Goal: Communication & Community: Answer question/provide support

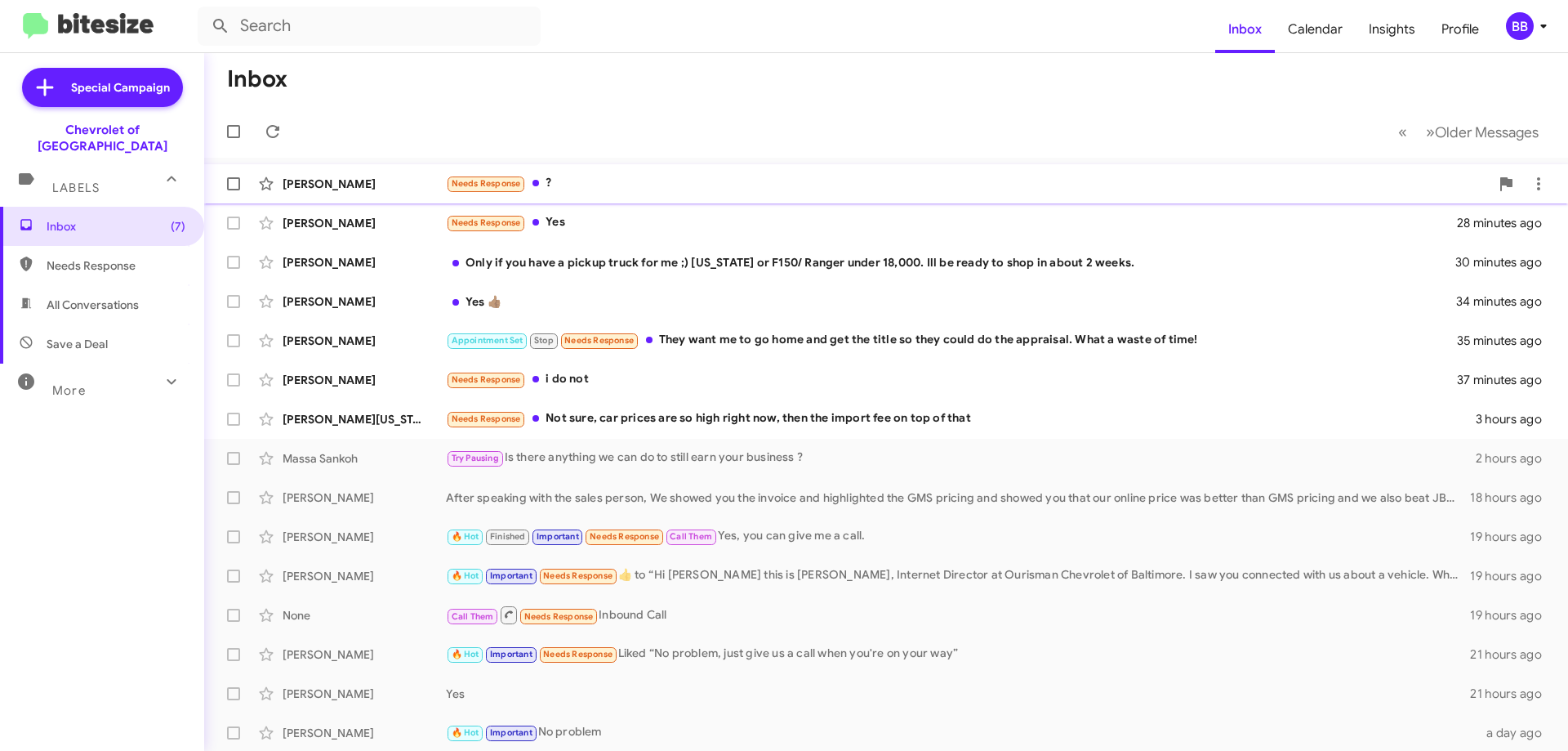
click at [601, 190] on div "Needs Response ?" at bounding box center [968, 183] width 1044 height 19
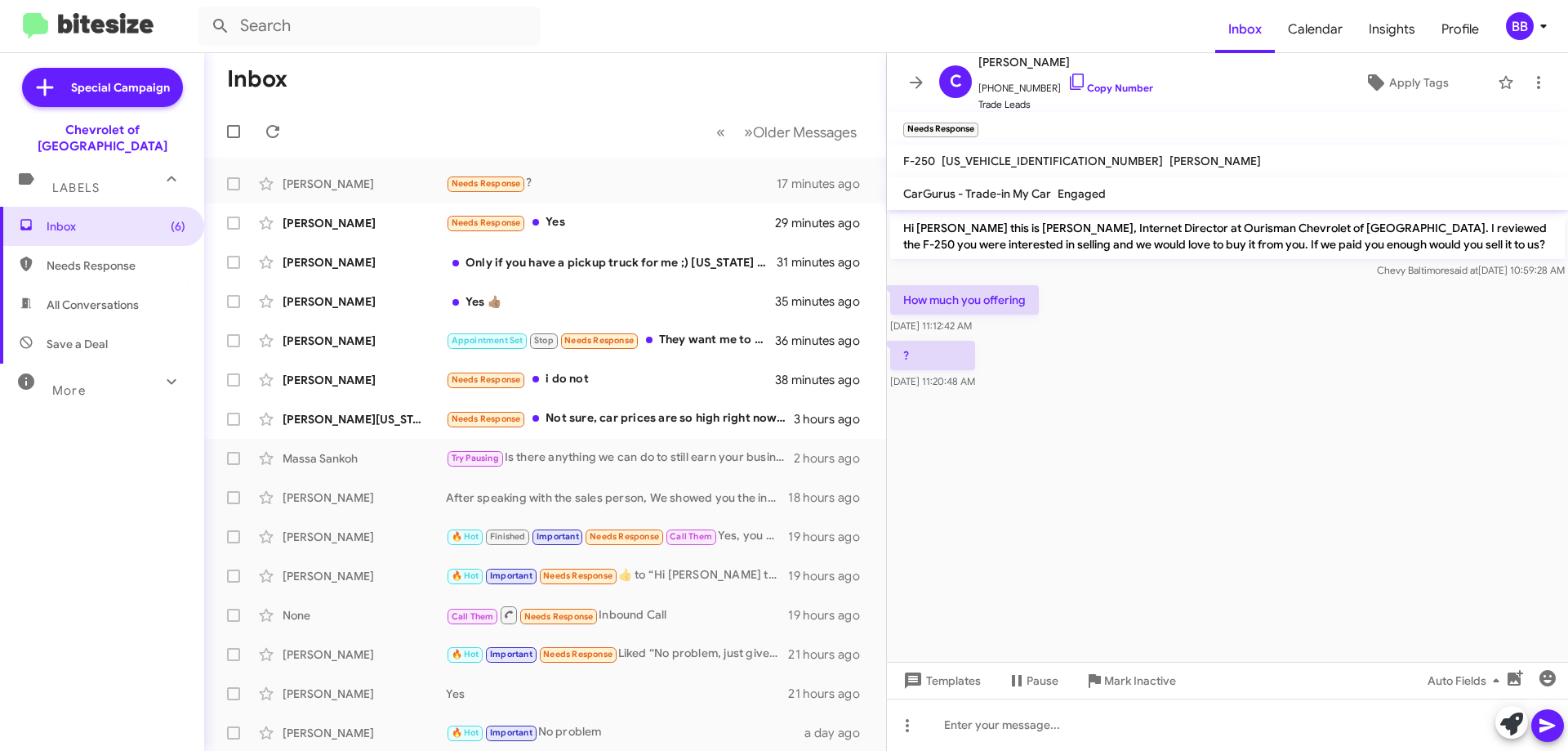
click at [1007, 162] on span "[US_VEHICLE_IDENTIFICATION_NUMBER]" at bounding box center [1052, 161] width 221 height 15
click at [1008, 162] on span "[US_VEHICLE_IDENTIFICATION_NUMBER]" at bounding box center [1052, 161] width 221 height 15
click at [630, 418] on div "Needs Response Not sure, car prices are so high right now, then the import fee …" at bounding box center [627, 418] width 362 height 19
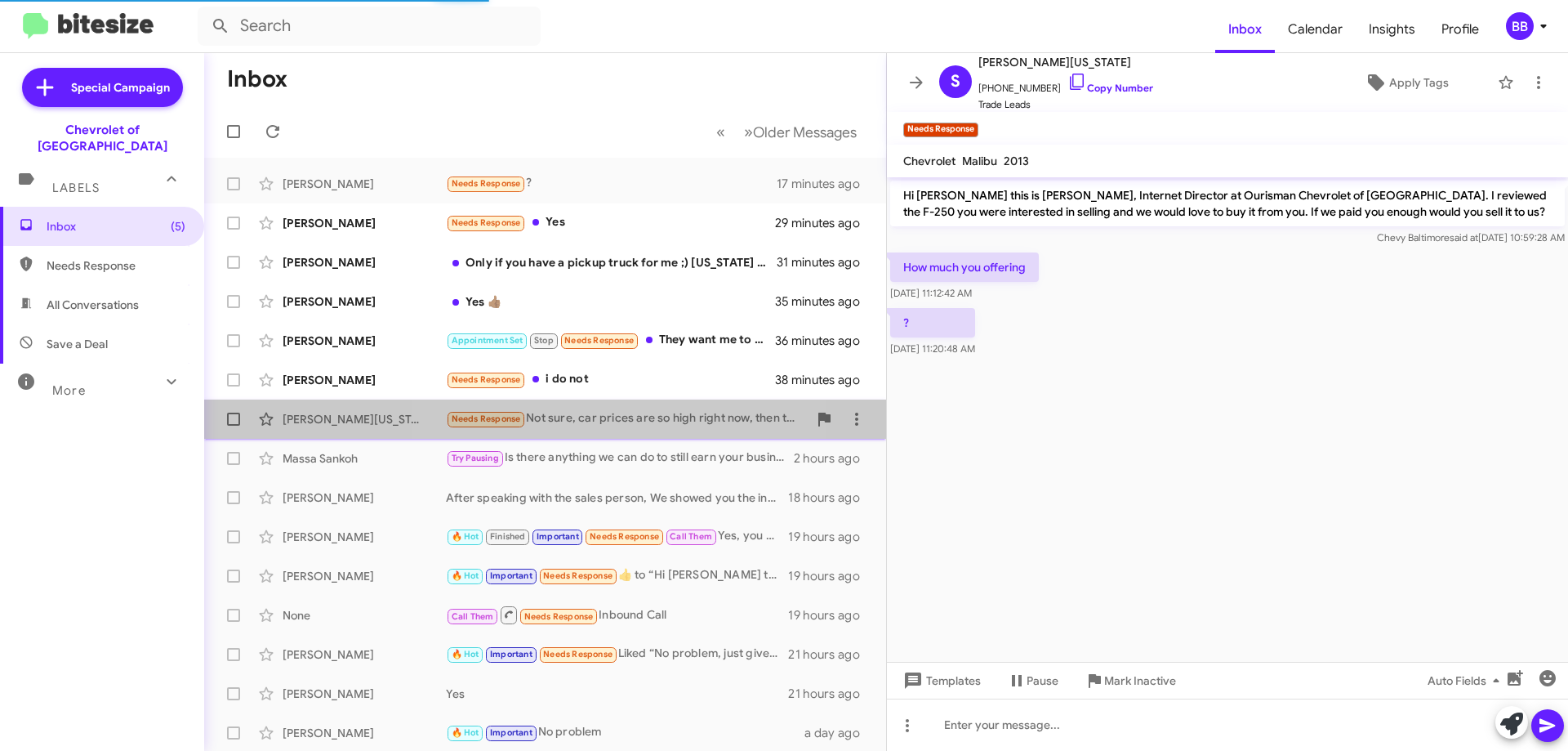
click at [614, 422] on div "Needs Response Not sure, car prices are so high right now, then the import fee …" at bounding box center [627, 418] width 362 height 19
click at [618, 414] on div "Needs Response Not sure, car prices are so high right now, then the import fee …" at bounding box center [627, 418] width 362 height 19
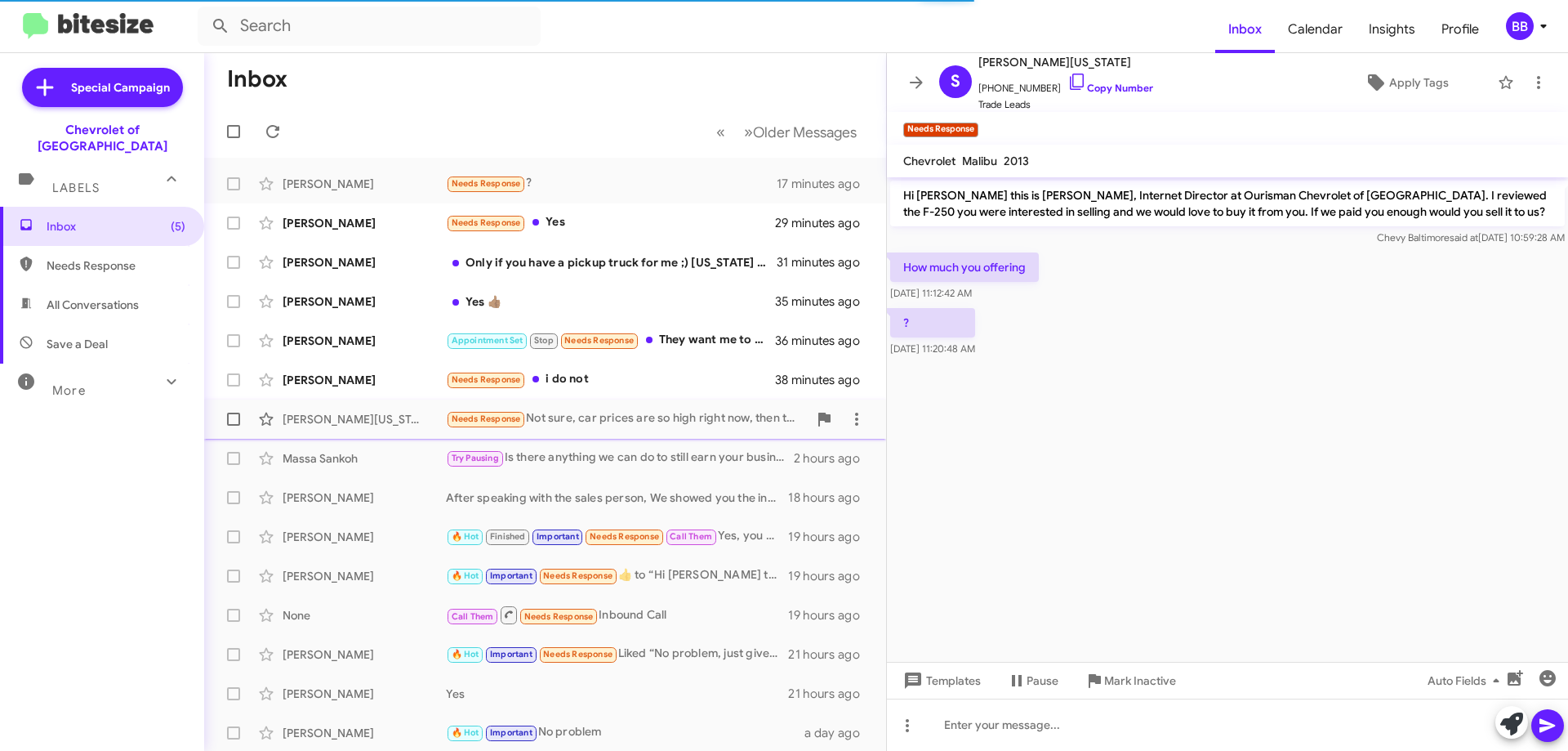
scroll to position [59, 0]
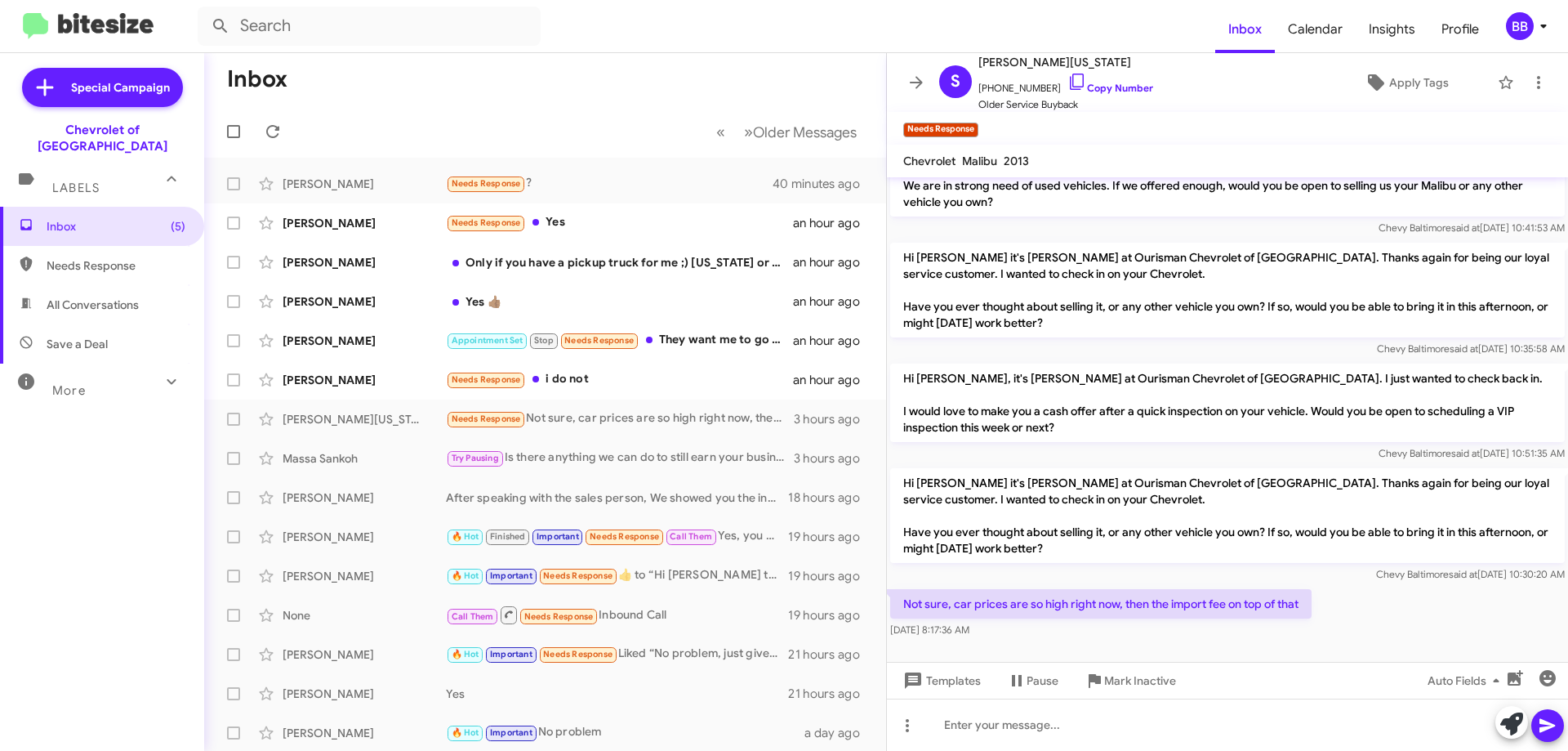
click at [700, 19] on form at bounding box center [707, 26] width 1018 height 39
click at [904, 25] on form at bounding box center [707, 26] width 1018 height 39
click at [638, 382] on div "Needs Response i do not" at bounding box center [627, 379] width 362 height 19
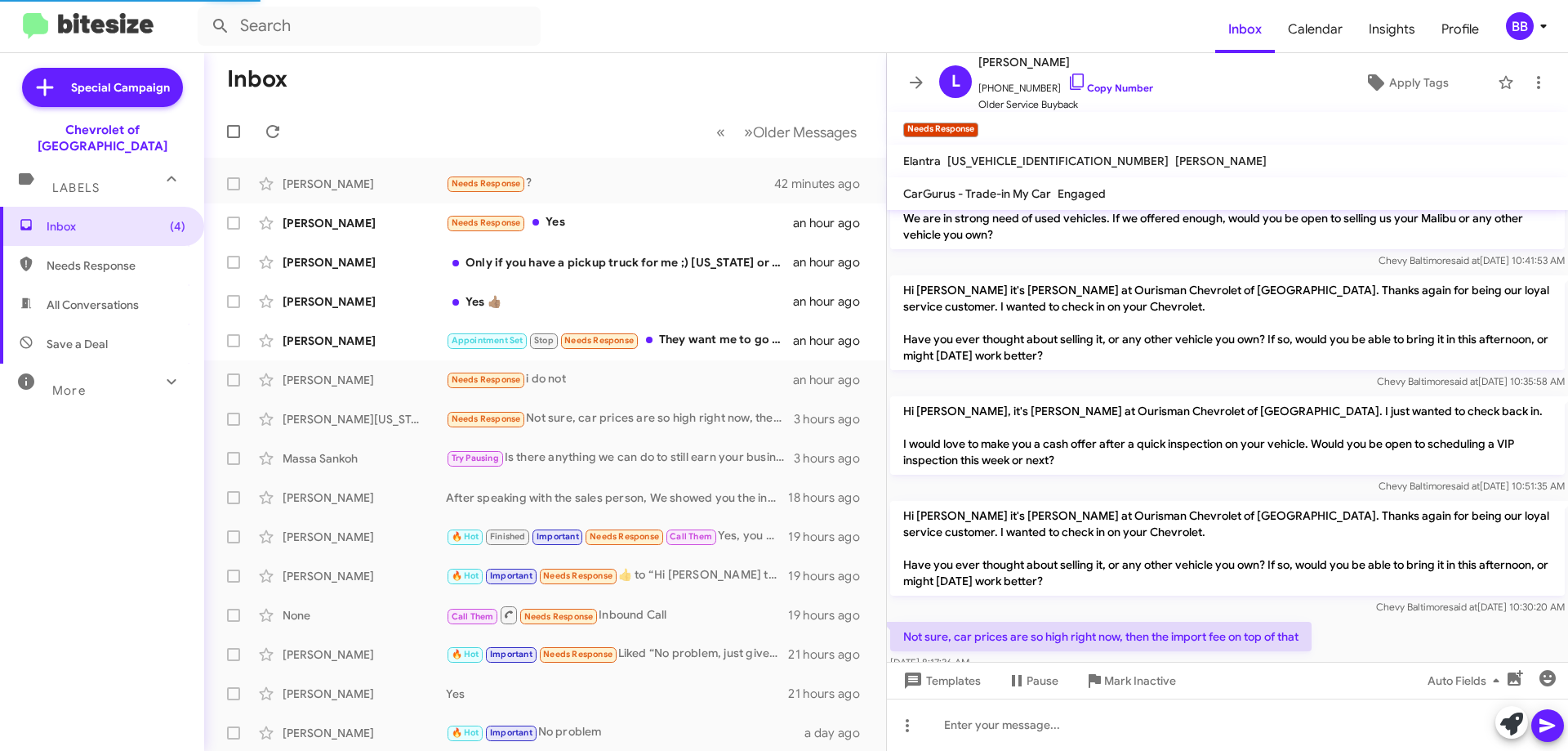
scroll to position [476, 0]
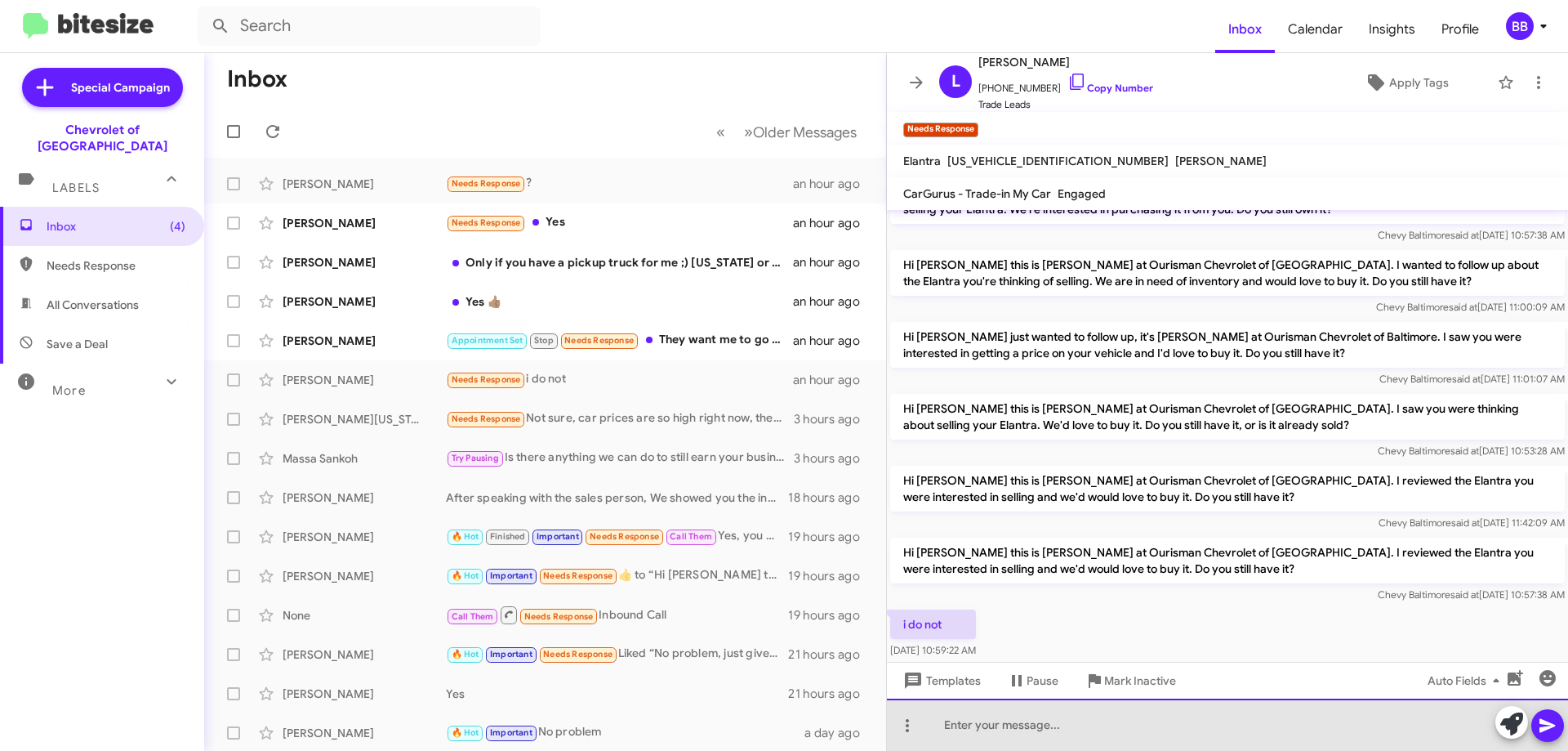
click at [1034, 722] on div at bounding box center [1228, 725] width 681 height 52
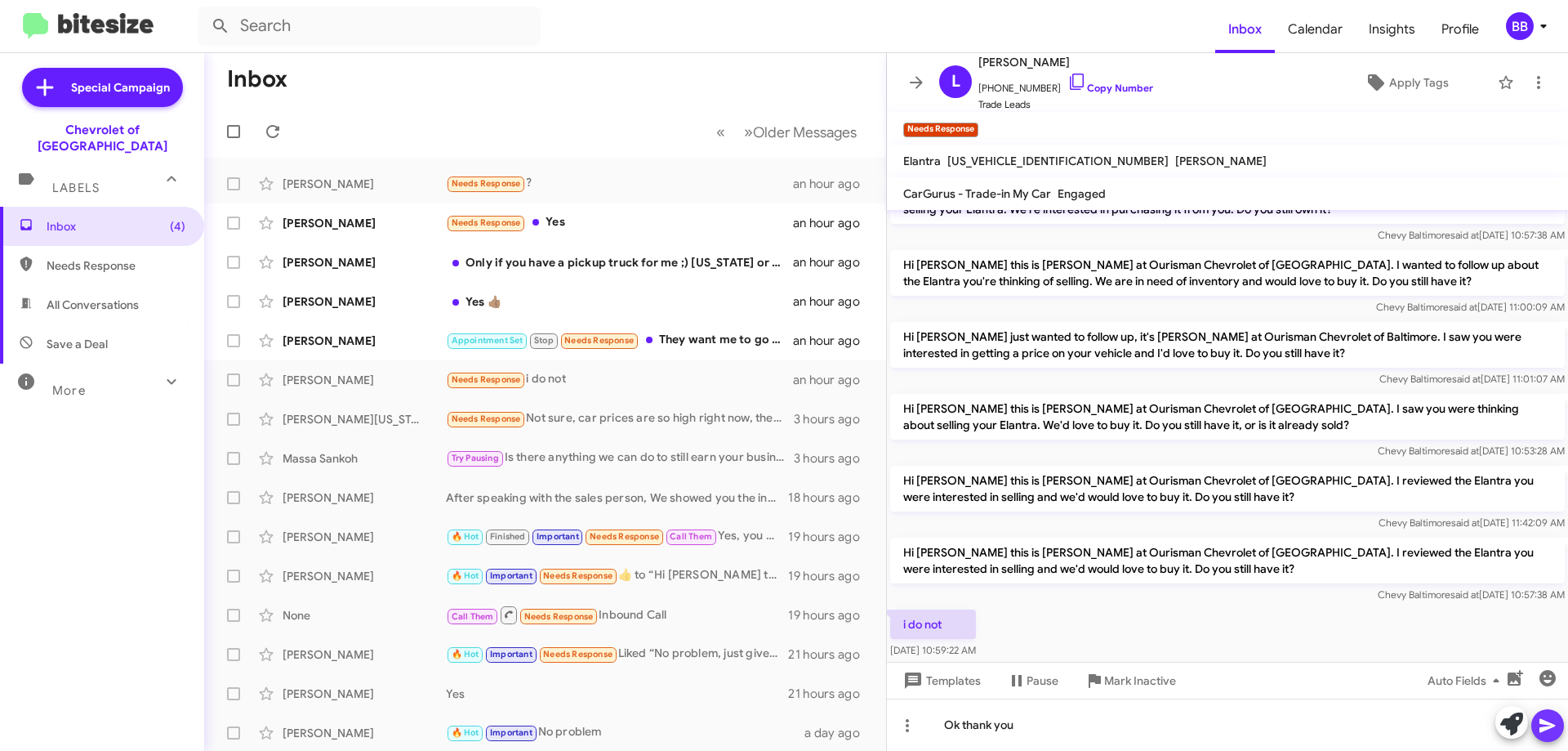
click at [1545, 722] on icon at bounding box center [1547, 726] width 16 height 14
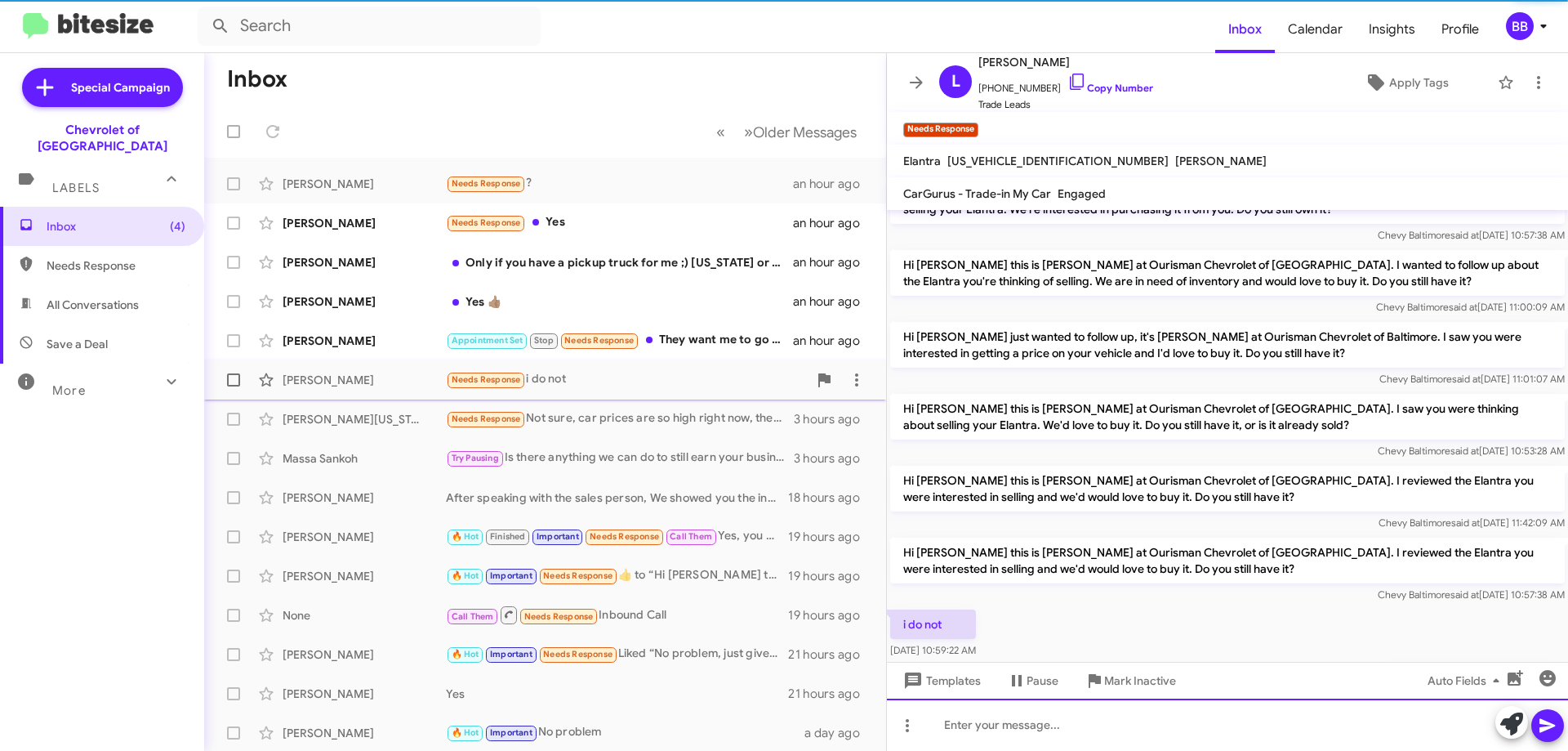
scroll to position [0, 0]
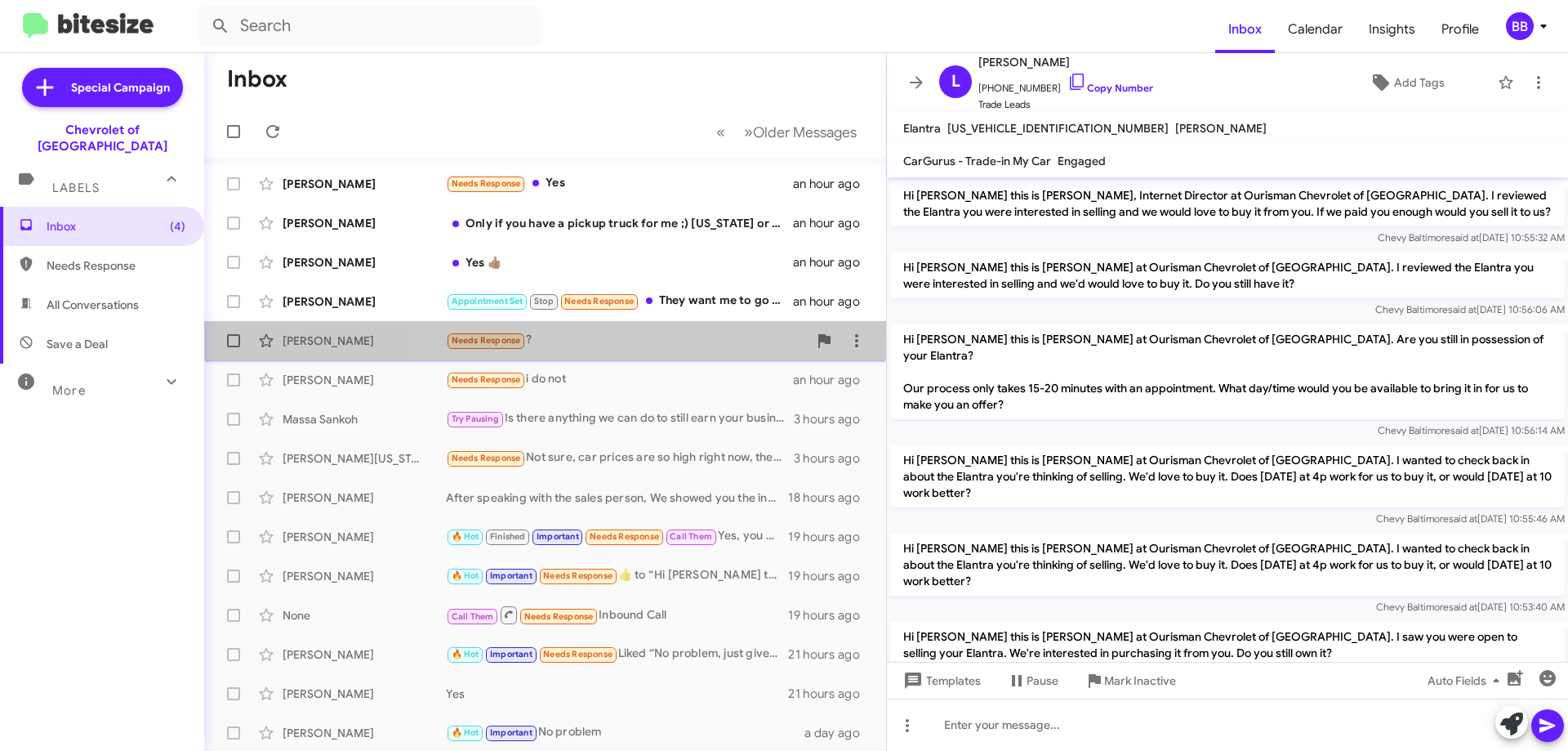
click at [672, 332] on div "Needs Response ?" at bounding box center [627, 340] width 362 height 19
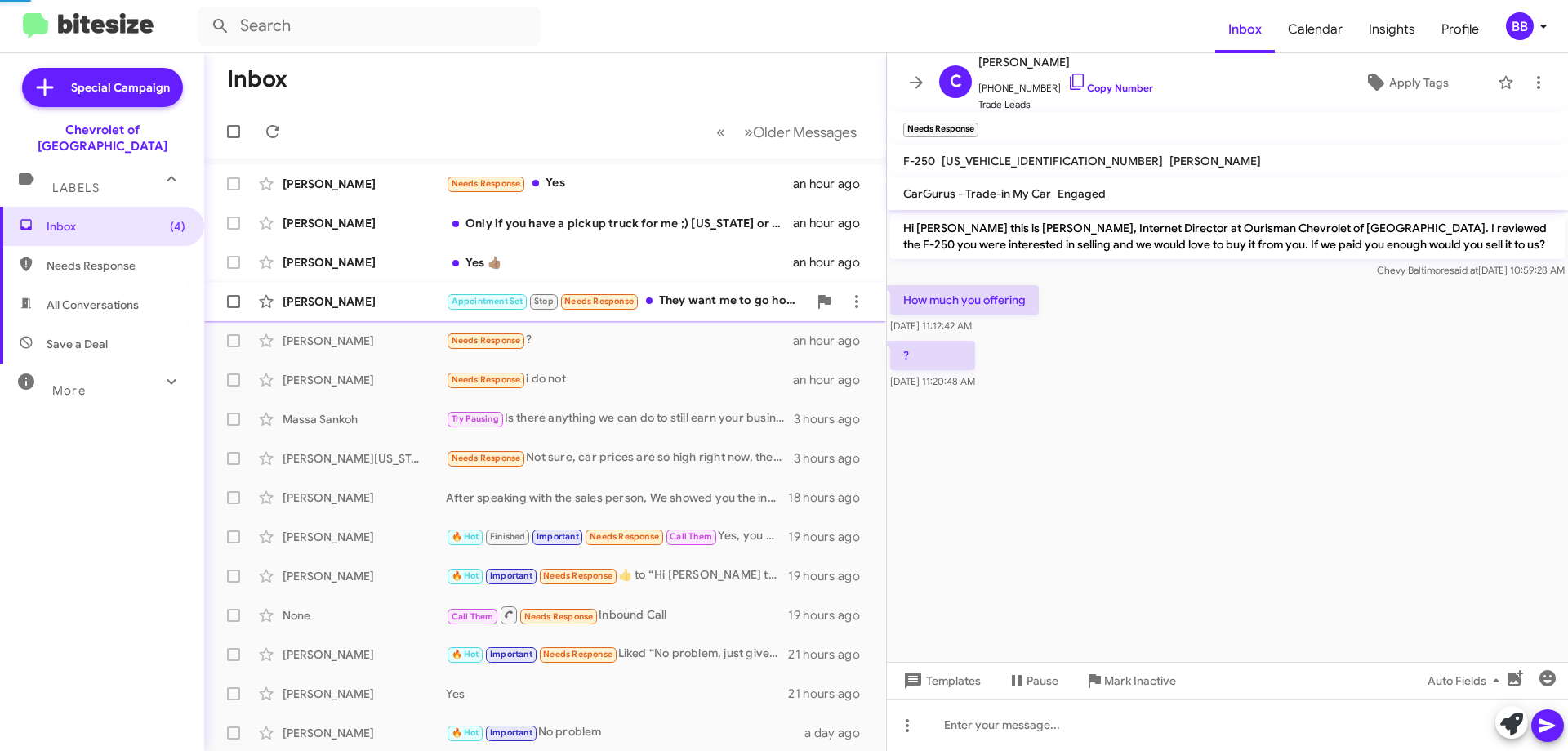
click at [727, 310] on div "Appointment Set Stop Needs Response They want me to go home and get the title s…" at bounding box center [627, 301] width 362 height 19
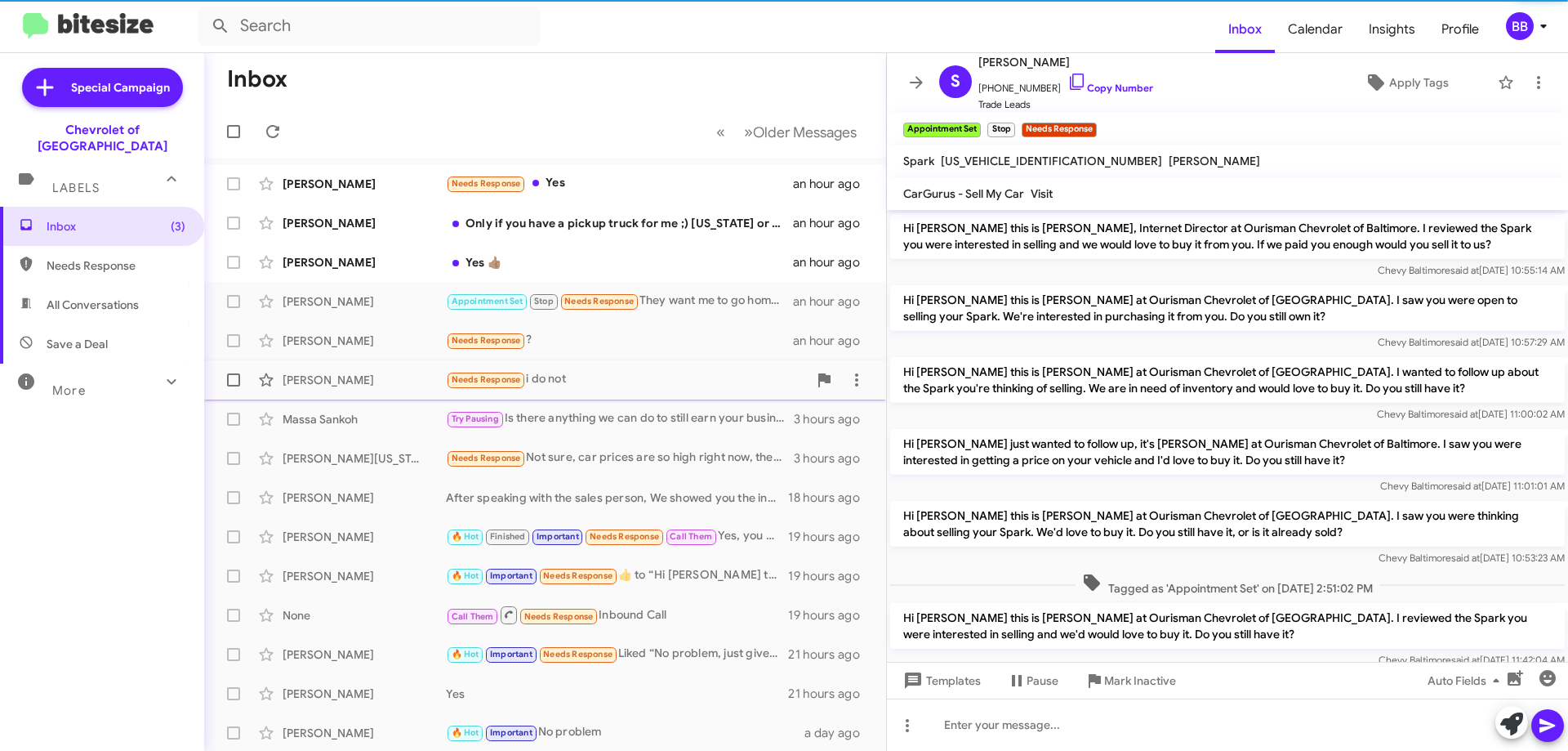
scroll to position [250, 0]
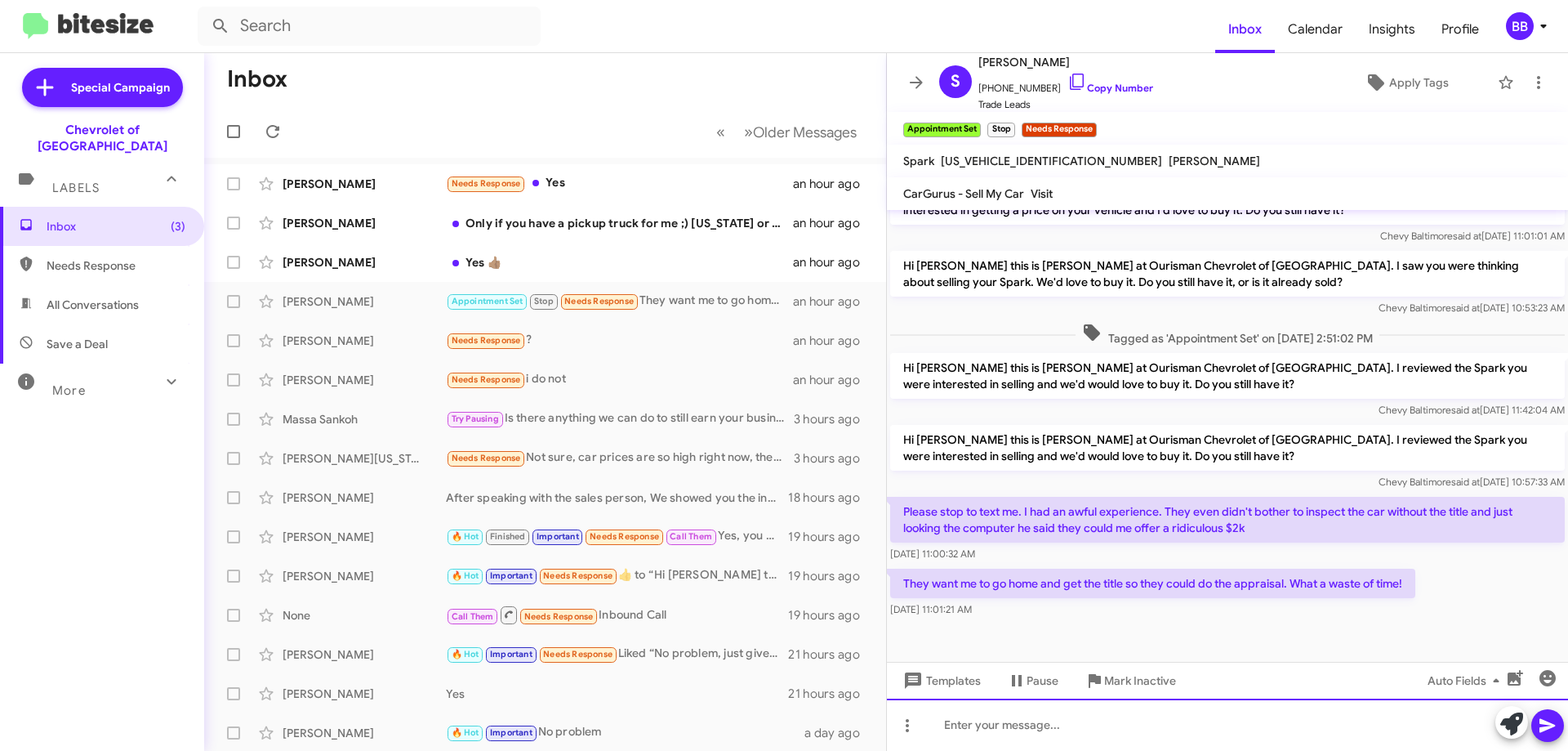
click at [1028, 738] on div at bounding box center [1228, 725] width 681 height 52
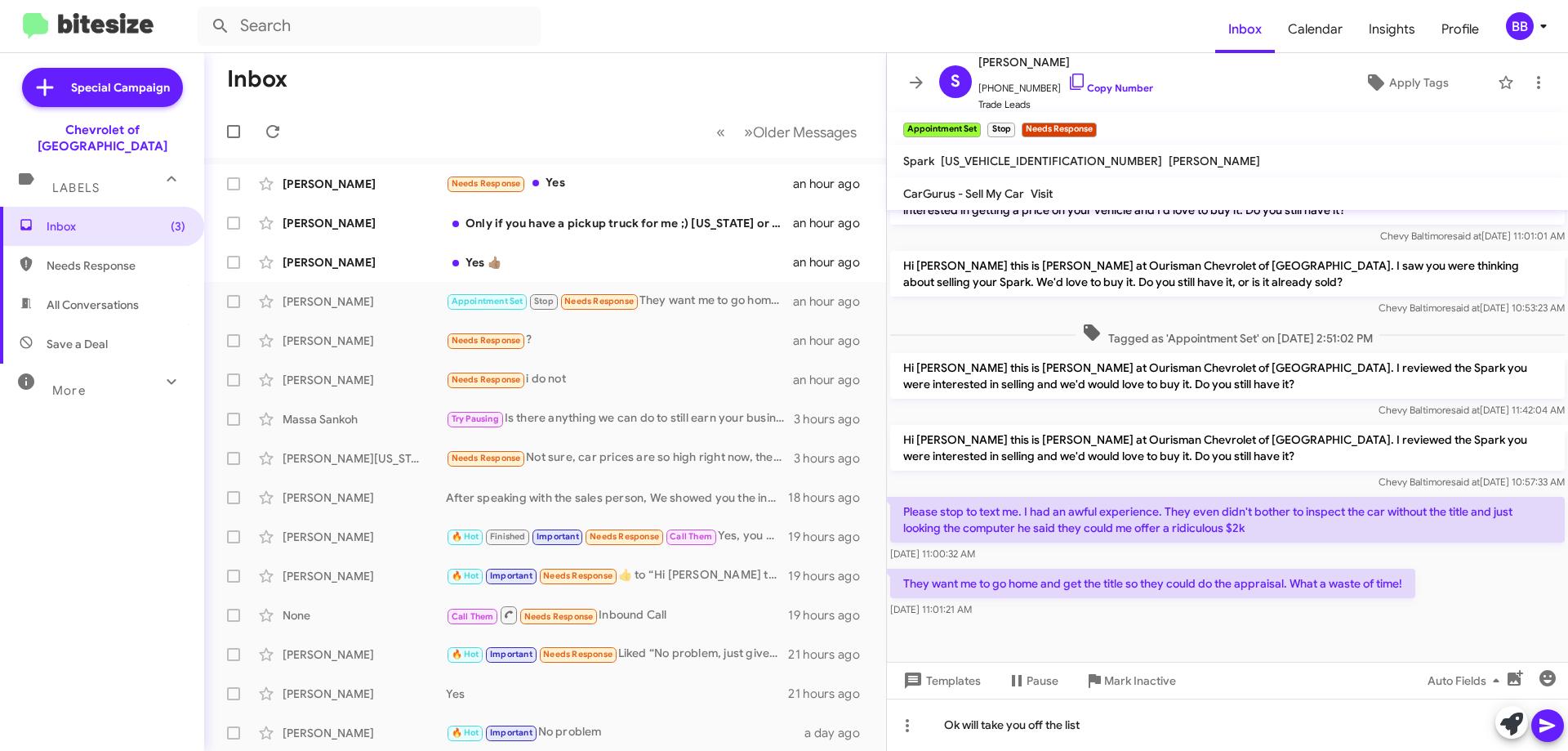
click at [1548, 723] on icon at bounding box center [1547, 726] width 16 height 14
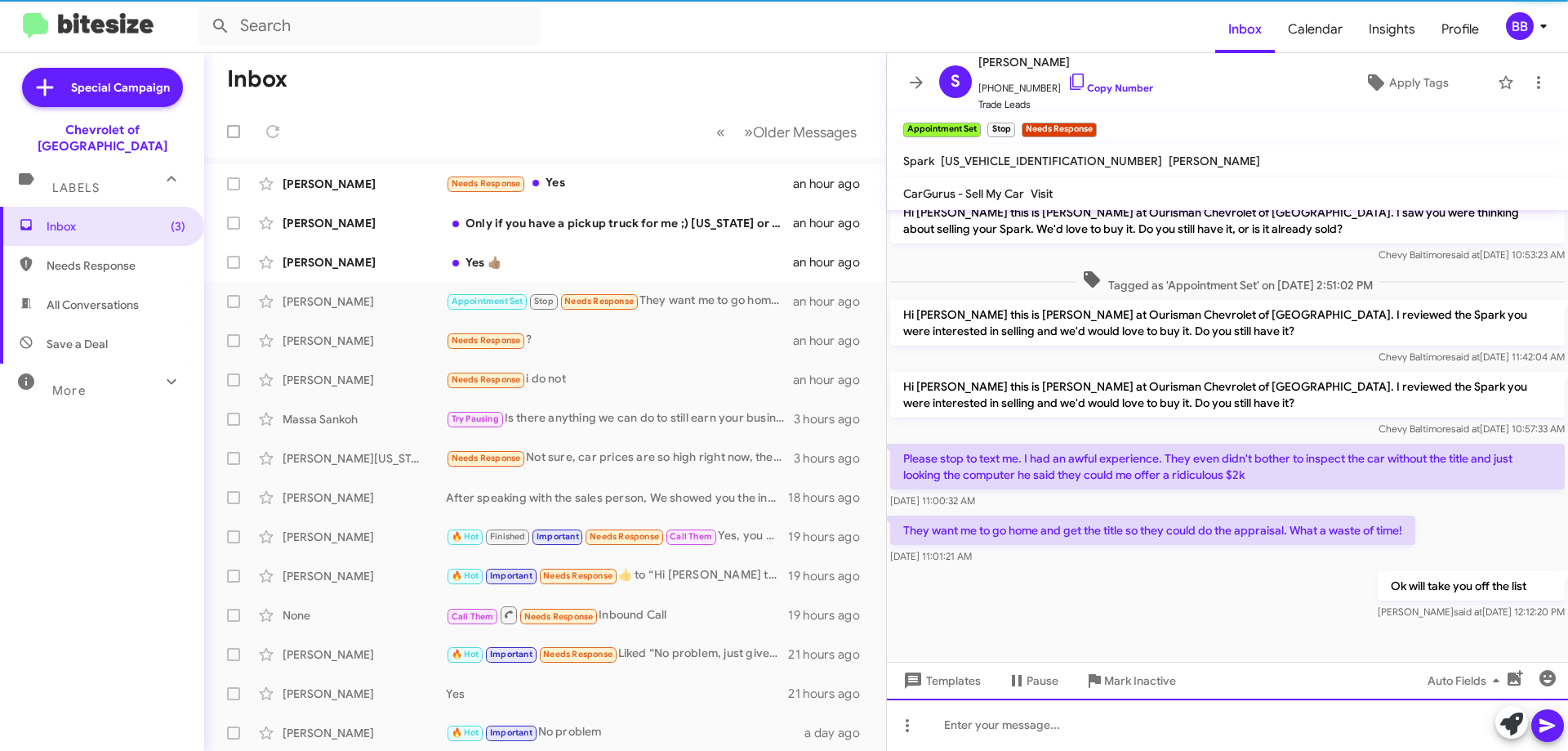
scroll to position [310, 0]
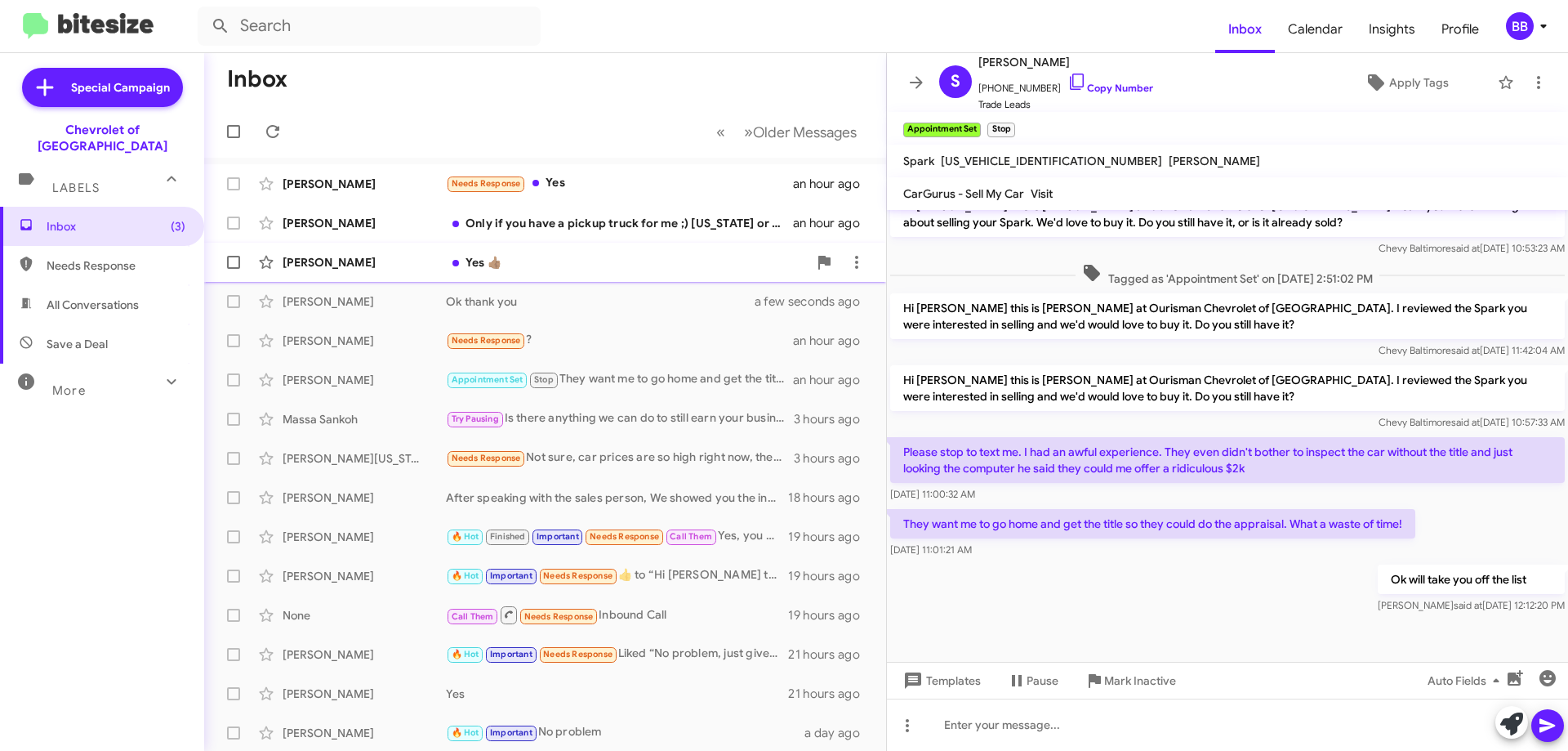
click at [643, 267] on div "Yes 👍🏽" at bounding box center [627, 262] width 362 height 16
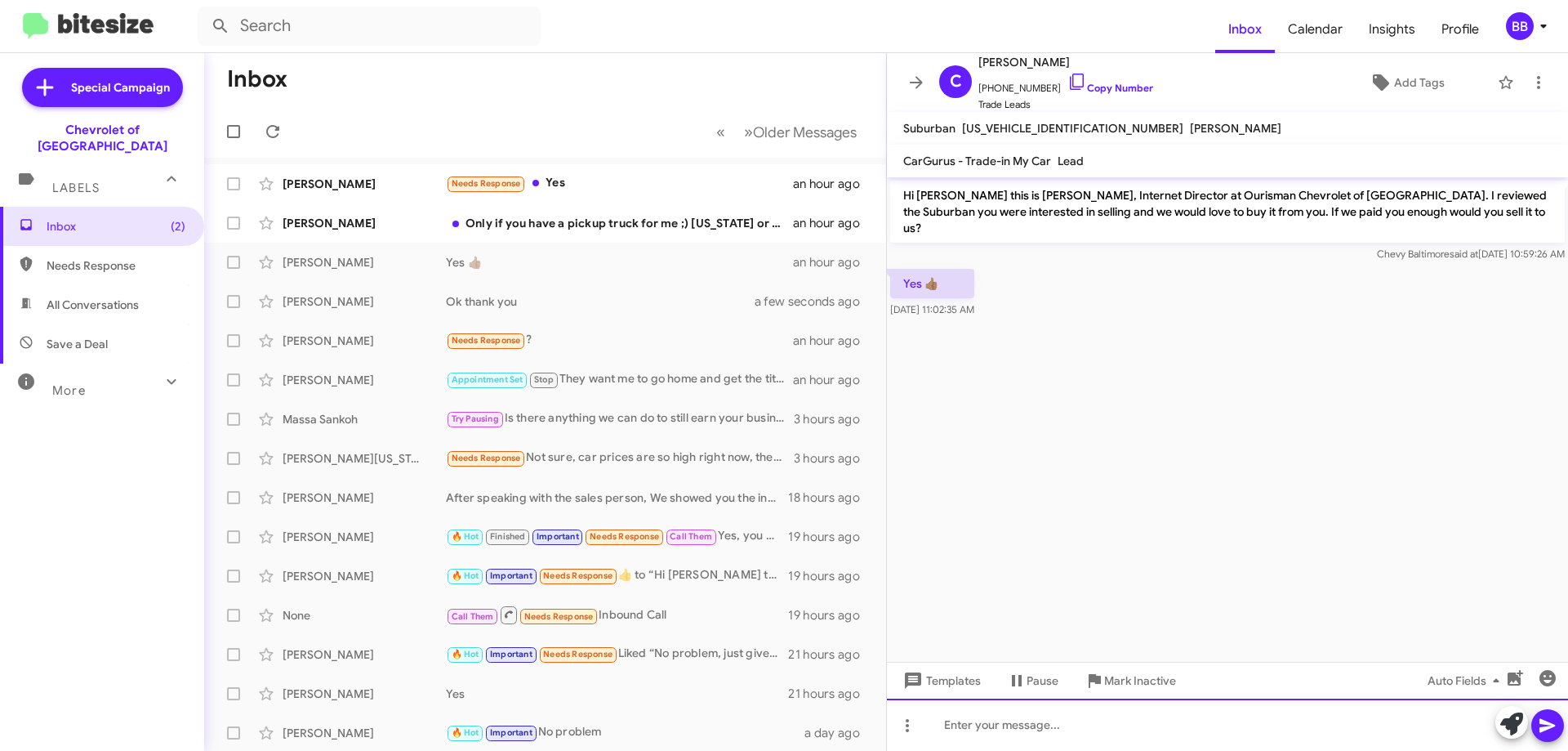
click at [993, 717] on div at bounding box center [1228, 725] width 681 height 52
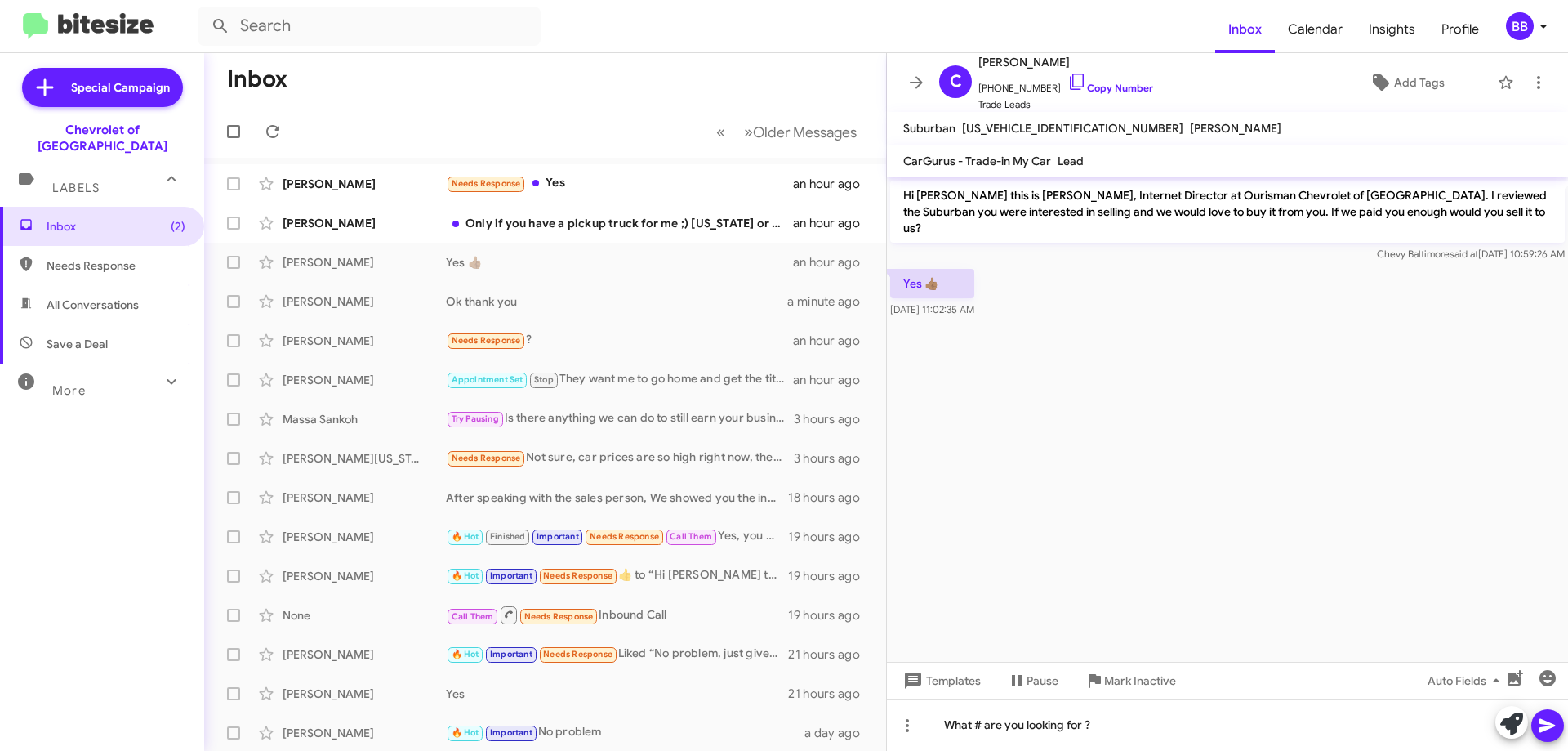
click at [1558, 726] on button at bounding box center [1548, 726] width 33 height 33
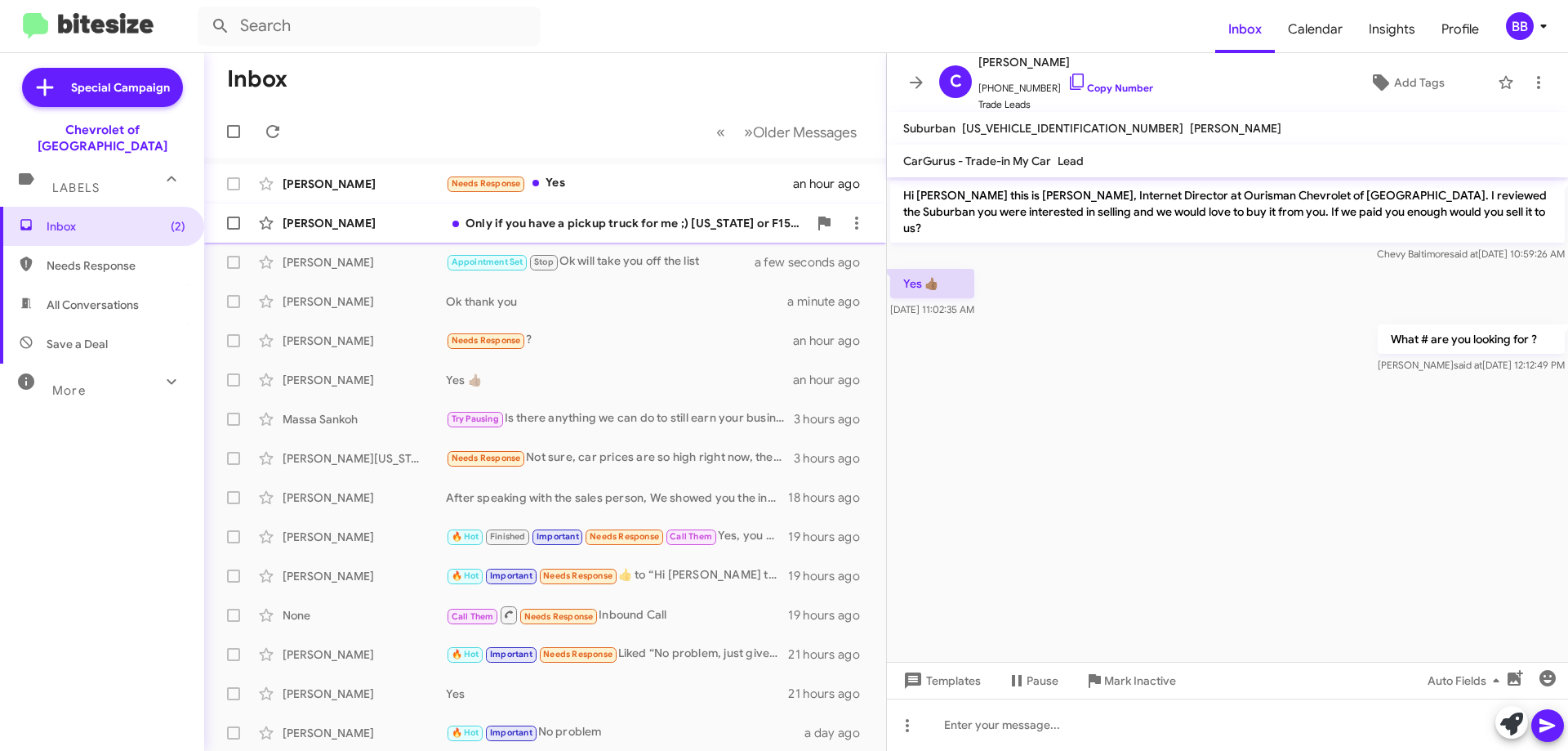
click at [641, 221] on div "Only if you have a pickup truck for me ;) [US_STATE] or F150/ Ranger under 18,0…" at bounding box center [627, 223] width 362 height 16
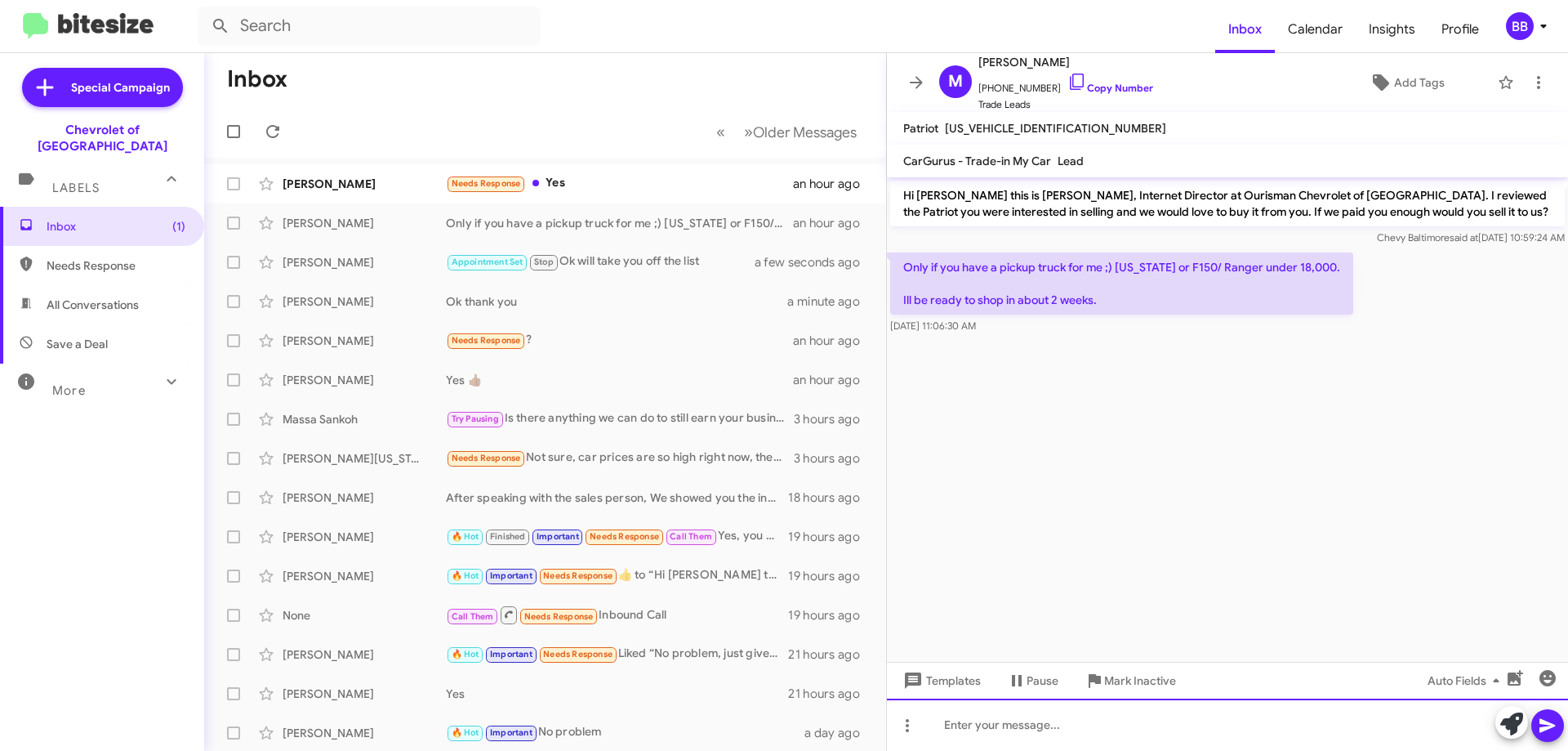
click at [1023, 737] on div at bounding box center [1228, 725] width 681 height 52
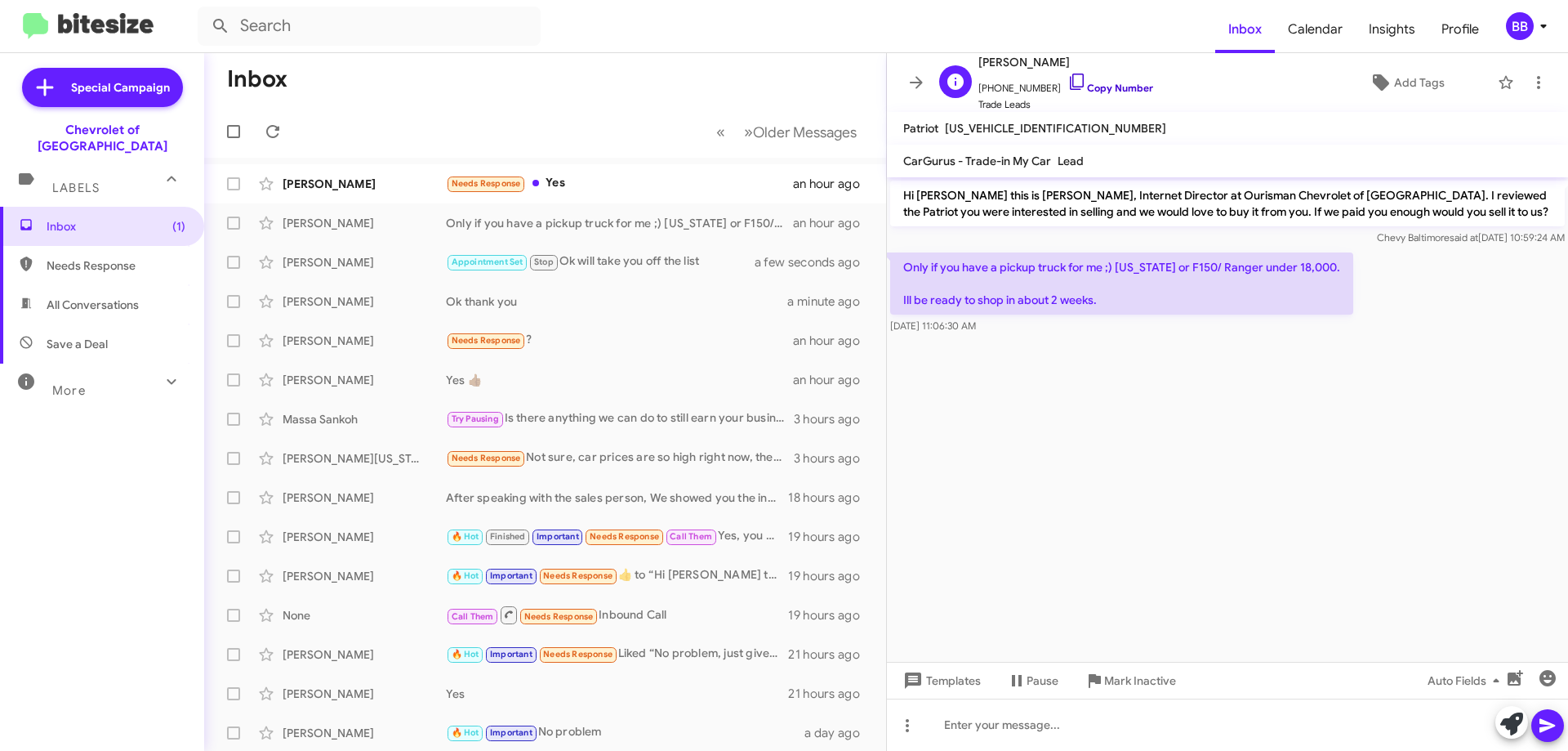
click at [1068, 83] on icon at bounding box center [1078, 82] width 20 height 20
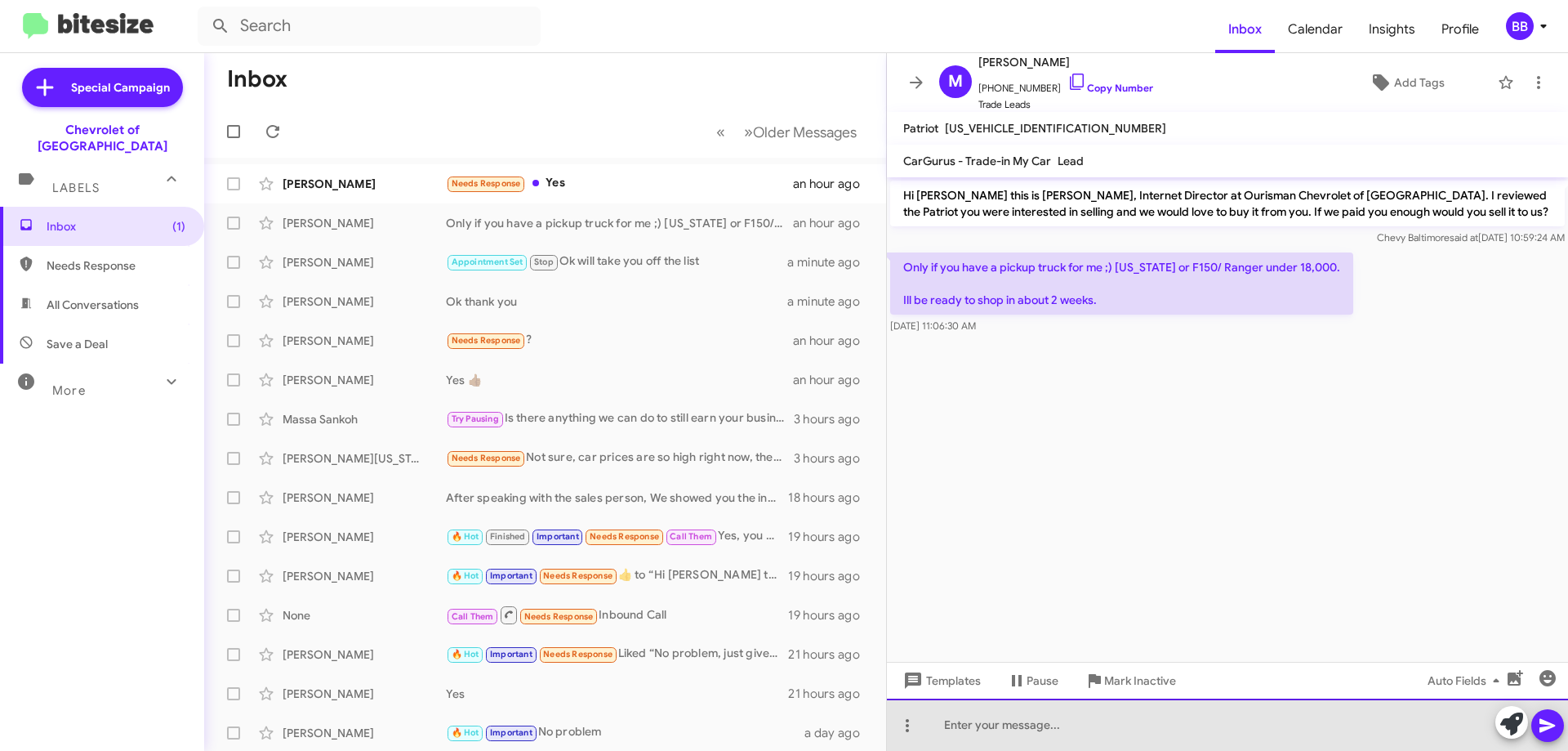
click at [1050, 726] on div at bounding box center [1228, 725] width 681 height 52
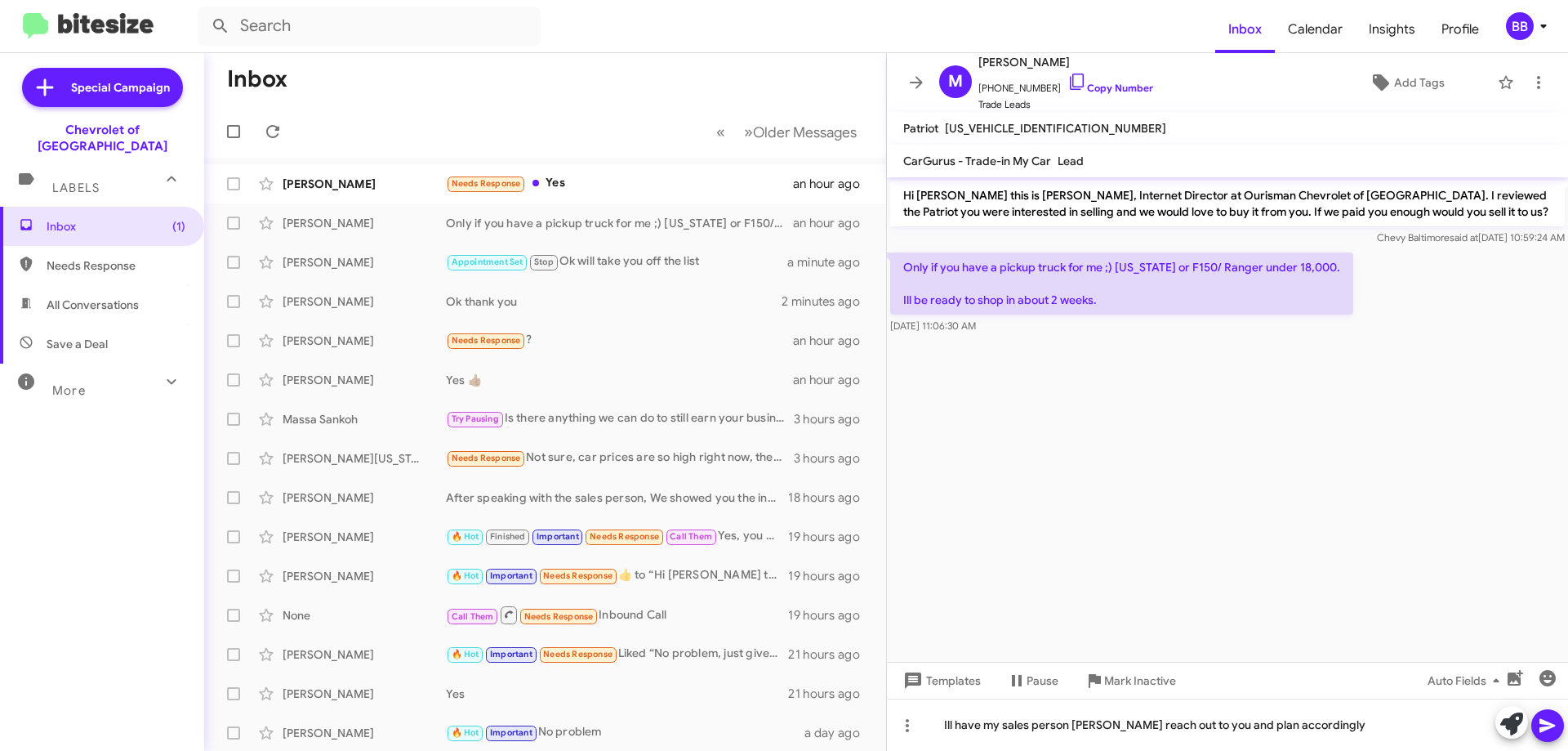
click at [1547, 715] on span at bounding box center [1548, 726] width 20 height 33
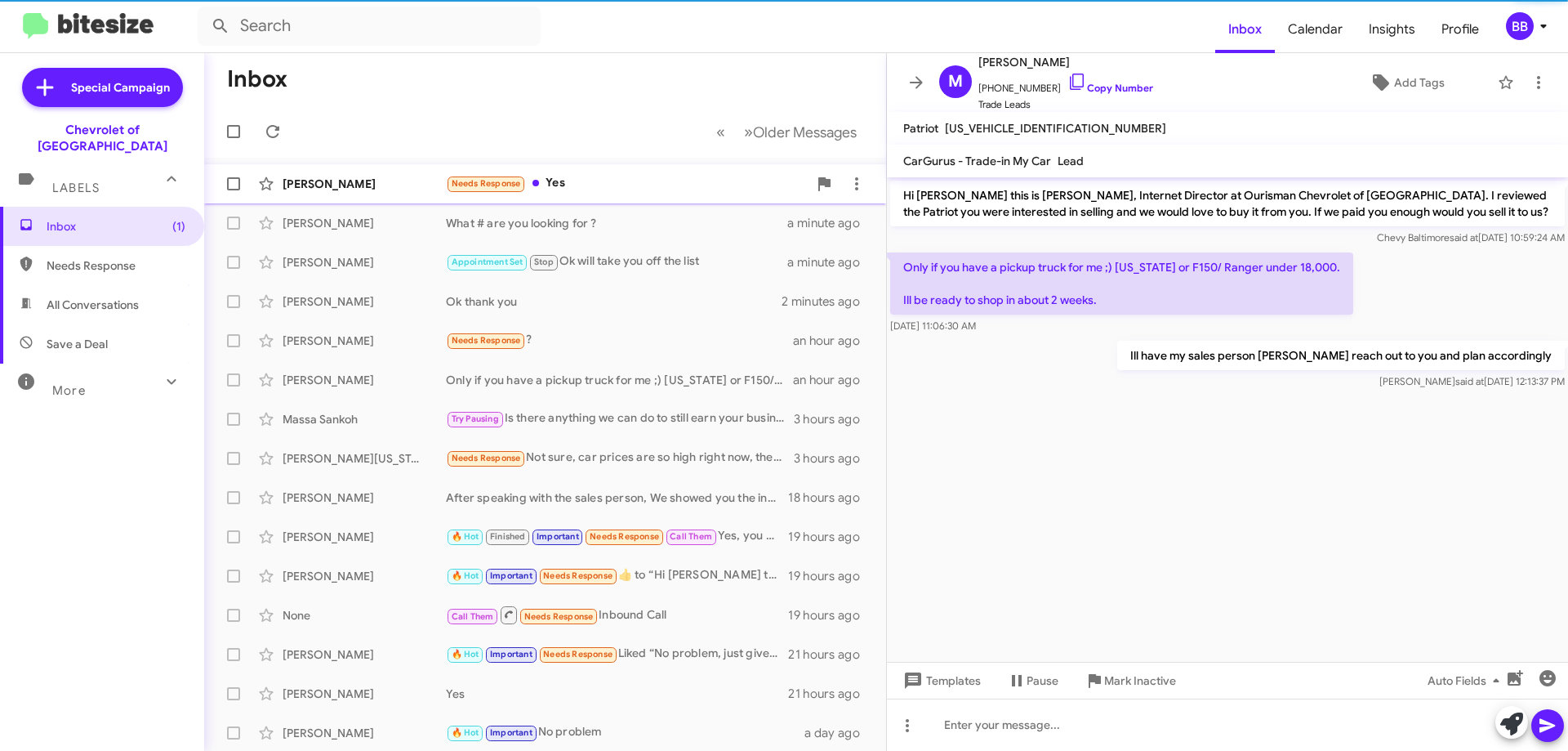
click at [610, 189] on div "Needs Response Yes" at bounding box center [627, 183] width 362 height 19
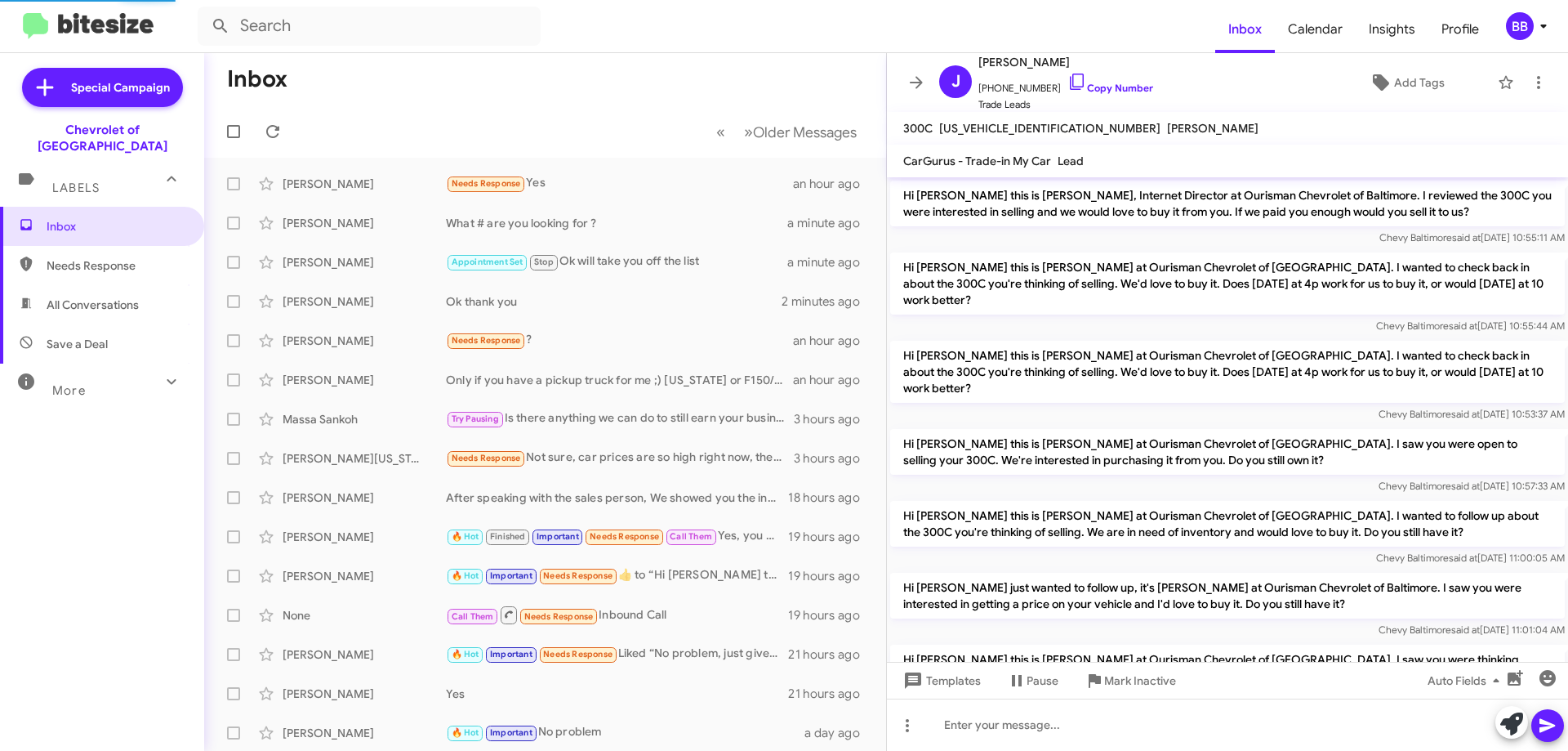
scroll to position [259, 0]
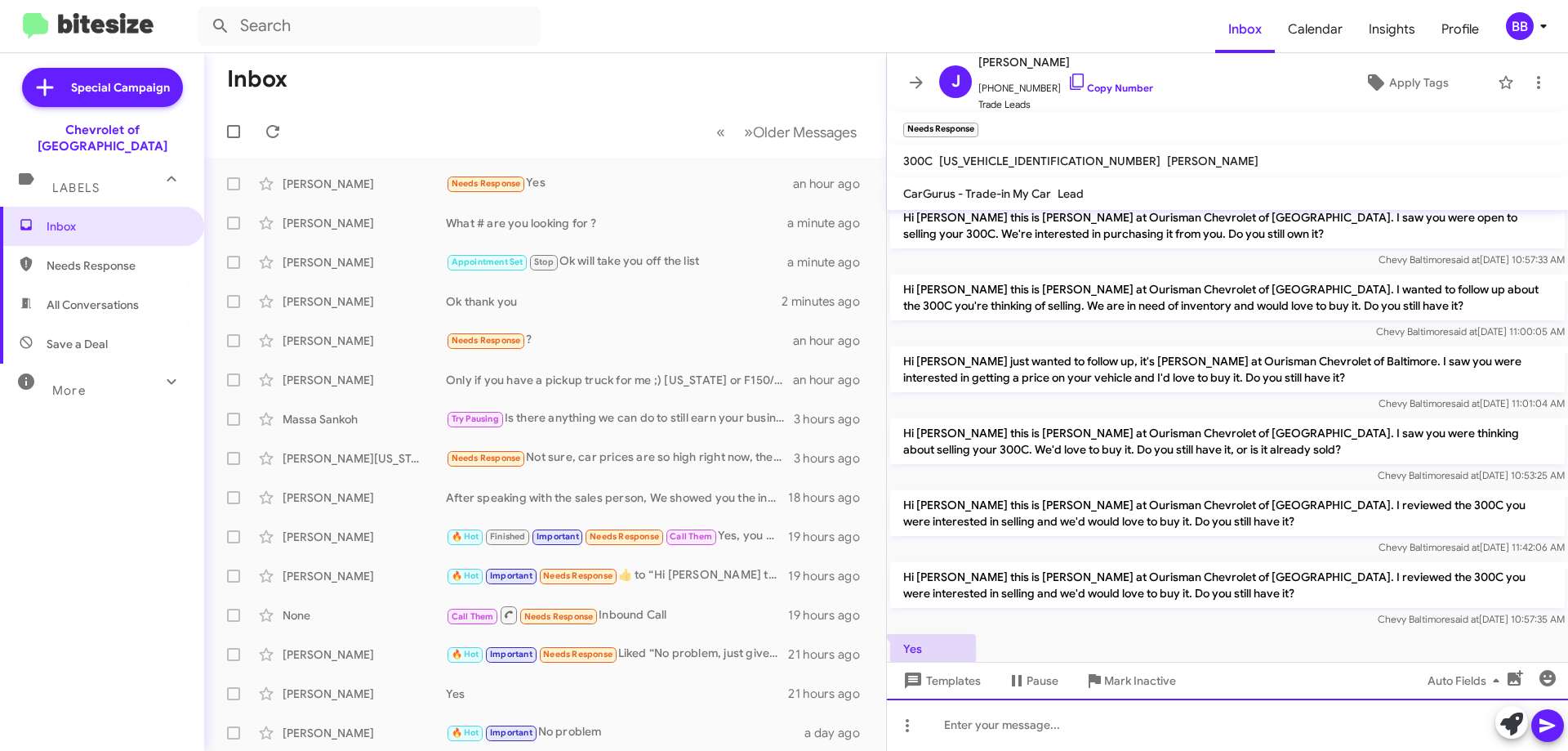
click at [1013, 718] on div at bounding box center [1228, 725] width 681 height 52
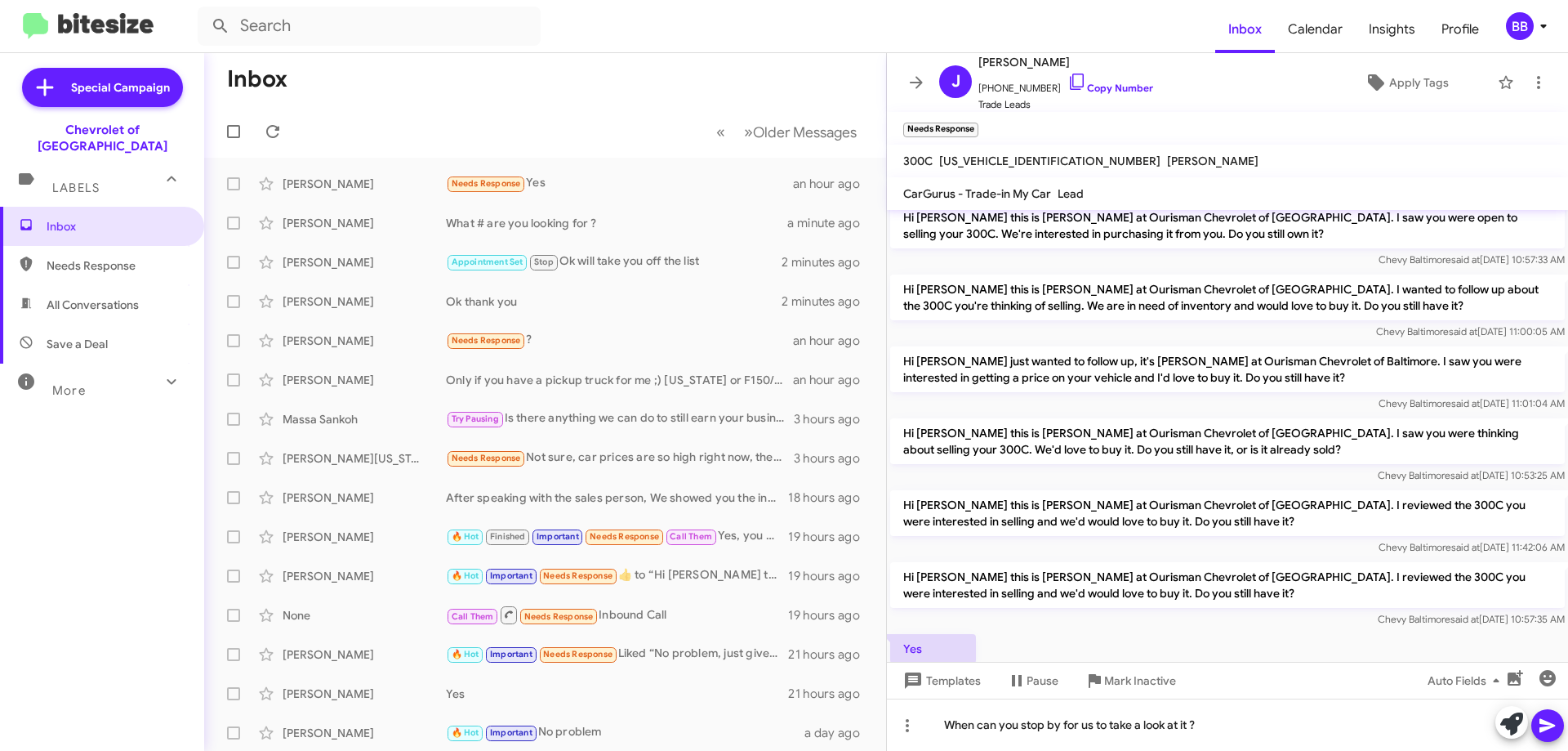
click at [1559, 731] on button at bounding box center [1548, 726] width 33 height 33
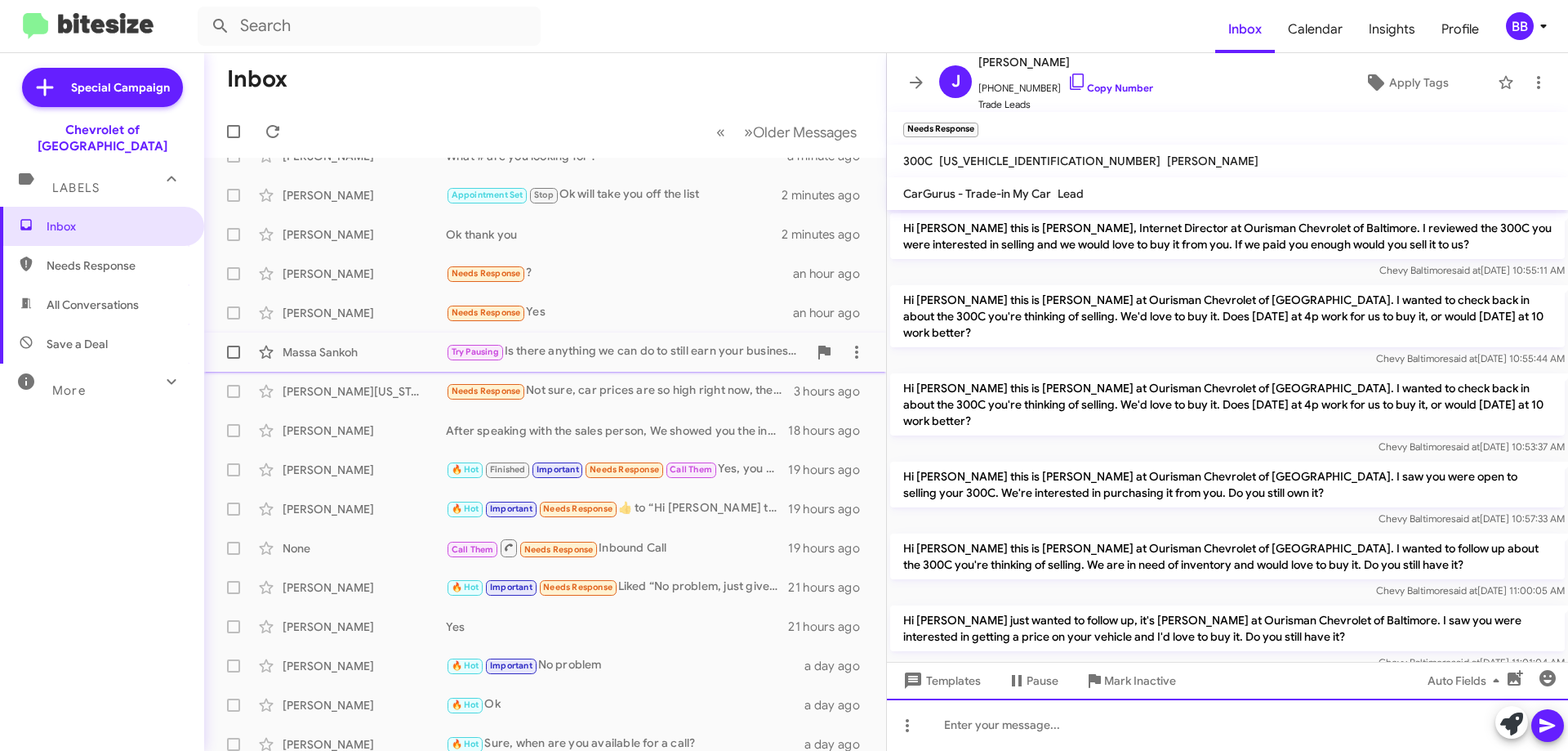
scroll to position [0, 0]
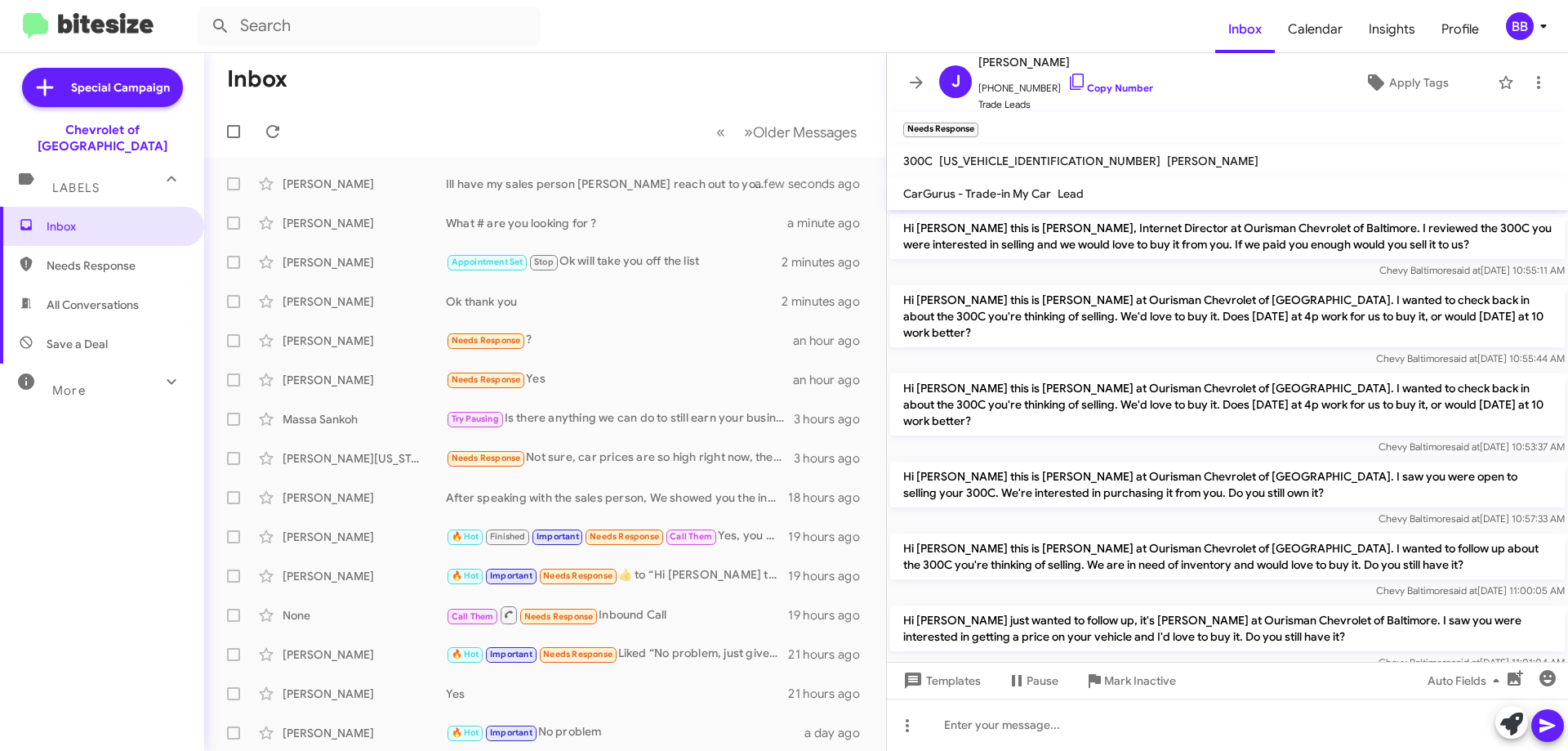
click at [125, 257] on span "Needs Response" at bounding box center [116, 266] width 139 height 16
type input "in:needs-response"
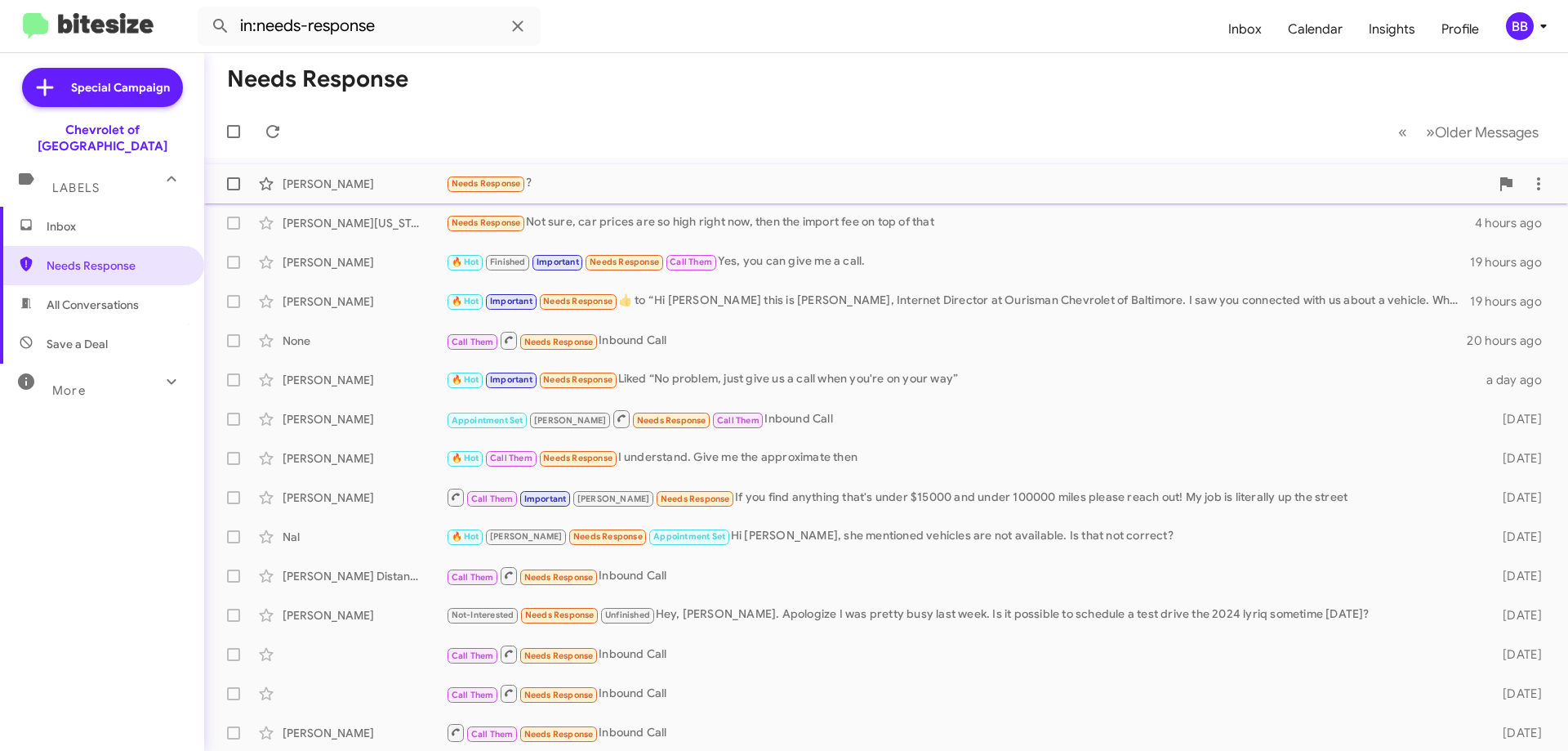
click at [659, 178] on div "Needs Response ?" at bounding box center [968, 183] width 1044 height 19
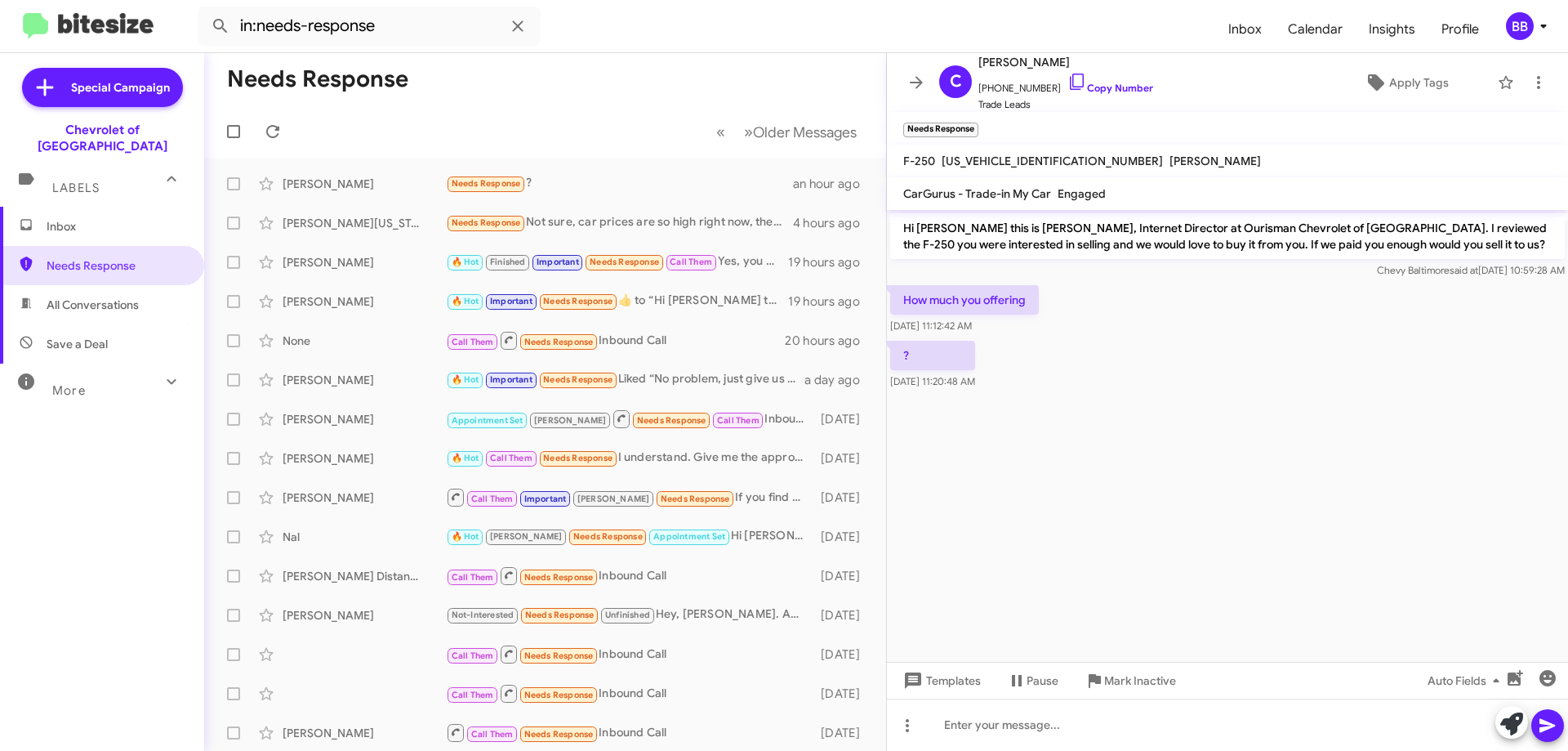
click at [1029, 158] on span "[US_VEHICLE_IDENTIFICATION_NUMBER]" at bounding box center [1052, 161] width 221 height 15
copy span "[US_VEHICLE_IDENTIFICATION_NUMBER]"
drag, startPoint x: 1067, startPoint y: 77, endPoint x: 762, endPoint y: 36, distance: 307.7
click at [1068, 77] on icon at bounding box center [1078, 82] width 20 height 20
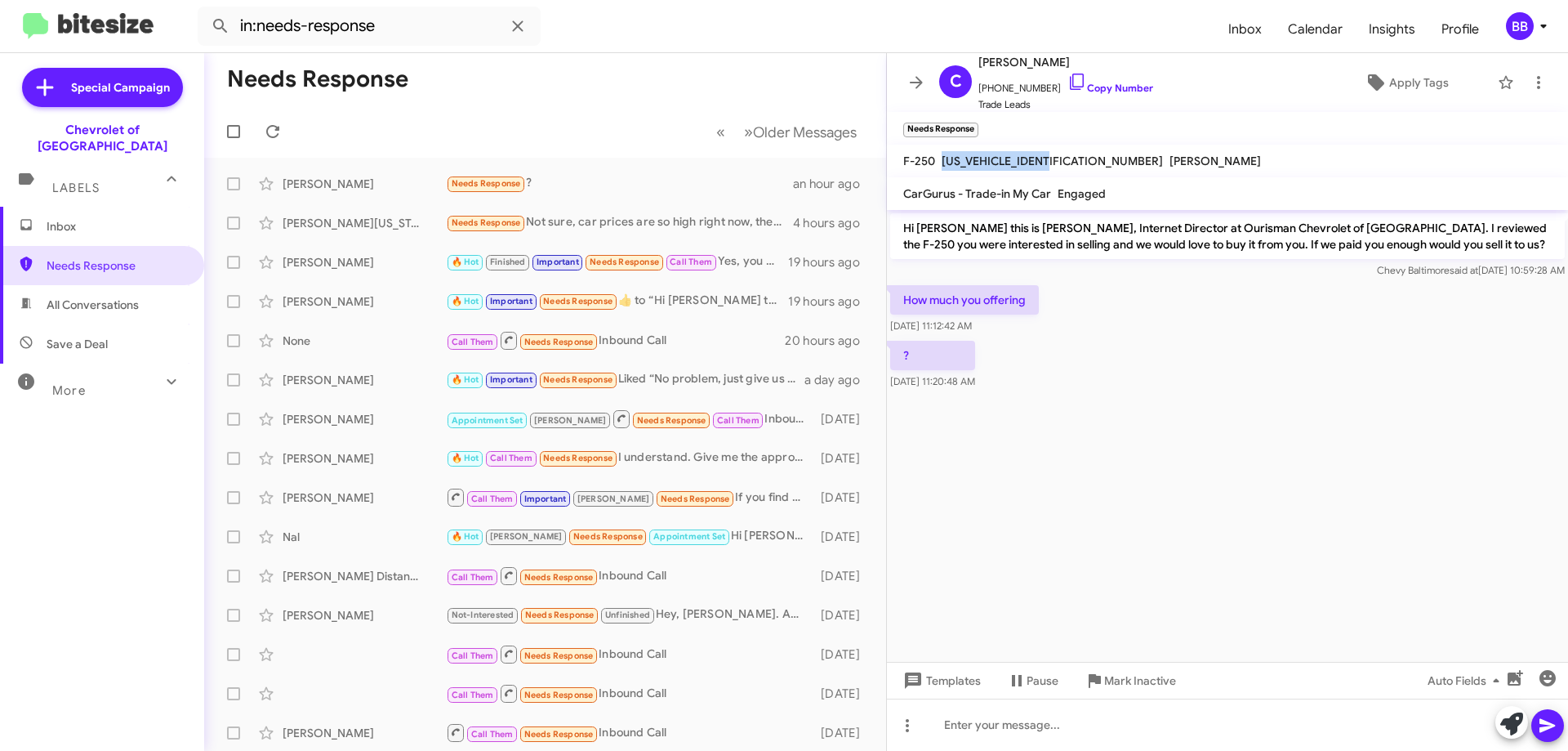
copy span "[US_VEHICLE_IDENTIFICATION_NUMBER]"
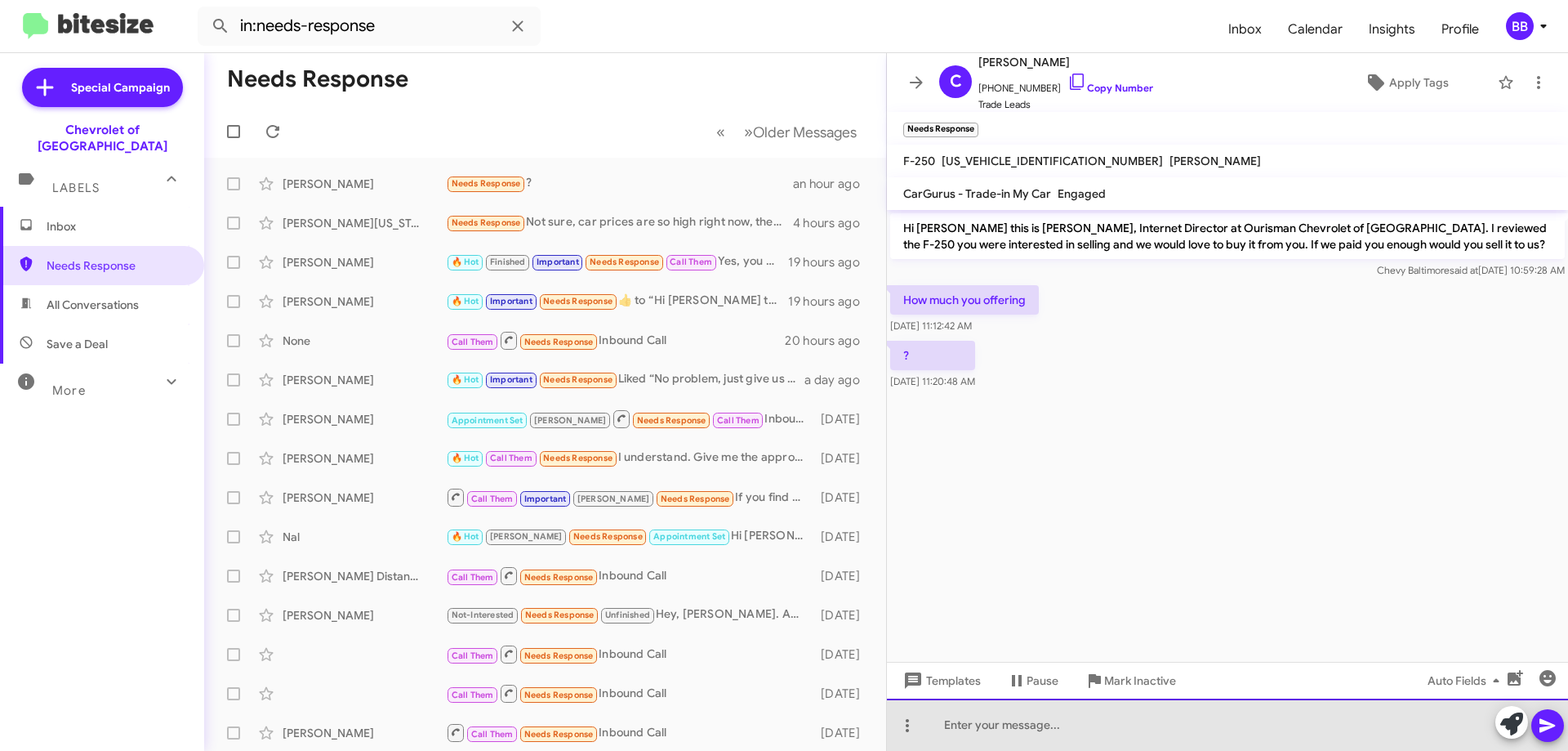
click at [1009, 728] on div at bounding box center [1228, 725] width 681 height 52
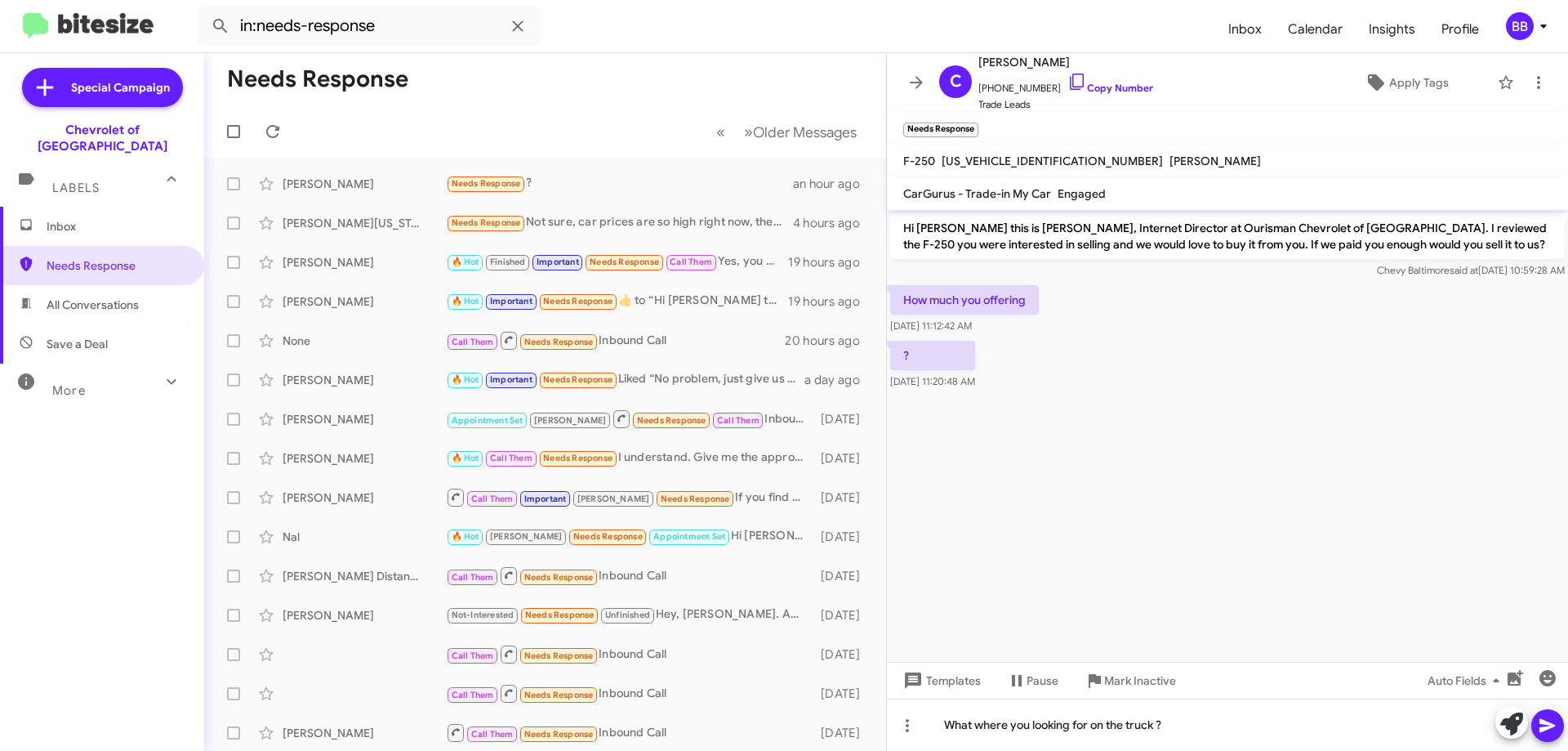
click at [1543, 730] on icon at bounding box center [1547, 726] width 16 height 14
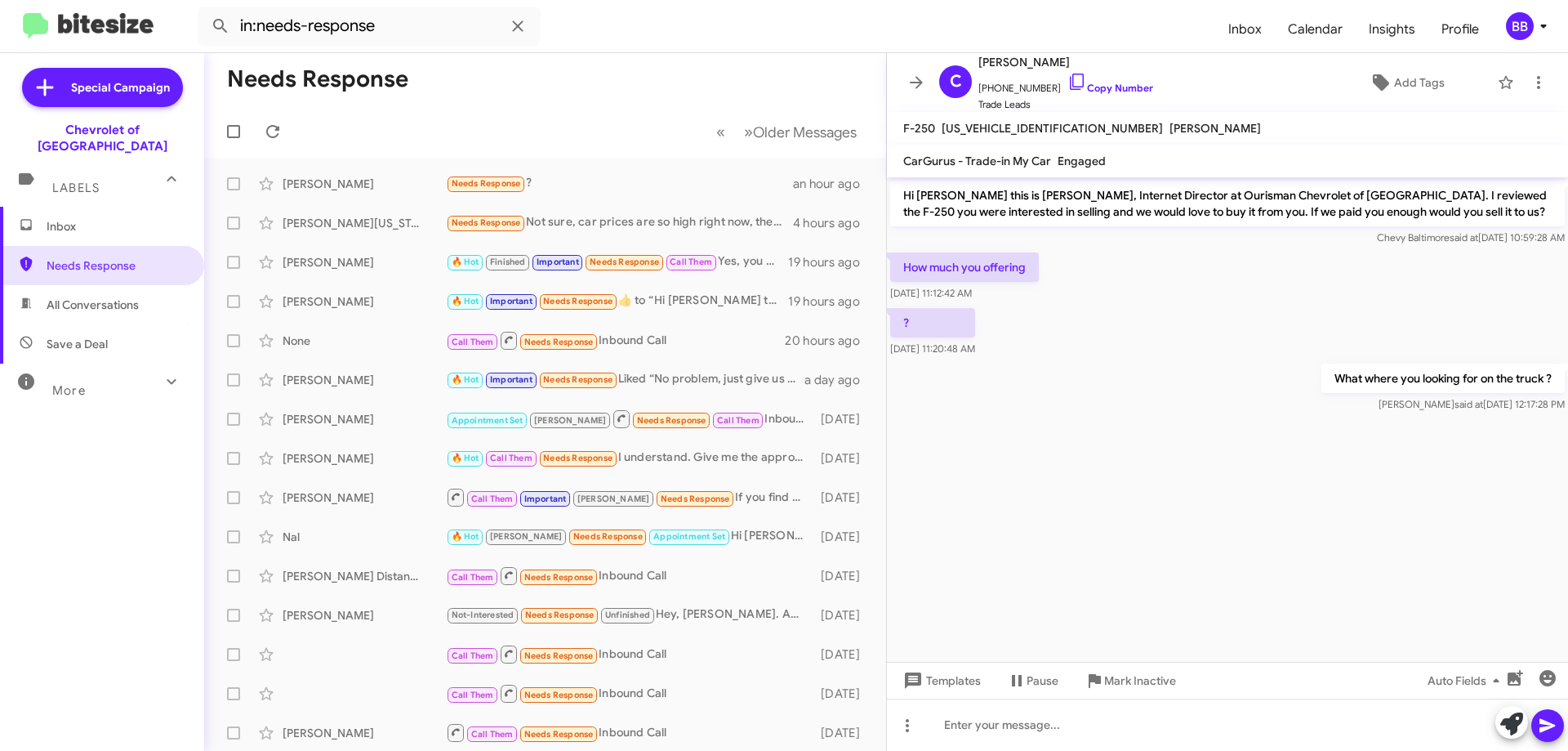
click at [1268, 129] on mat-toolbar "F-250 [US_VEHICLE_IDENTIFICATION_NUMBER] [PERSON_NAME]" at bounding box center [1228, 128] width 681 height 33
click at [106, 297] on span "All Conversations" at bounding box center [92, 305] width 92 height 16
type input "in:all-conversations"
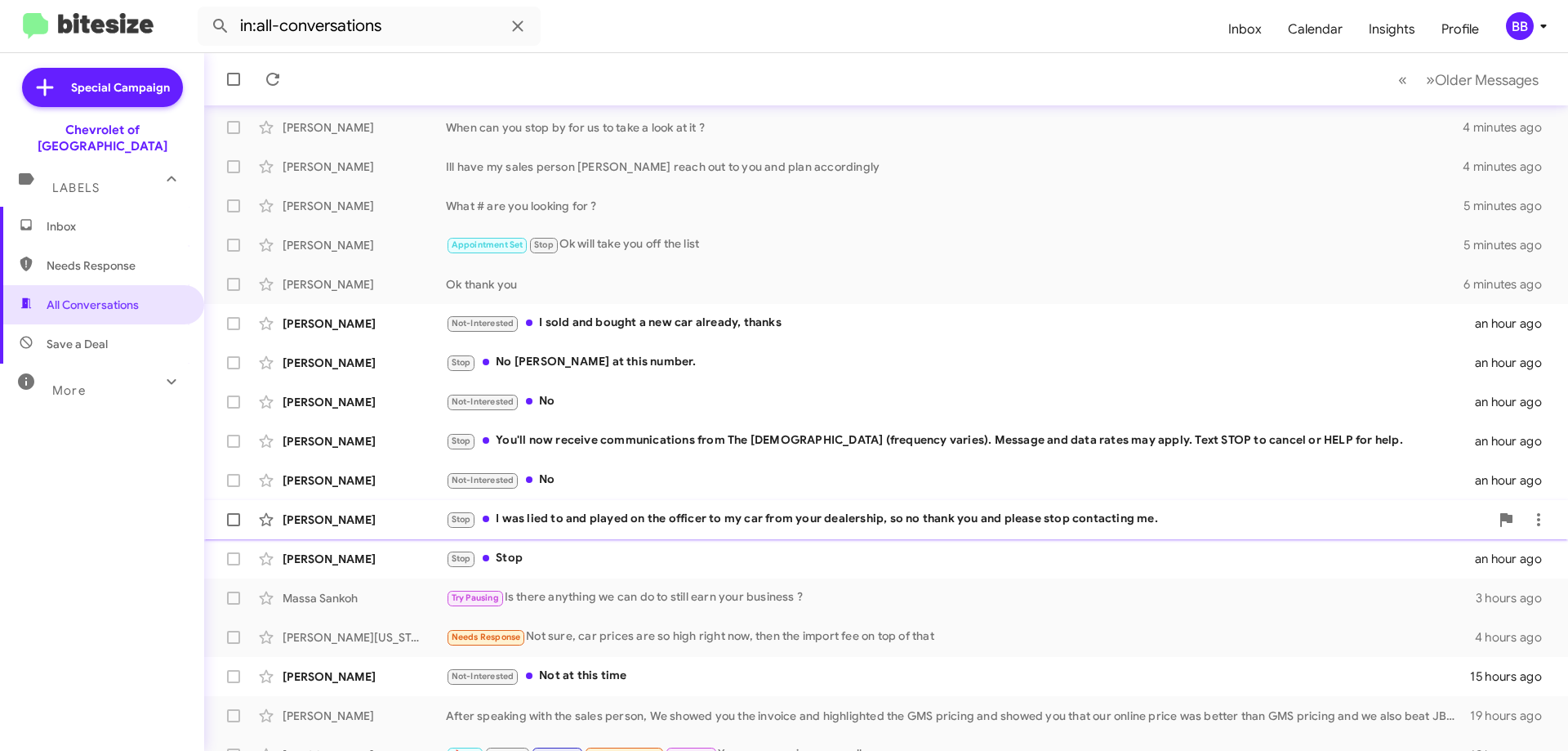
scroll to position [198, 0]
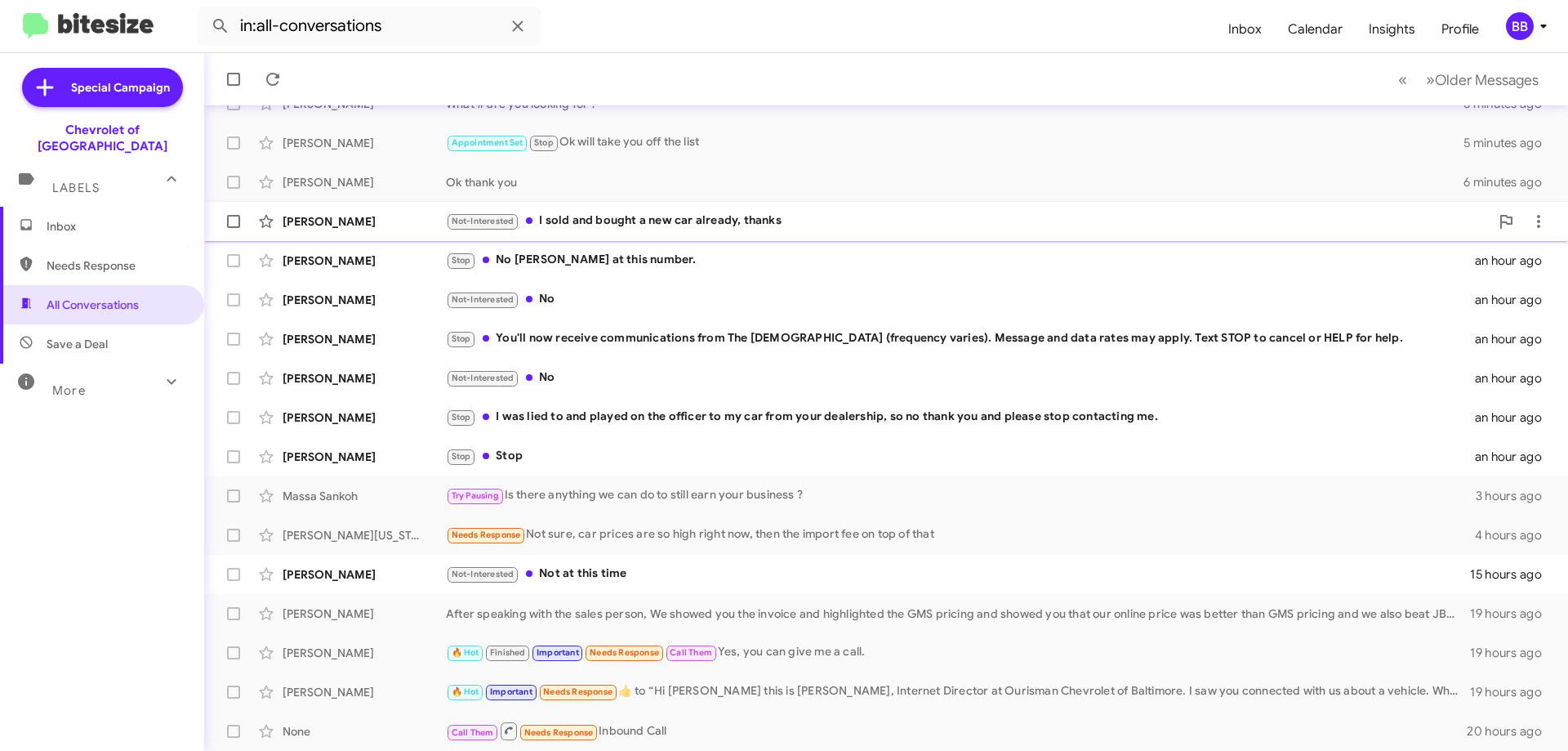
click at [632, 223] on div "Not-Interested I sold and bought a new car already, thanks" at bounding box center [968, 221] width 1044 height 19
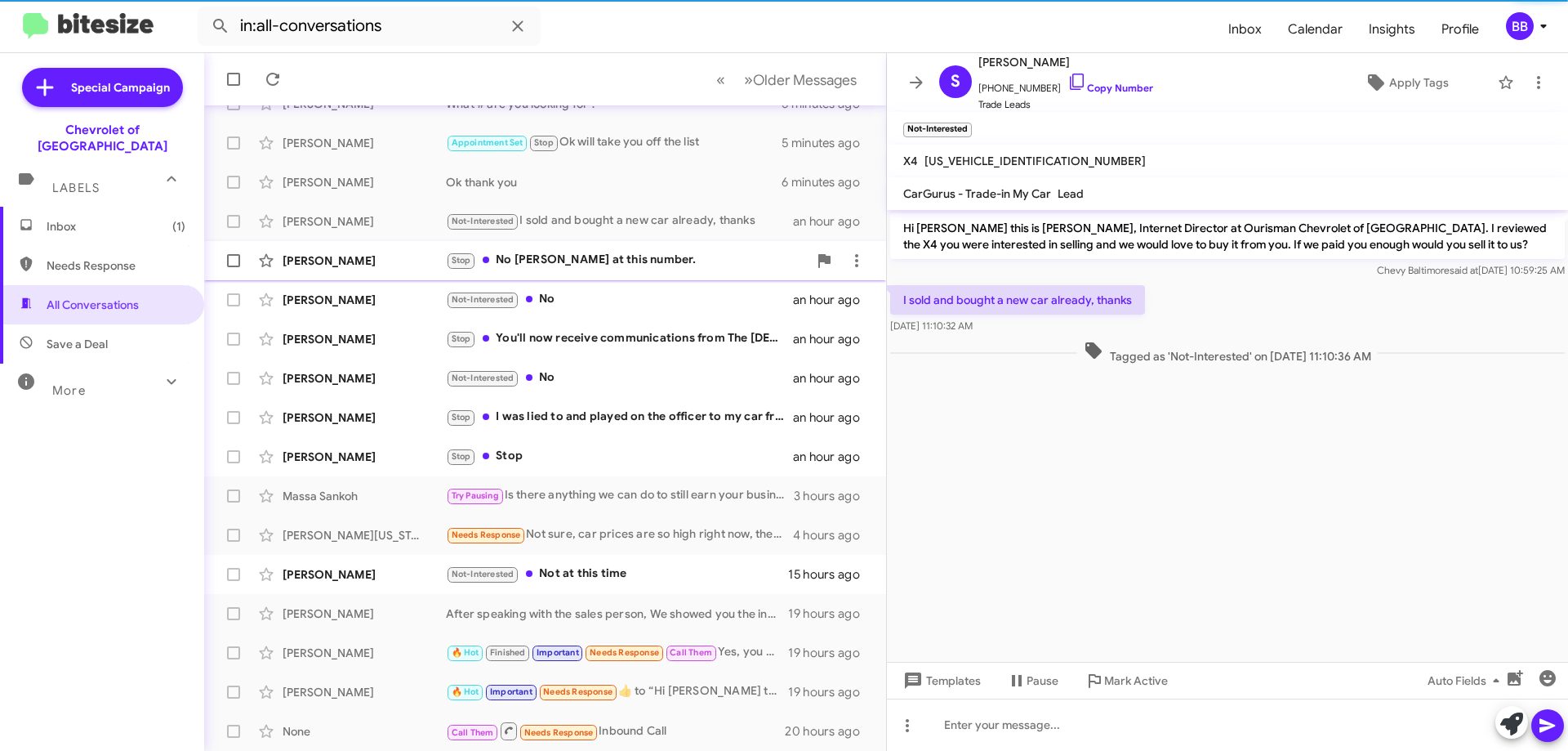
click at [623, 272] on div "[PERSON_NAME] Stop No [PERSON_NAME] at this number. an hour ago" at bounding box center [545, 261] width 656 height 33
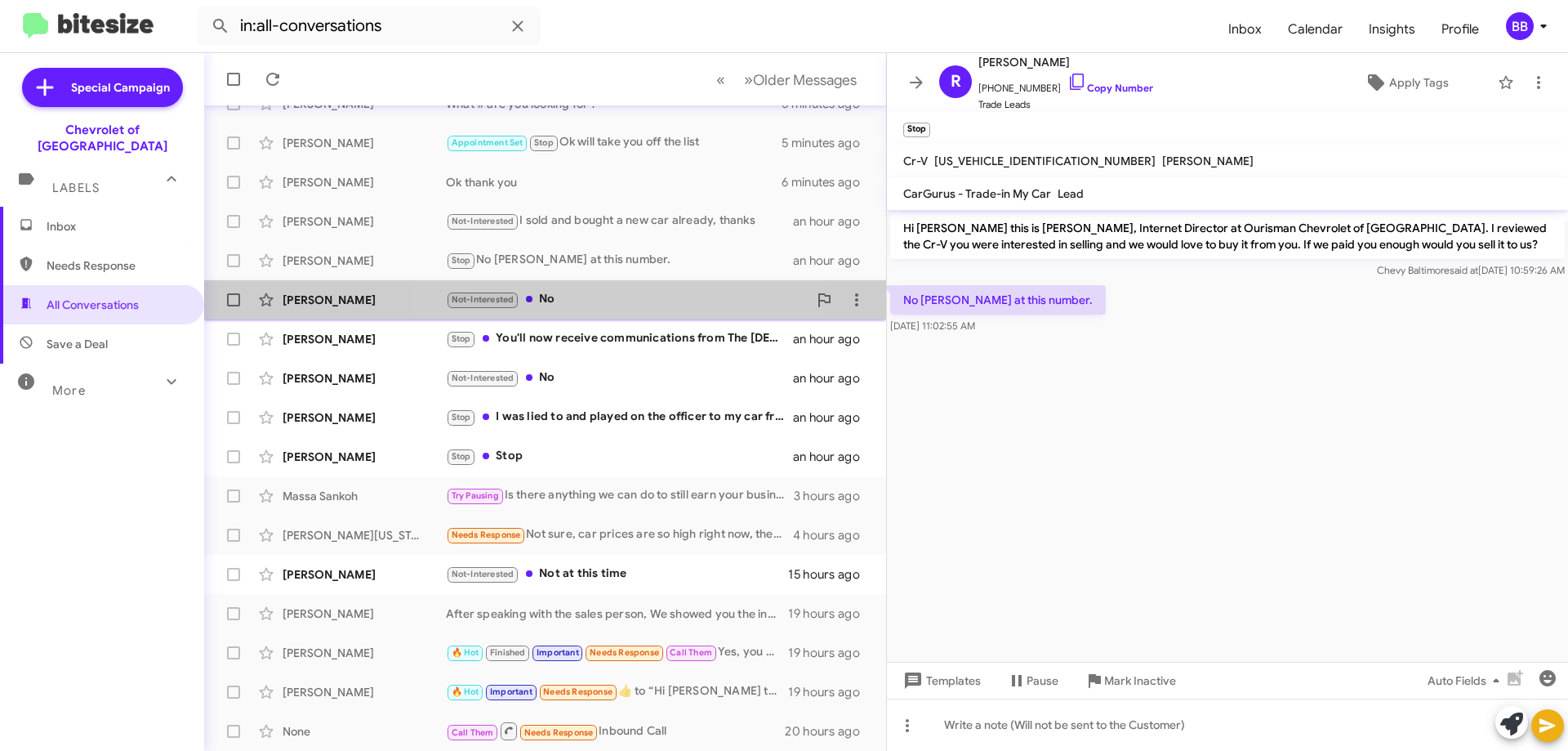
click at [619, 302] on div "Not-Interested No" at bounding box center [627, 299] width 362 height 19
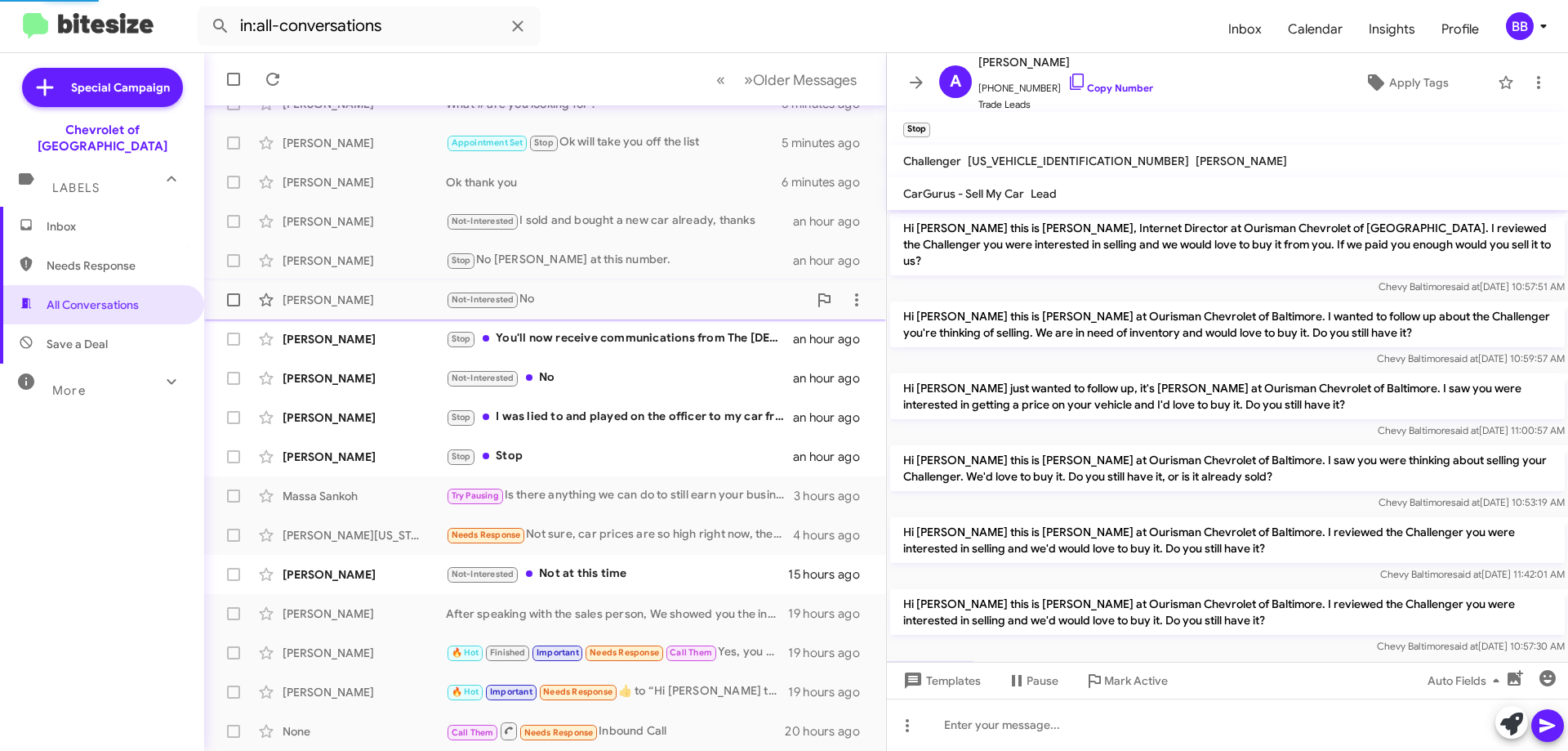
scroll to position [98, 0]
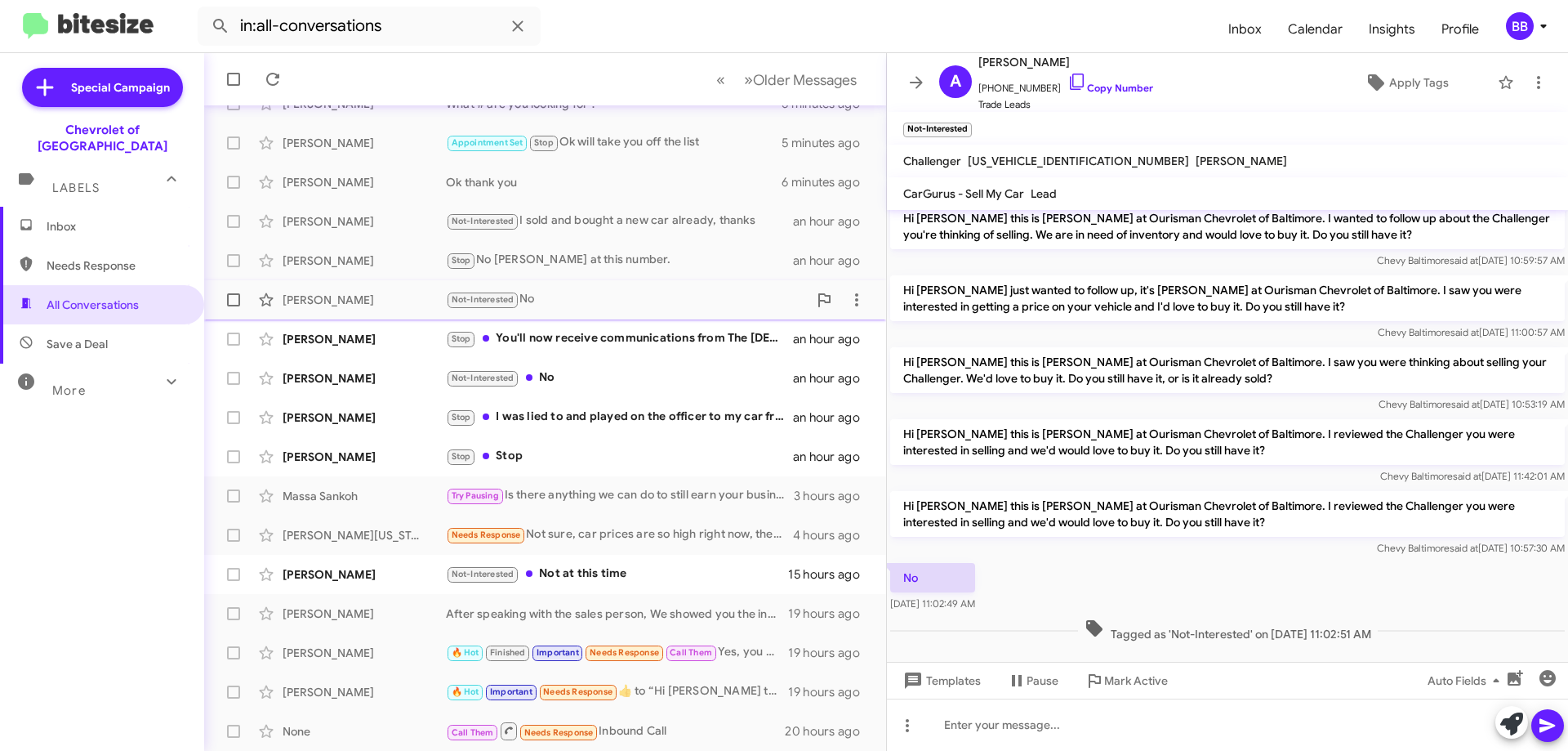
click at [635, 301] on div "Not-Interested No" at bounding box center [627, 299] width 362 height 19
click at [910, 728] on icon at bounding box center [908, 726] width 20 height 20
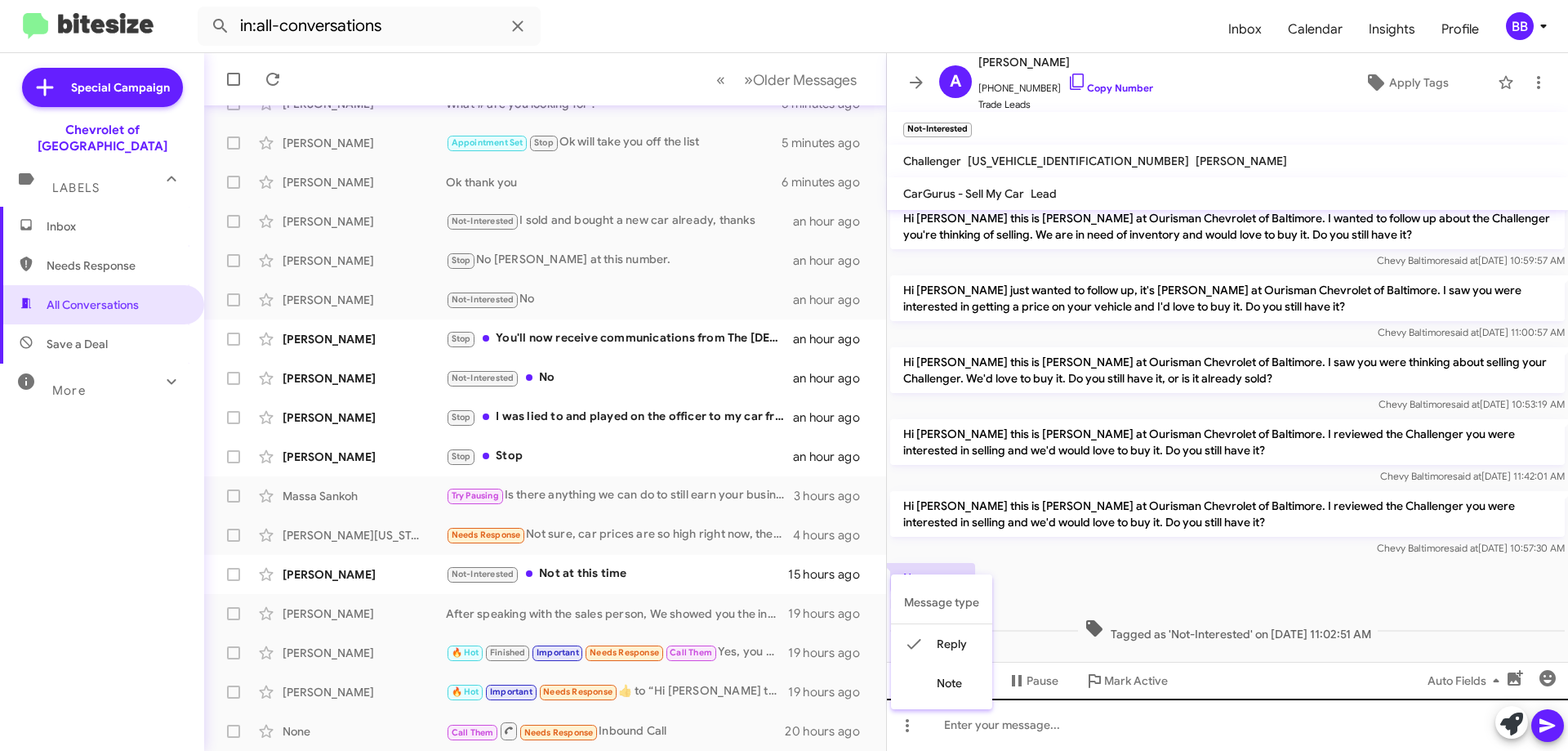
click at [1029, 721] on div at bounding box center [784, 375] width 1568 height 751
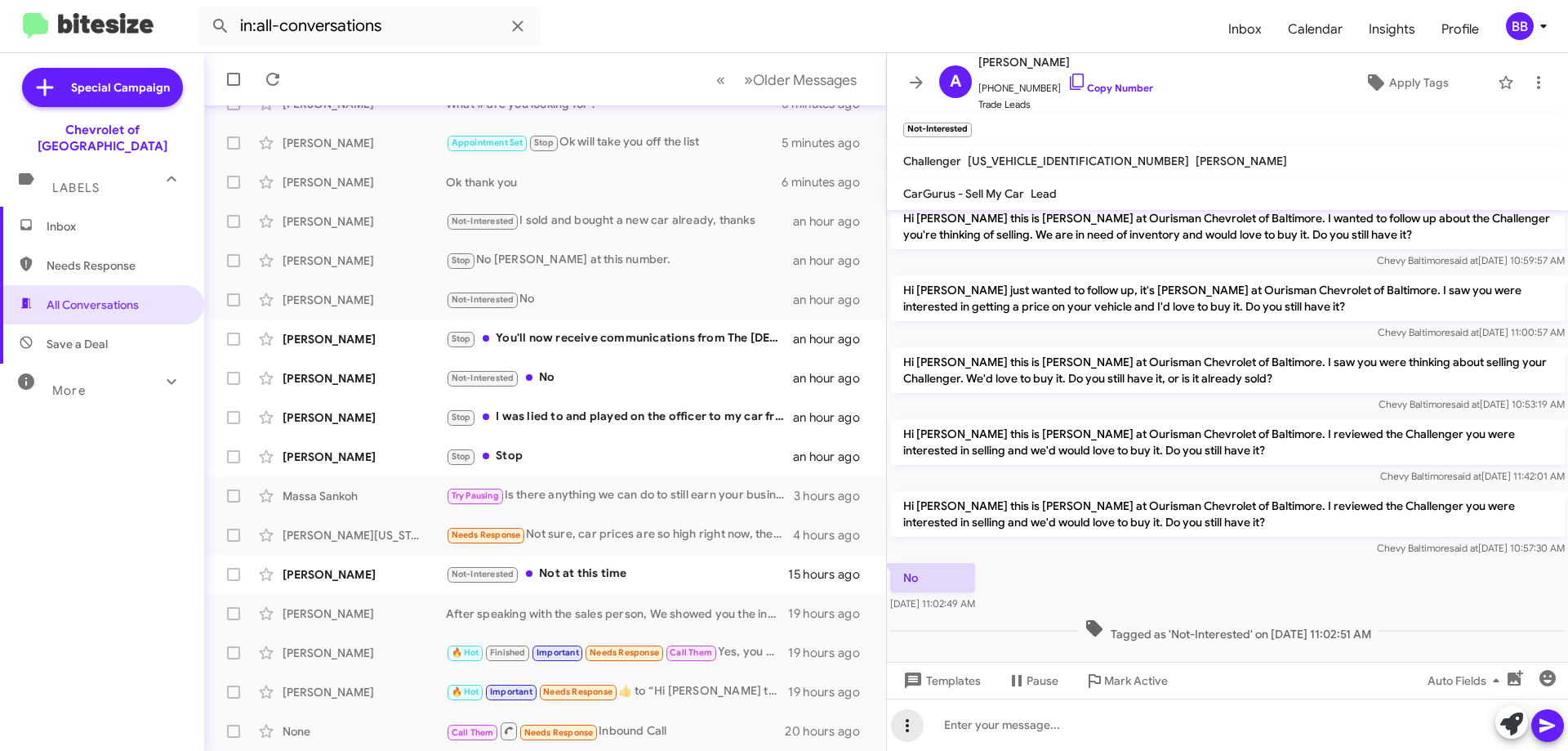
click at [912, 727] on icon at bounding box center [908, 726] width 20 height 20
click at [1077, 726] on div at bounding box center [784, 375] width 1568 height 751
click at [1532, 84] on icon at bounding box center [1539, 83] width 20 height 20
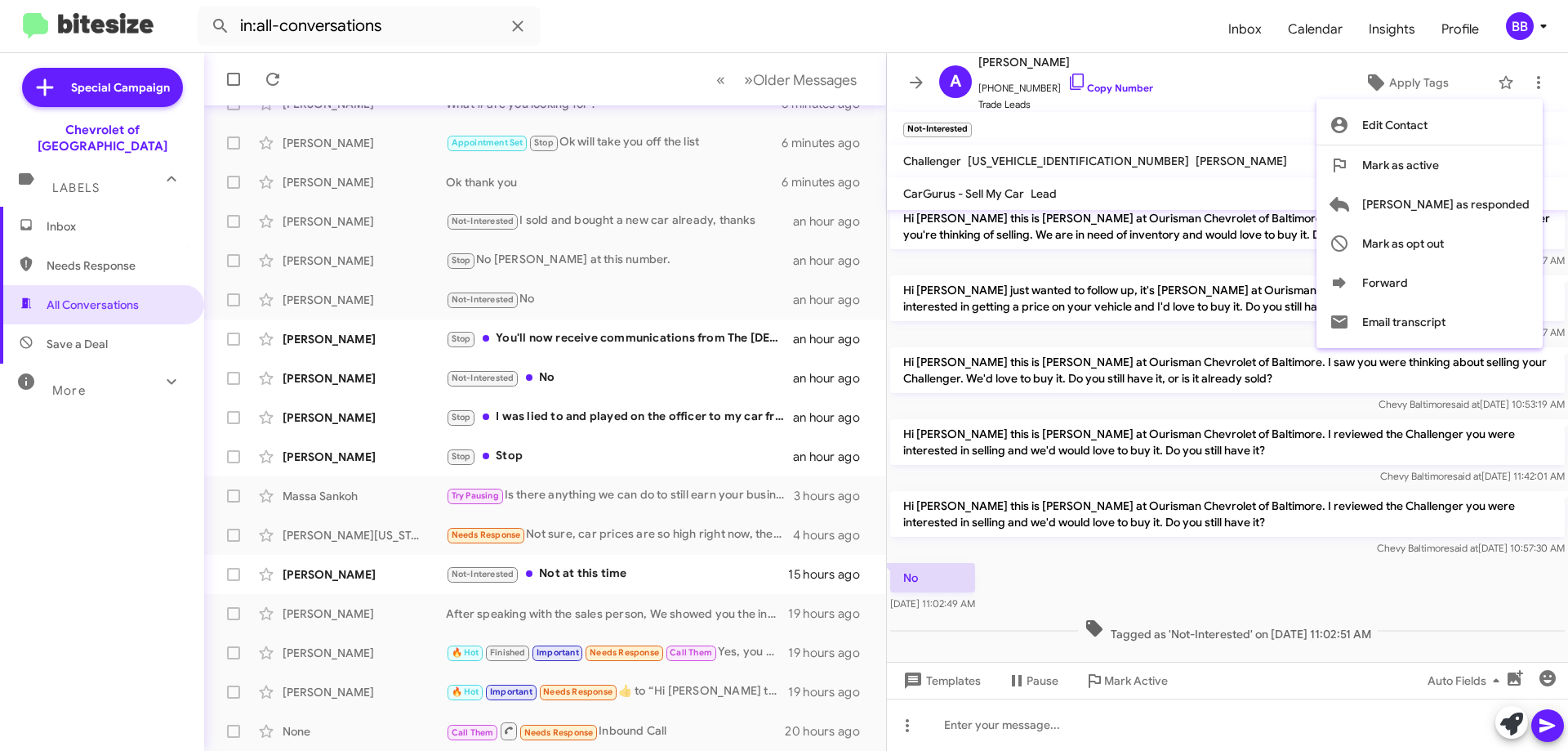
click at [632, 299] on div at bounding box center [784, 375] width 1568 height 751
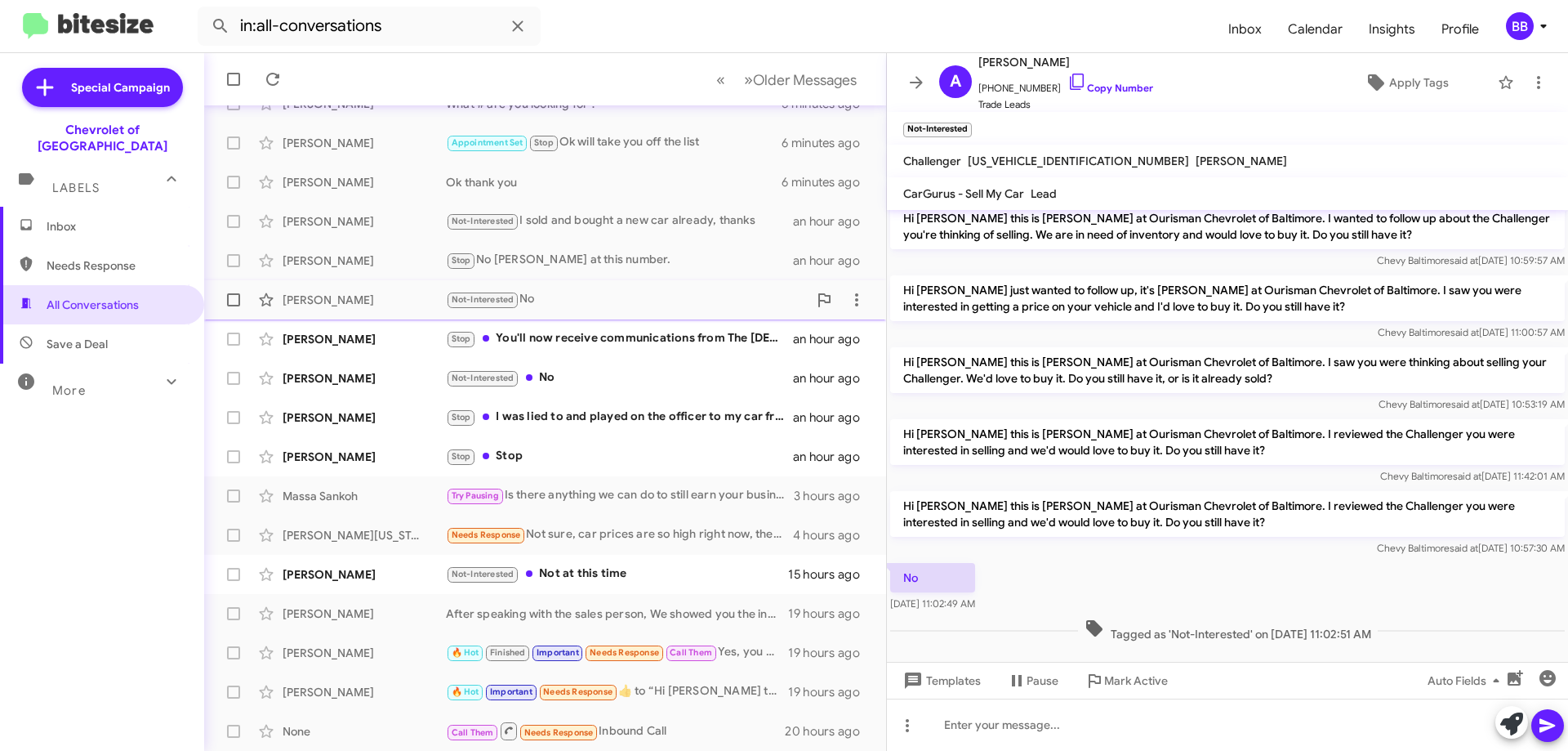
click at [628, 297] on div "Not-Interested No" at bounding box center [627, 299] width 362 height 19
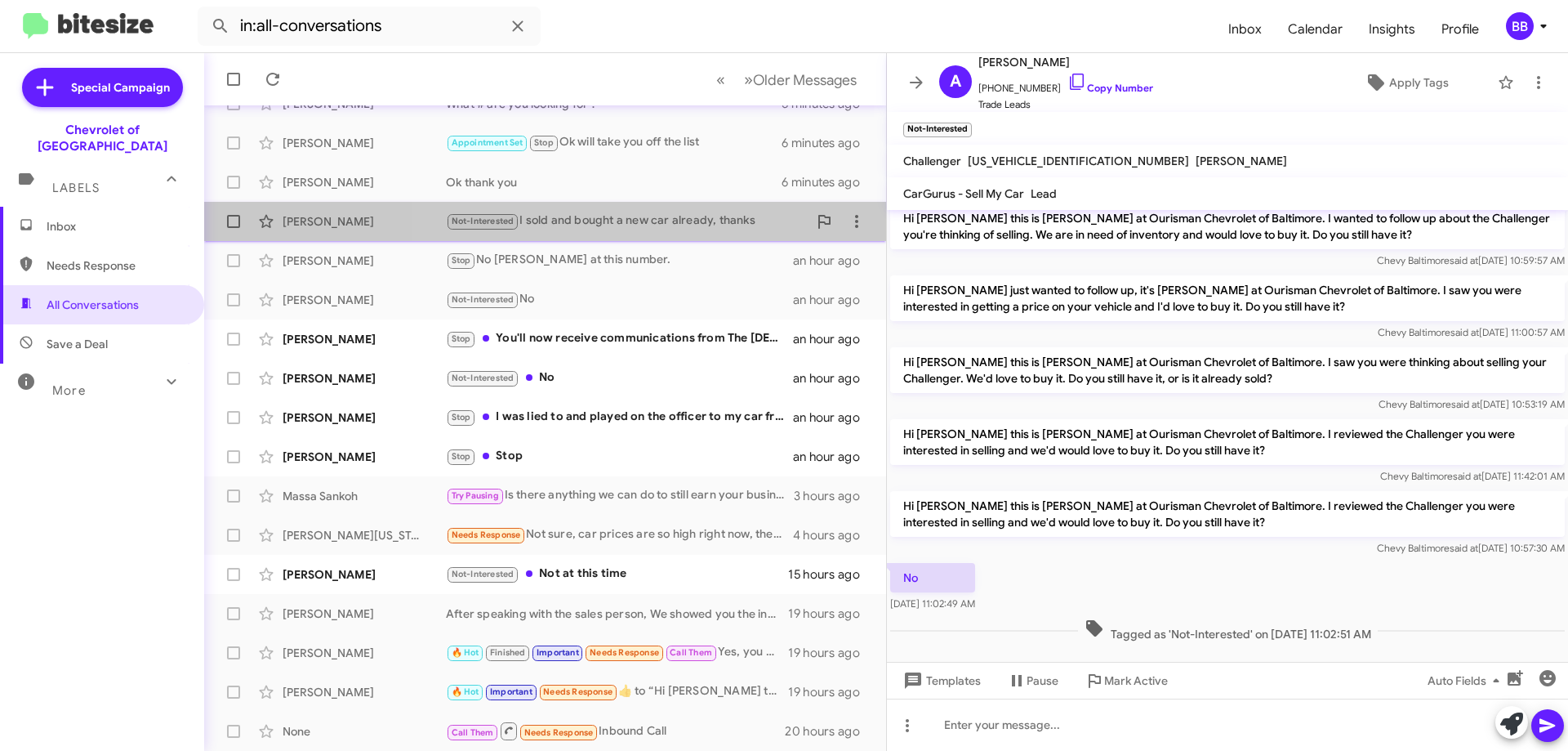
click at [662, 220] on div "Not-Interested I sold and bought a new car already, thanks" at bounding box center [627, 221] width 362 height 19
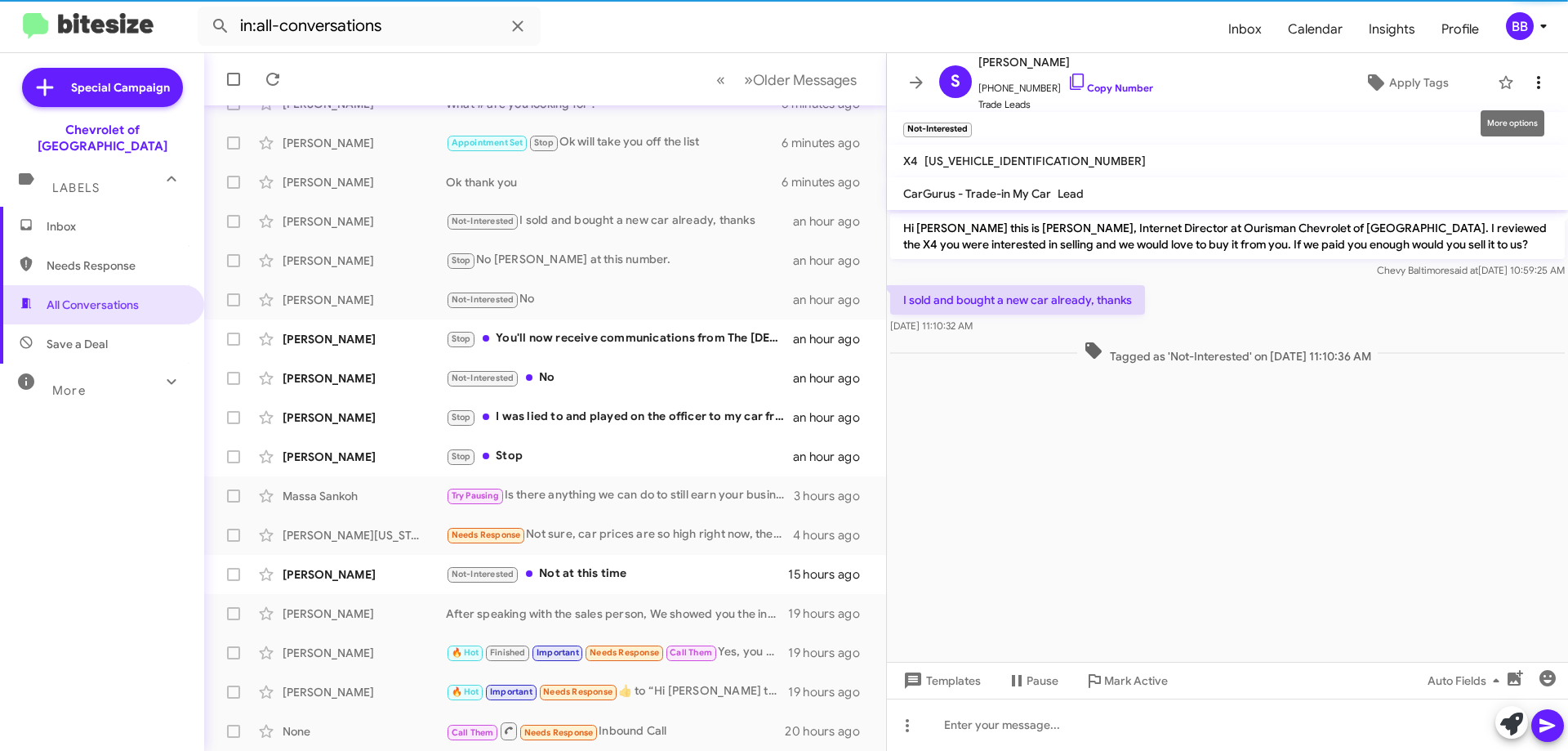
click at [1529, 81] on icon at bounding box center [1539, 83] width 20 height 20
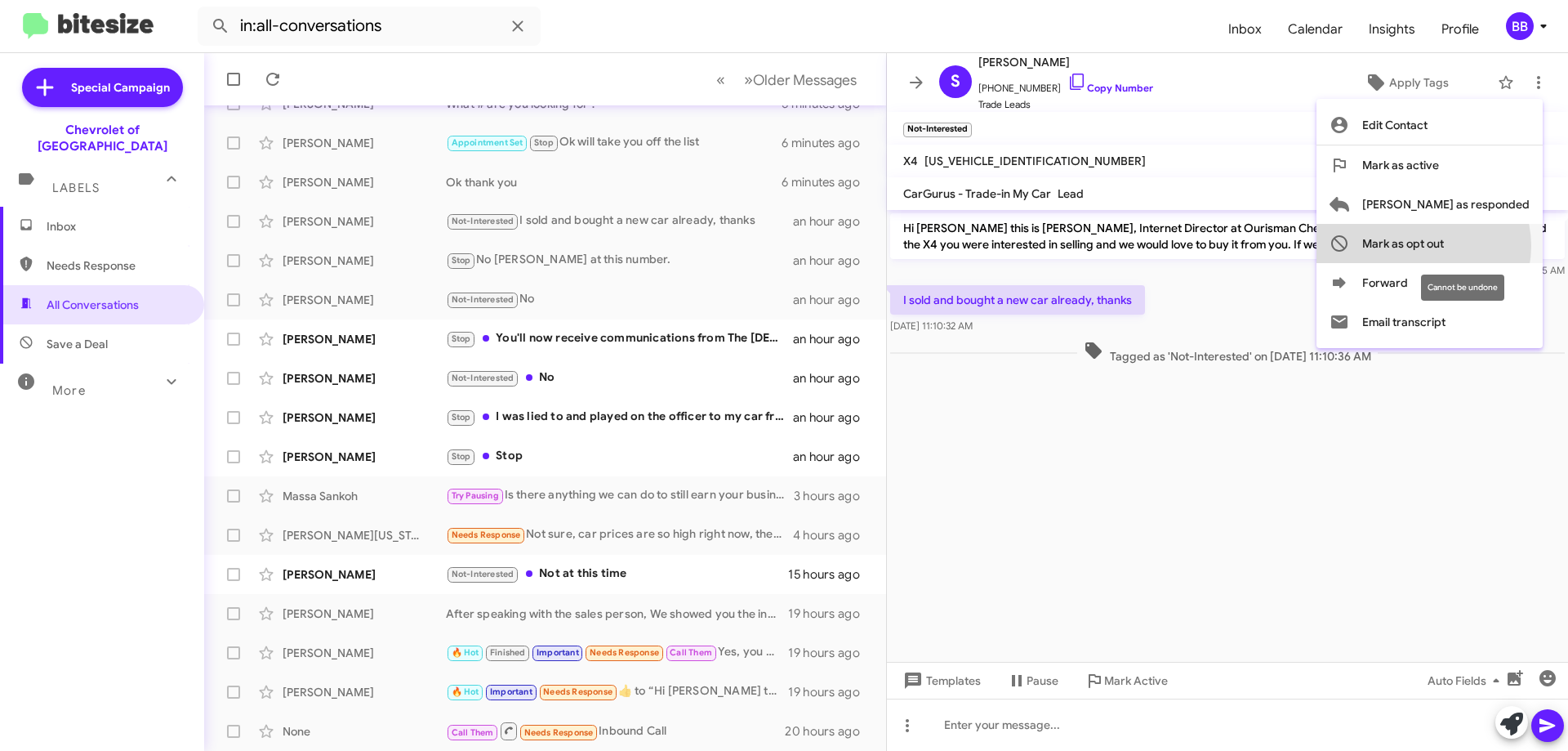
click at [1444, 246] on span "Mark as opt out" at bounding box center [1403, 244] width 82 height 39
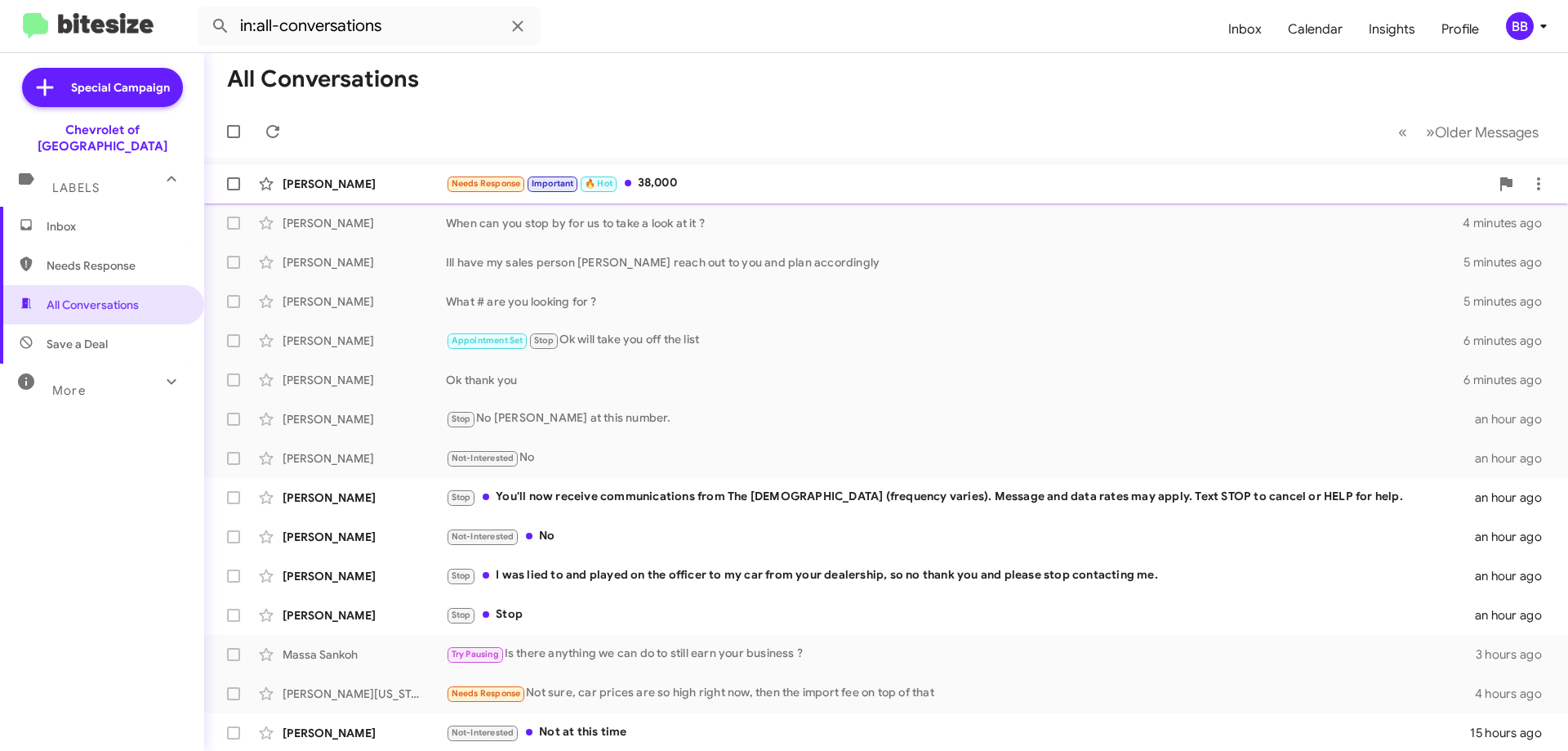
click at [724, 181] on div "Needs Response Important 🔥 Hot 38,000" at bounding box center [968, 183] width 1044 height 19
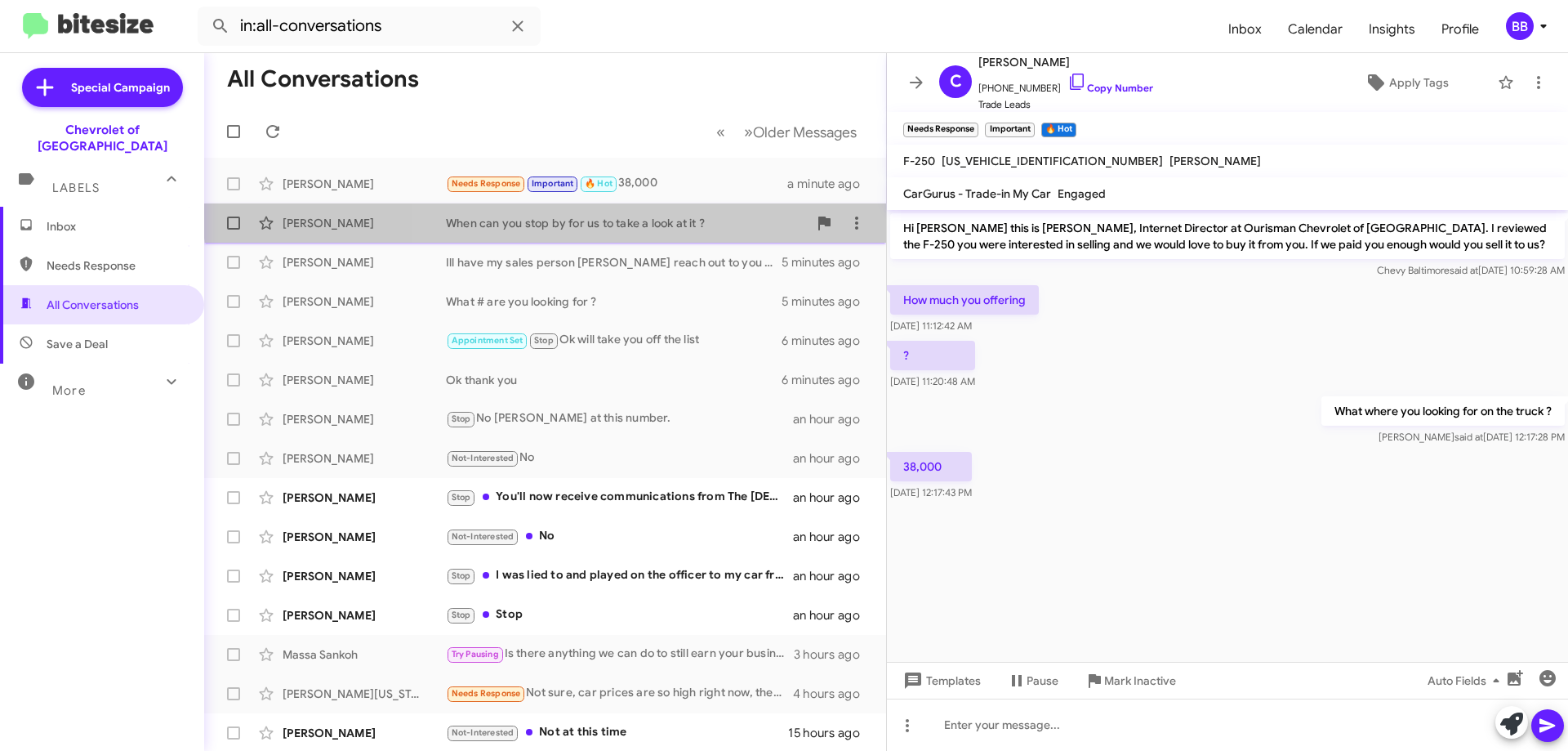
click at [644, 212] on div "[PERSON_NAME] When can you stop by for us to take a look at it ? 4 minutes ago" at bounding box center [545, 223] width 656 height 33
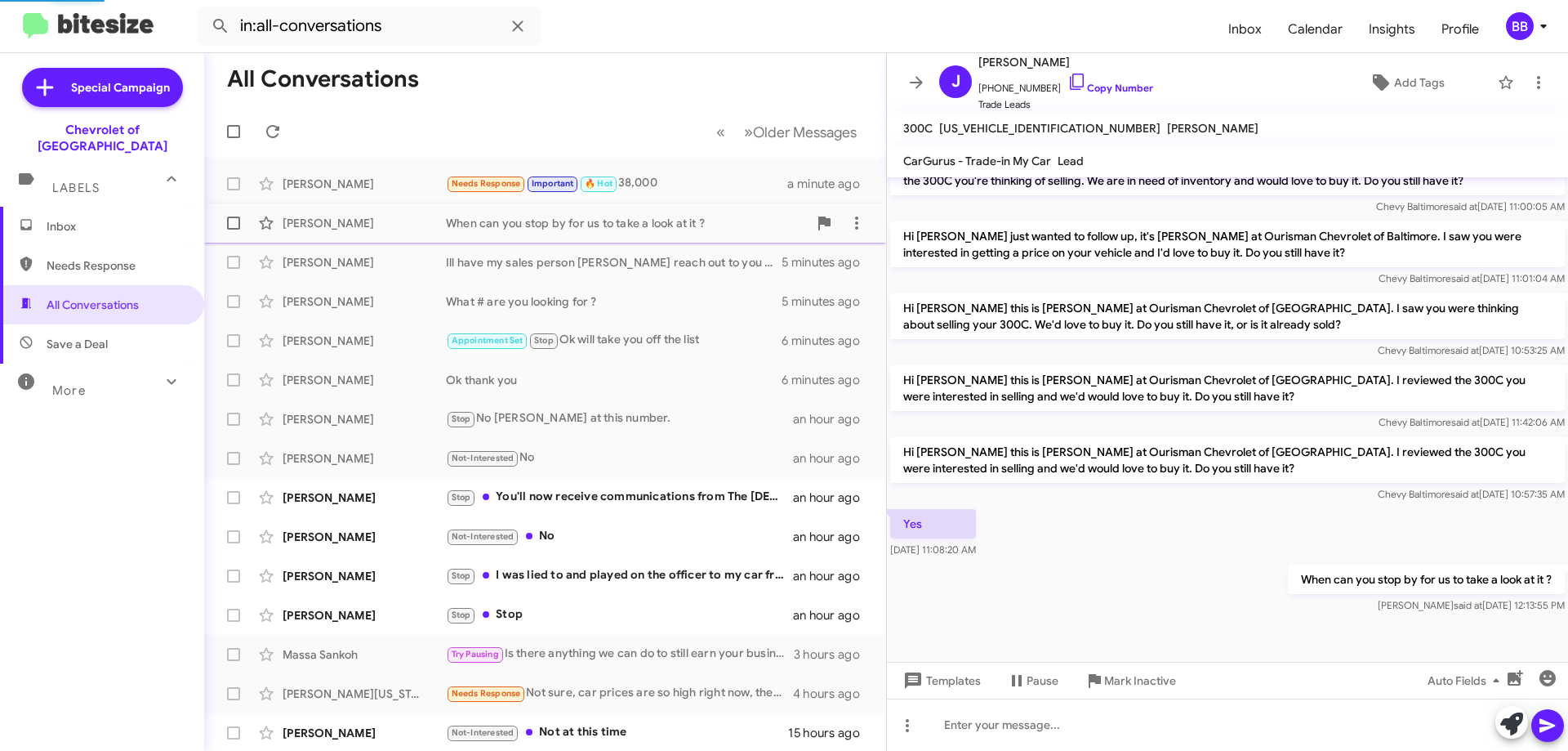
scroll to position [319, 0]
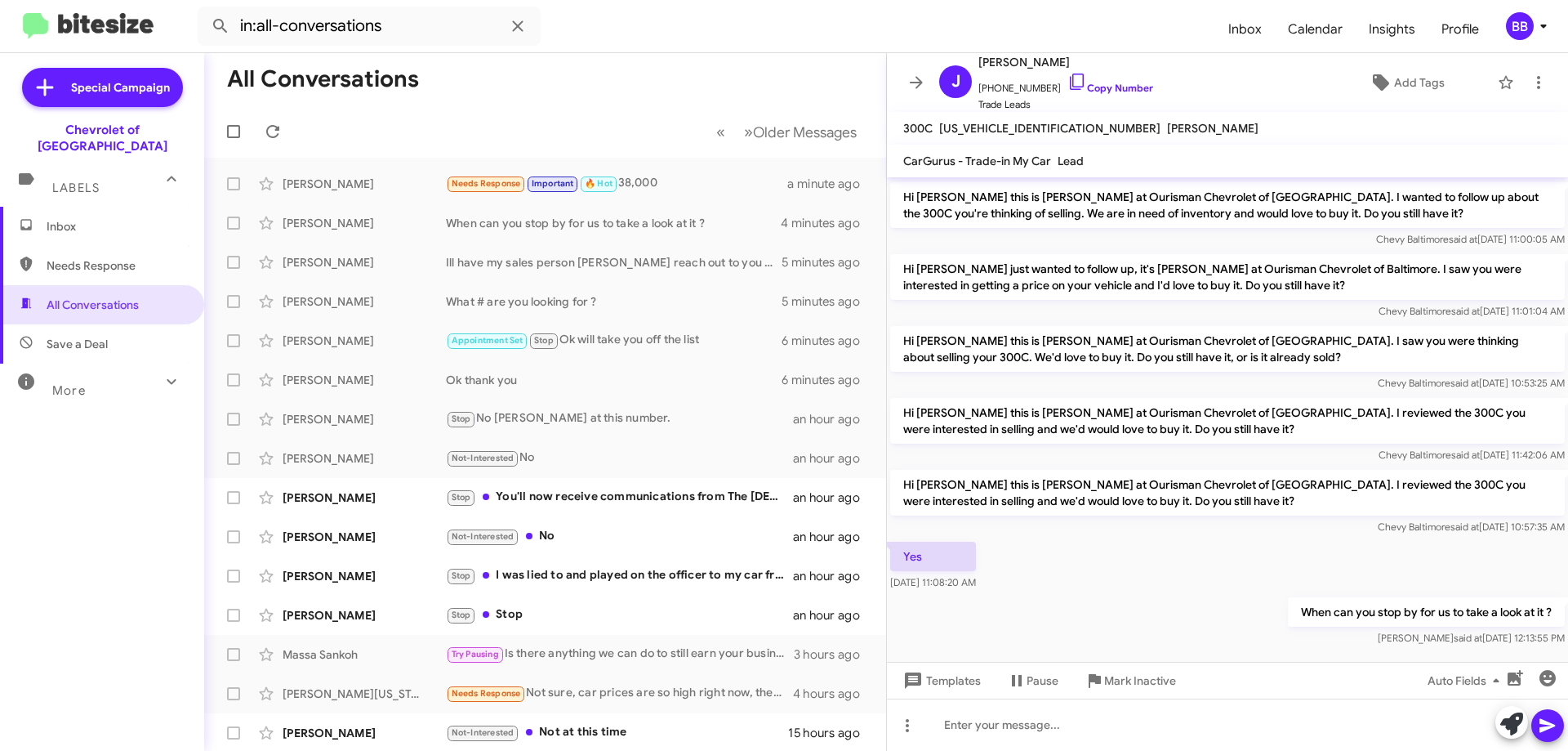
click at [101, 220] on span "Inbox" at bounding box center [102, 226] width 204 height 39
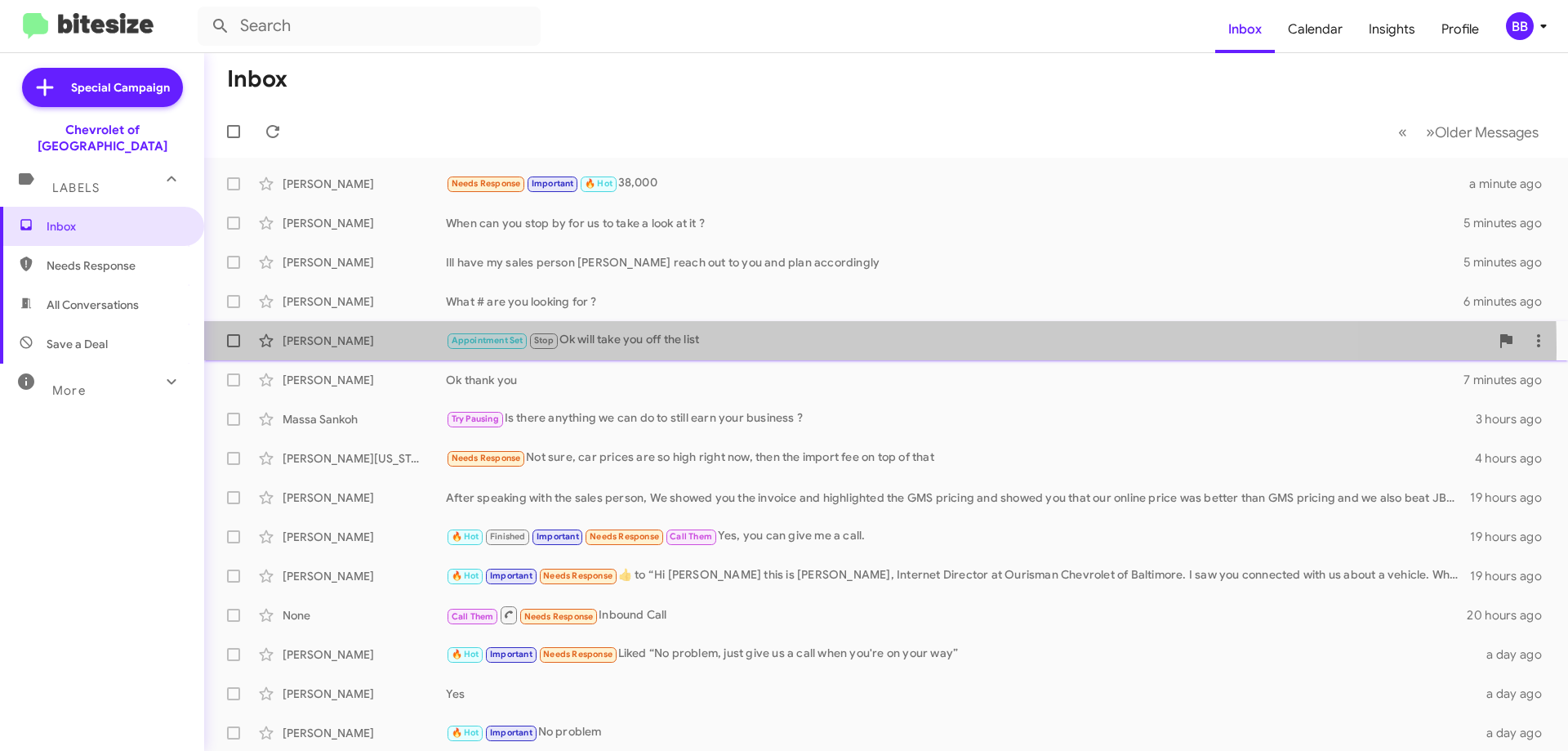
click at [731, 348] on div "Appointment Set Stop Ok will take you off the list" at bounding box center [968, 340] width 1044 height 19
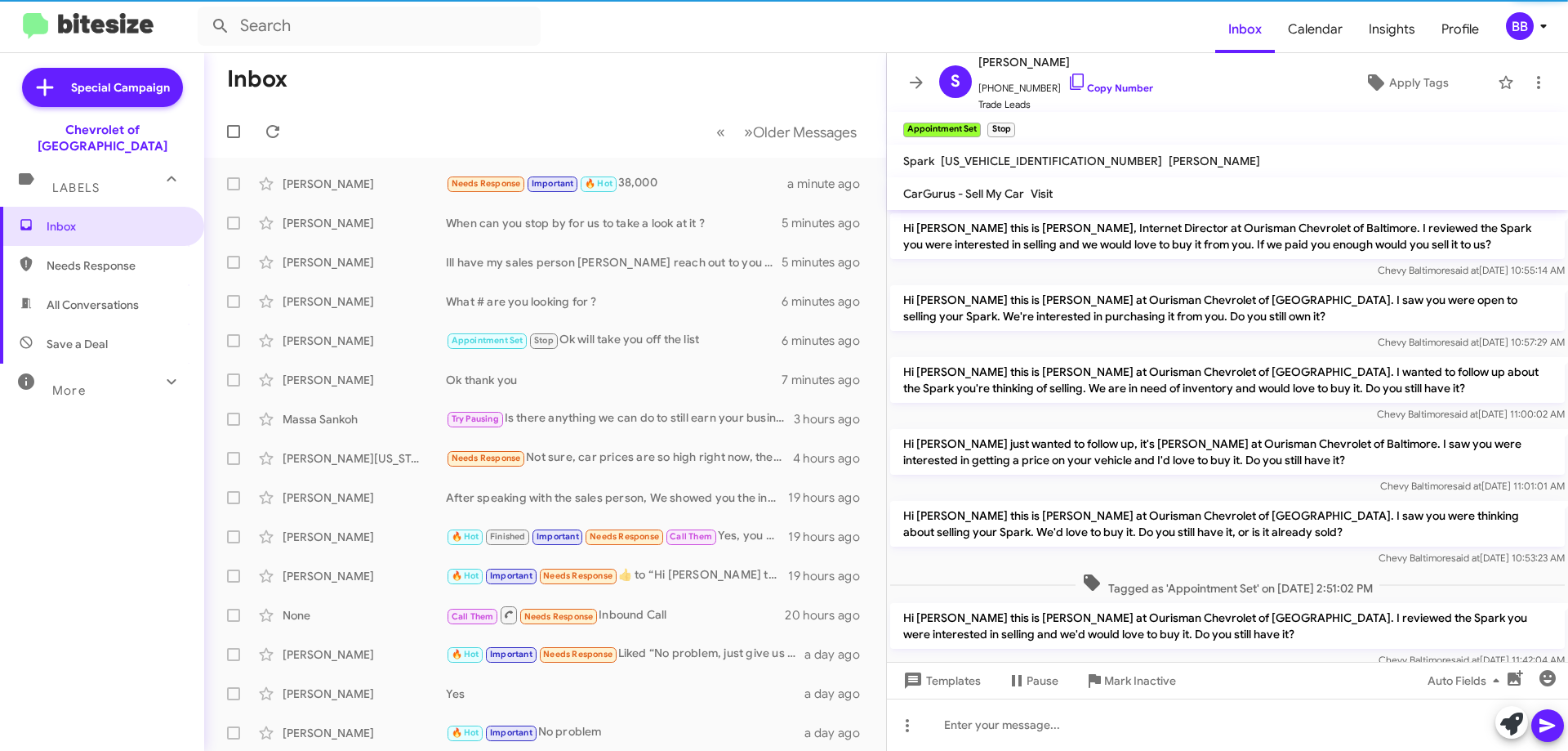
scroll to position [277, 0]
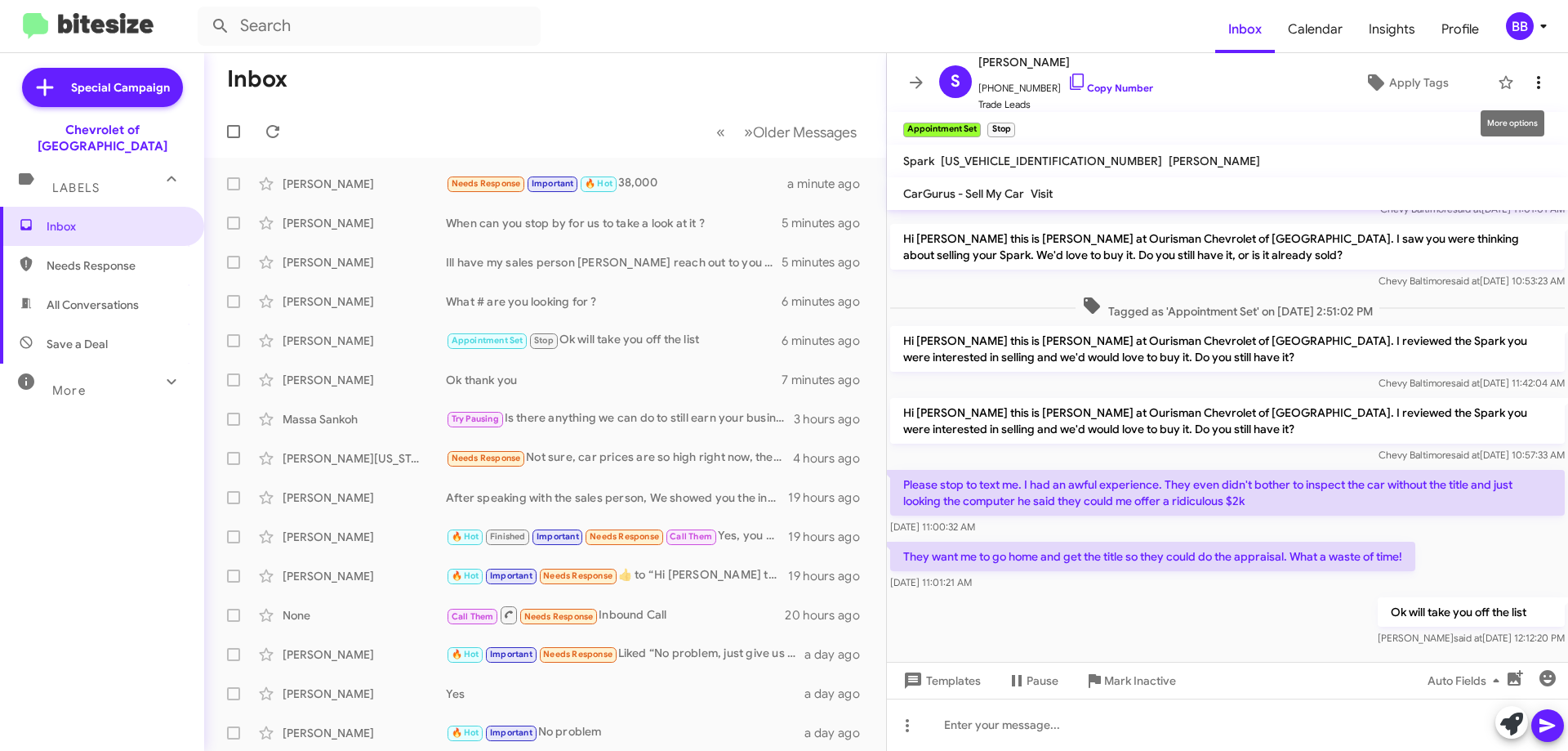
click at [1538, 84] on span at bounding box center [1539, 83] width 33 height 20
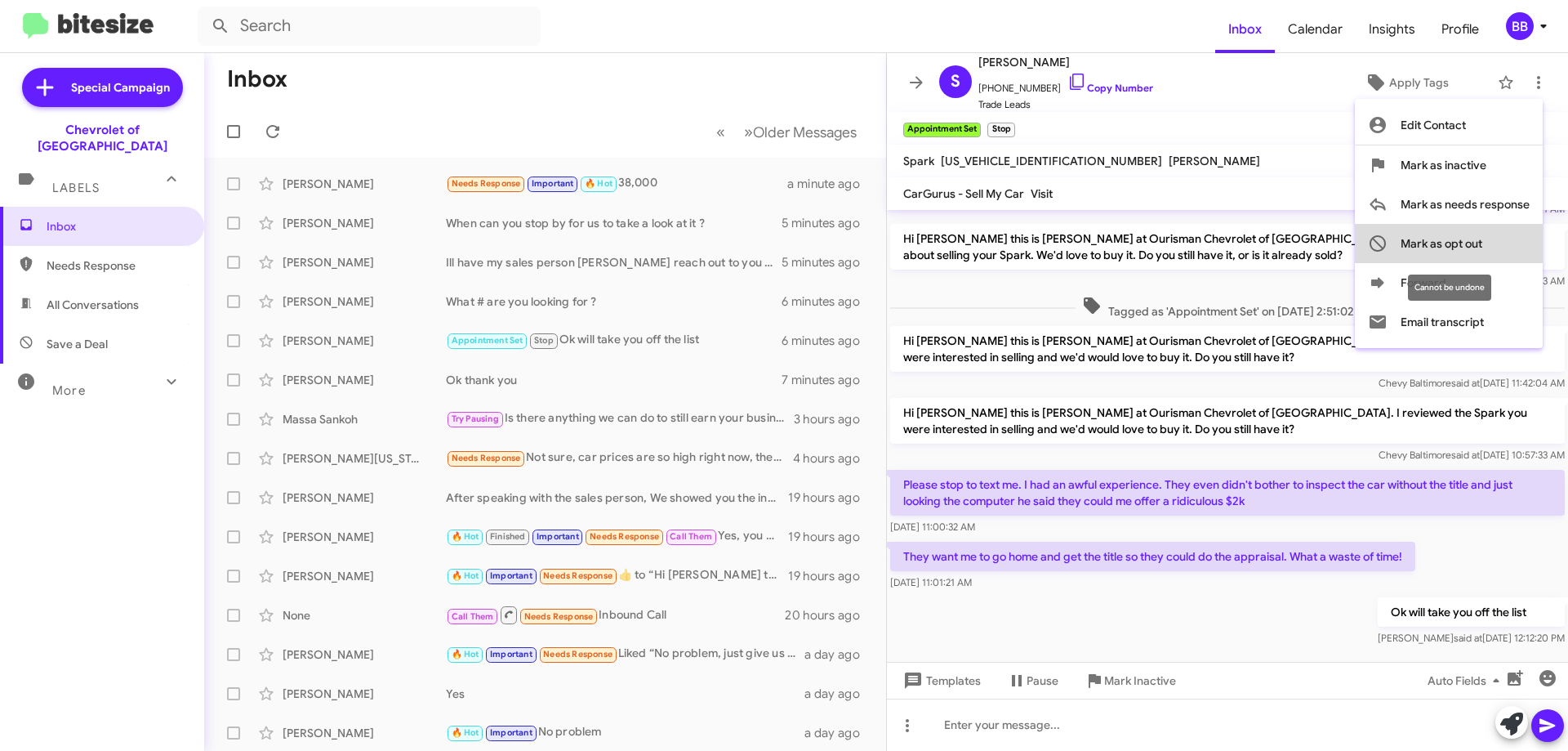
click at [1479, 245] on span "Mark as opt out" at bounding box center [1441, 244] width 82 height 39
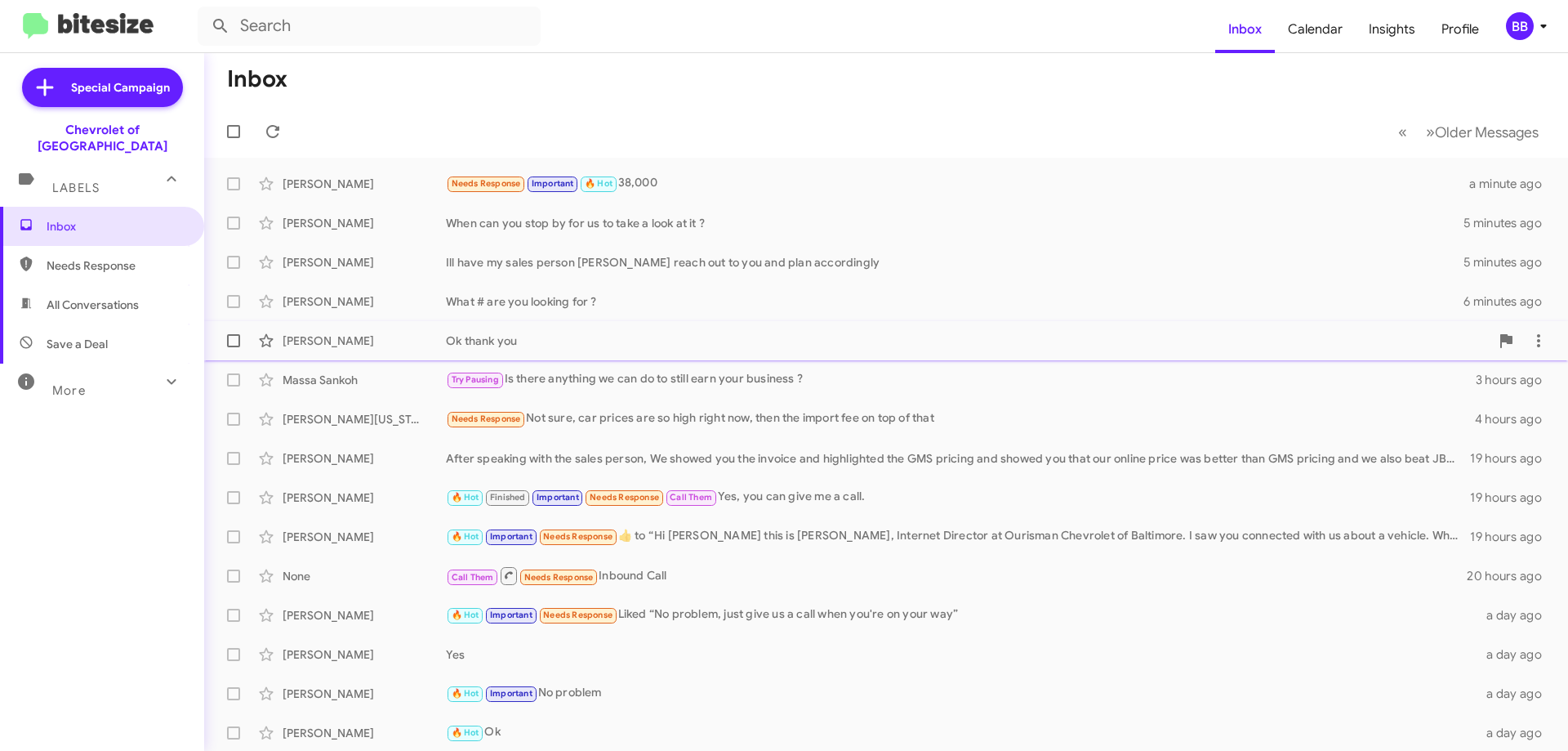
click at [735, 342] on div "Ok thank you" at bounding box center [968, 341] width 1044 height 16
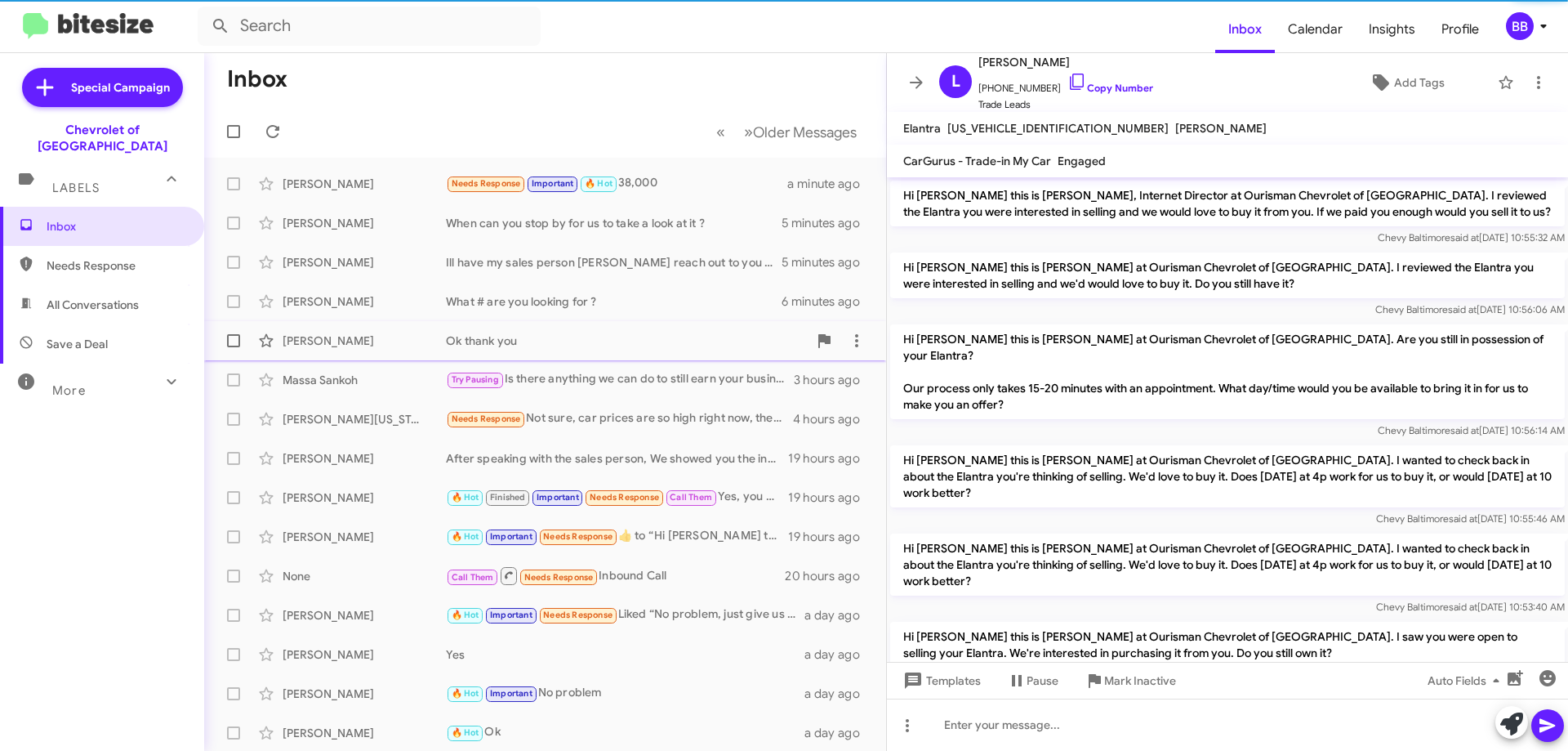
scroll to position [503, 0]
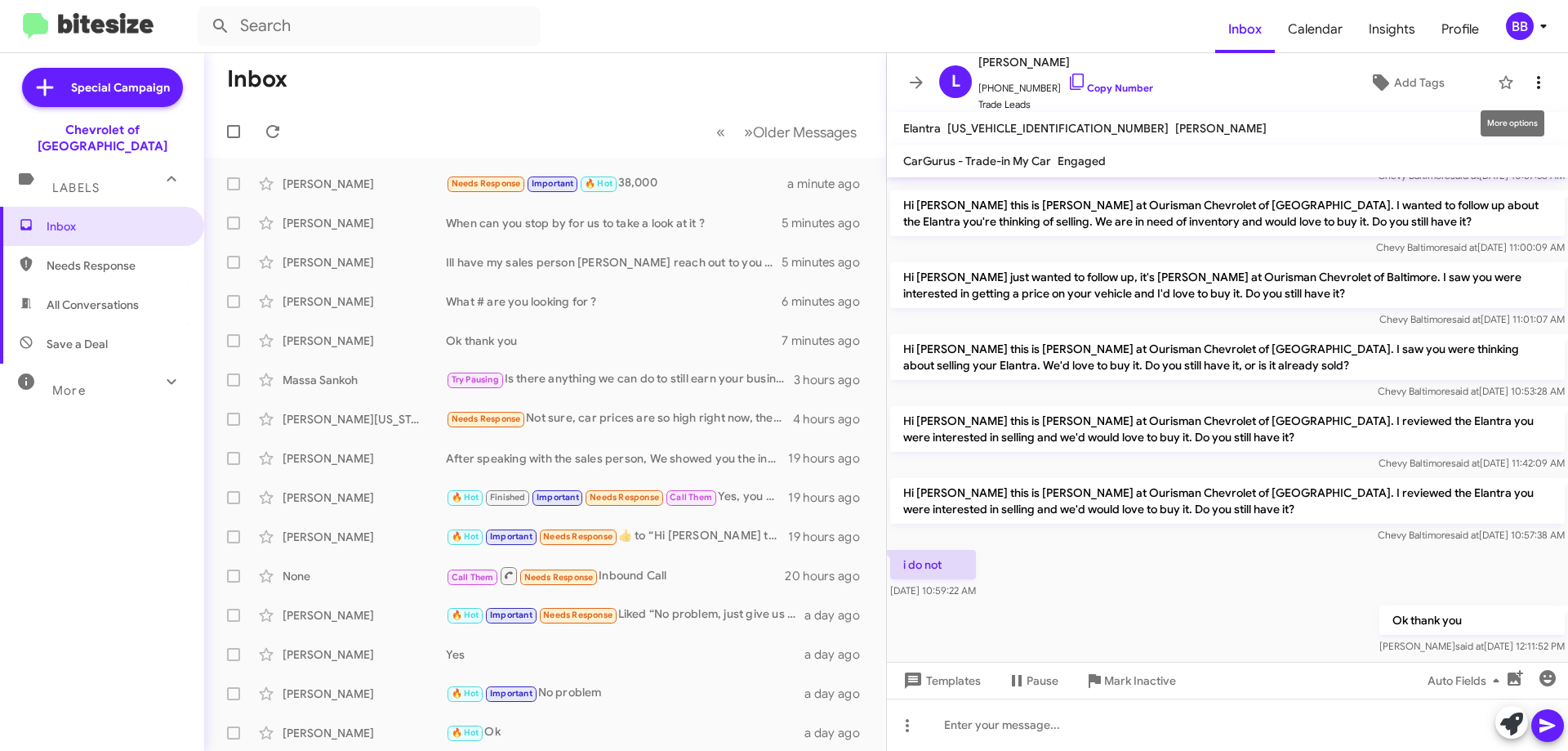
click at [1529, 80] on icon at bounding box center [1539, 83] width 20 height 20
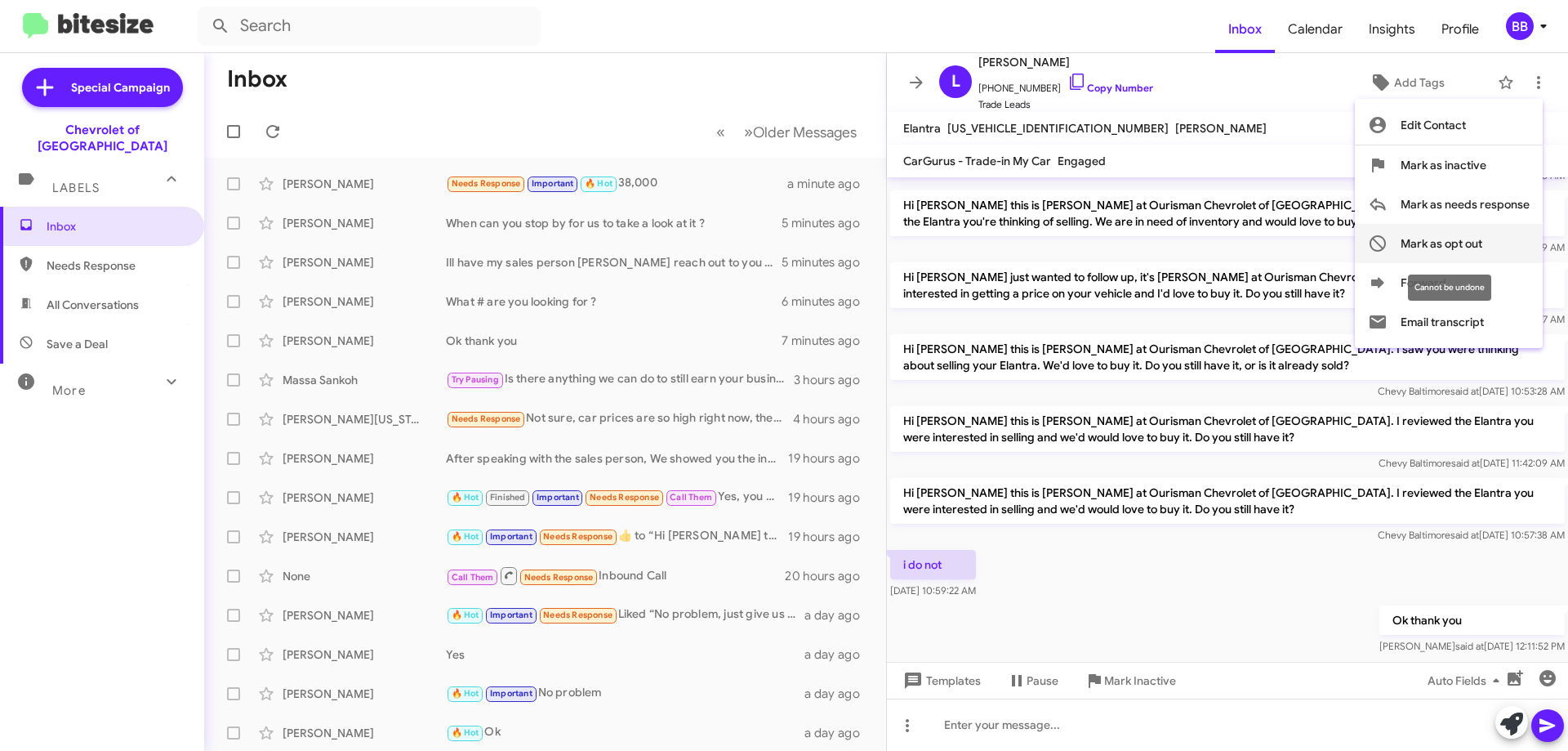
click at [1488, 234] on button "Mark as opt out" at bounding box center [1449, 244] width 188 height 39
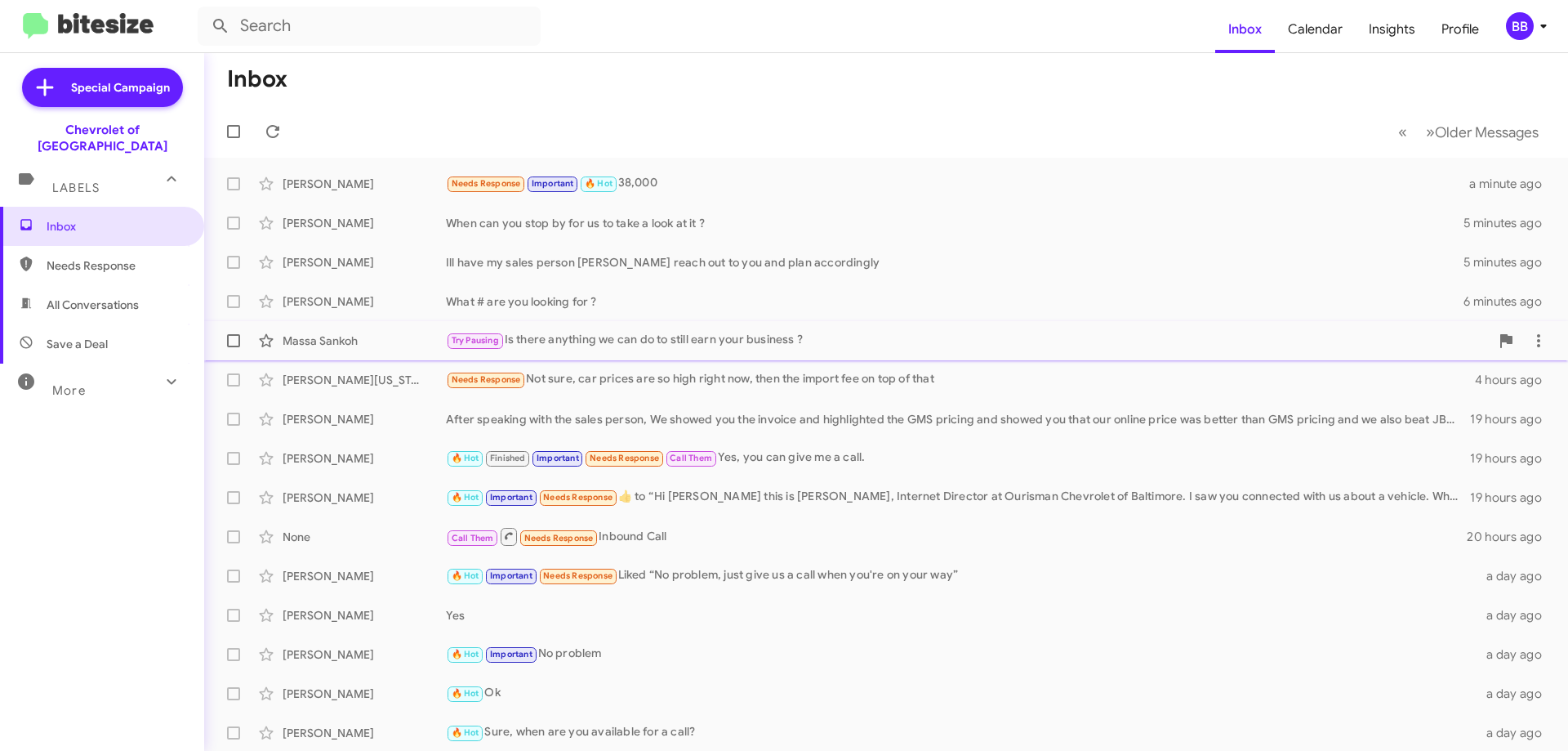
click at [669, 340] on div "Try Pausing Is there anything we can do to still earn your business ?" at bounding box center [968, 340] width 1044 height 19
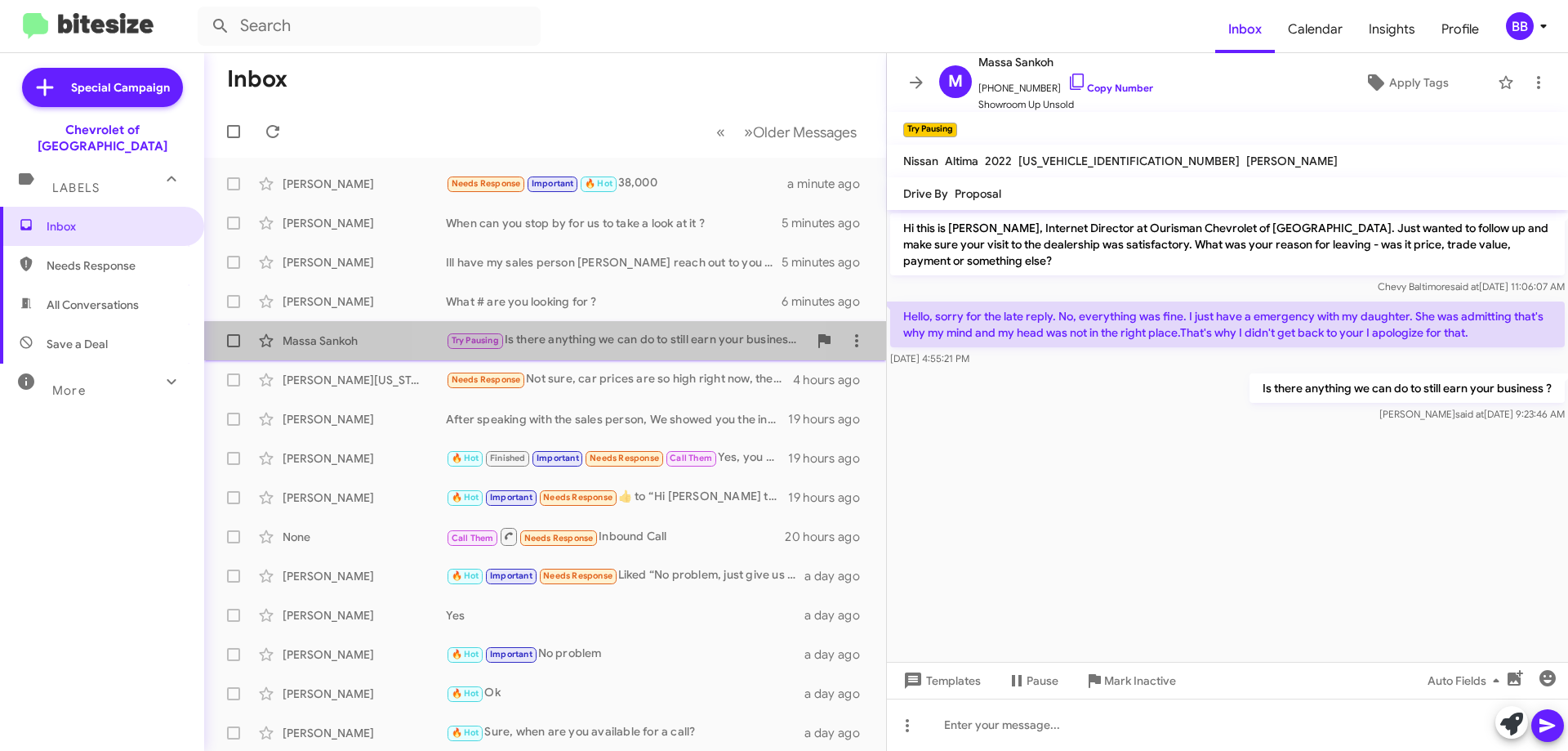
click at [608, 347] on div "Try Pausing Is there anything we can do to still earn your business ?" at bounding box center [627, 340] width 362 height 19
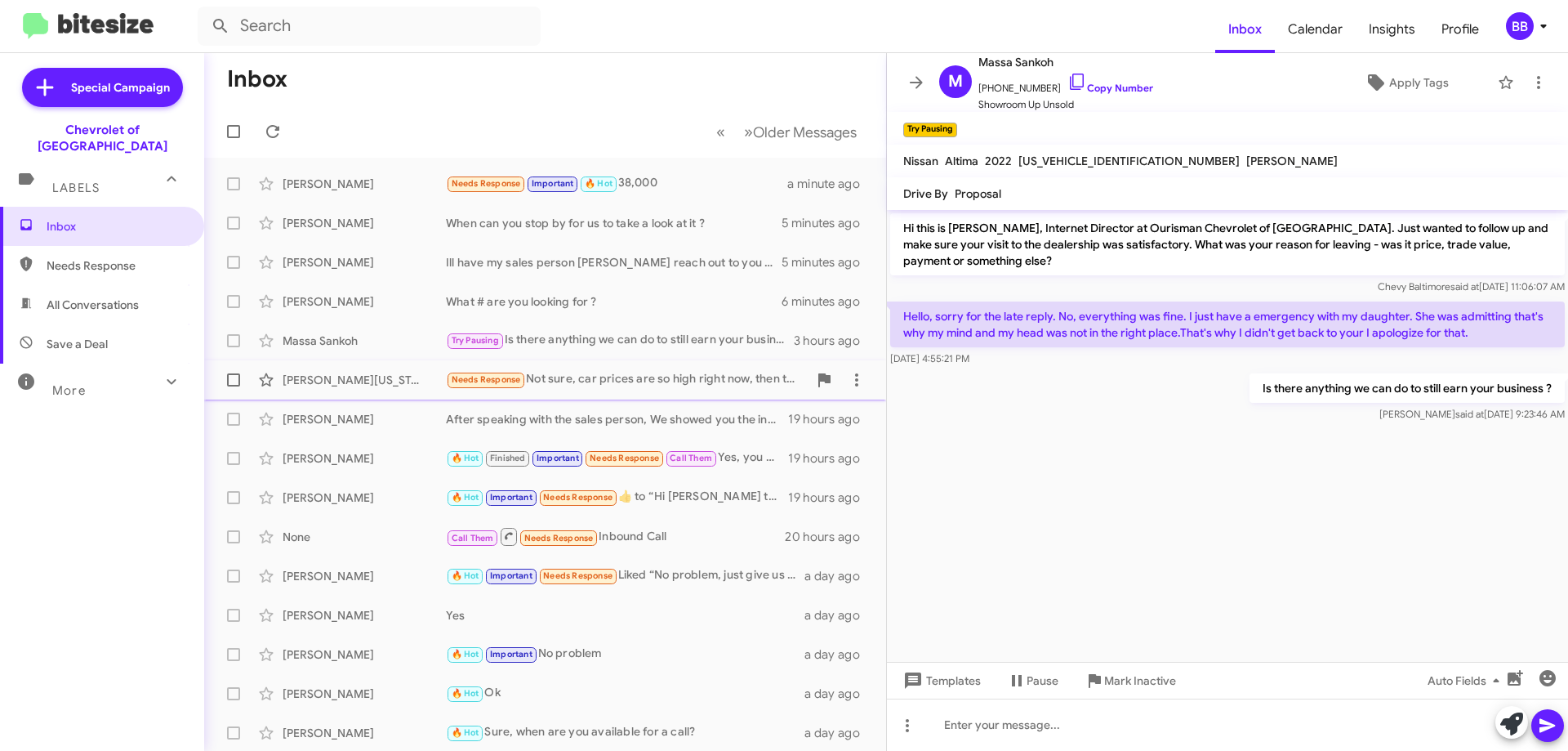
click at [592, 385] on div "Needs Response Not sure, car prices are so high right now, then the import fee …" at bounding box center [627, 379] width 362 height 19
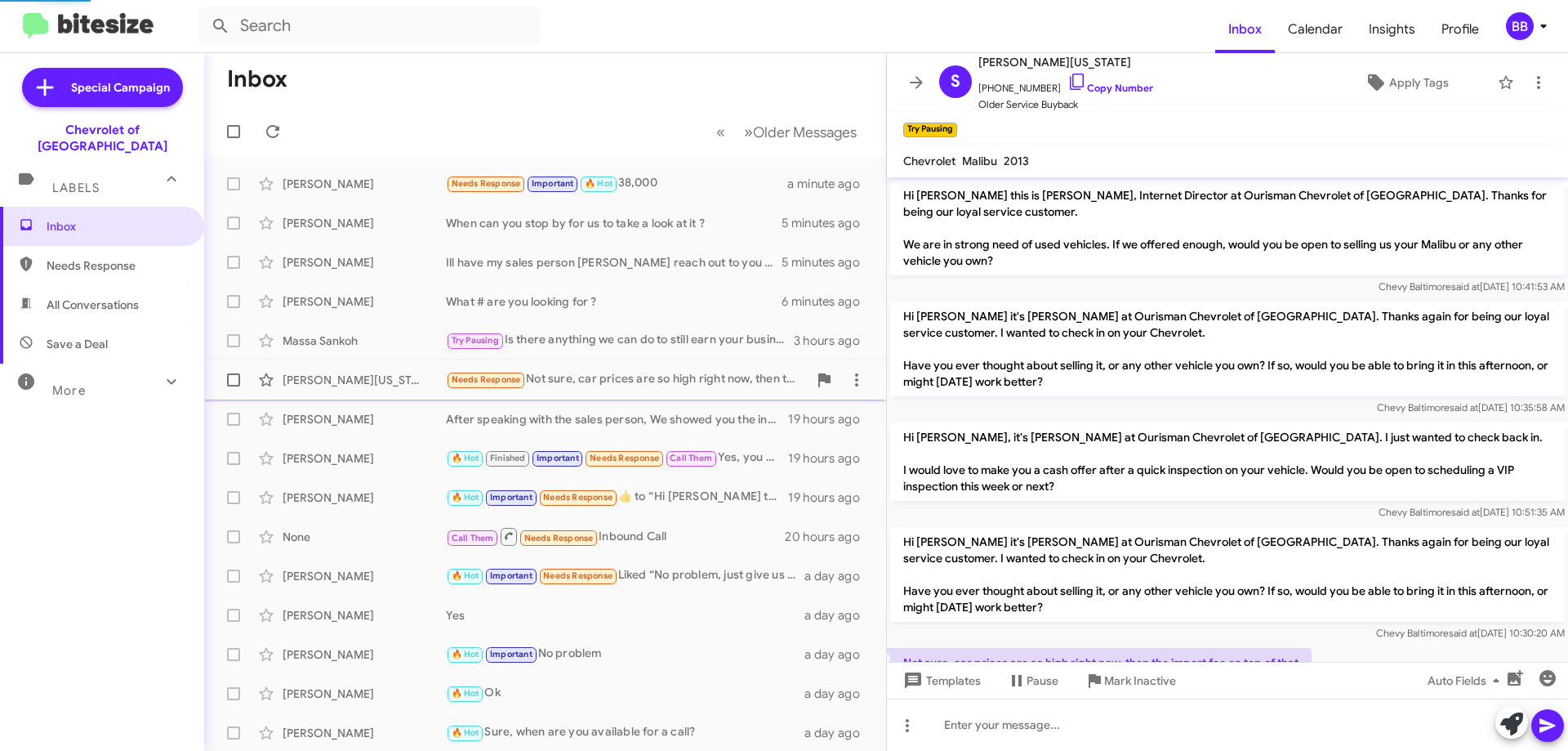
scroll to position [59, 0]
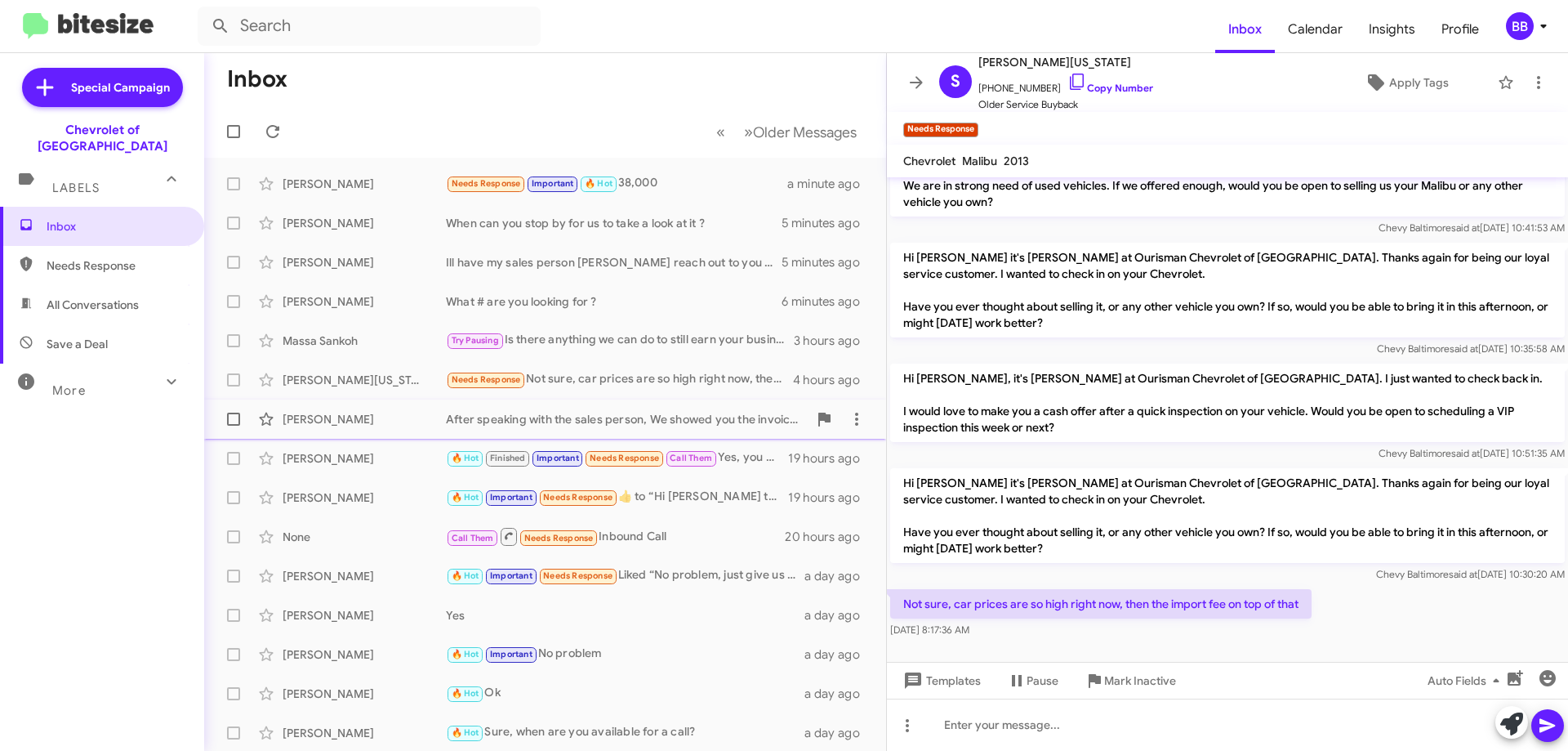
click at [664, 414] on div "After speaking with the sales person, We showed you the invoice and highlighted…" at bounding box center [627, 419] width 362 height 16
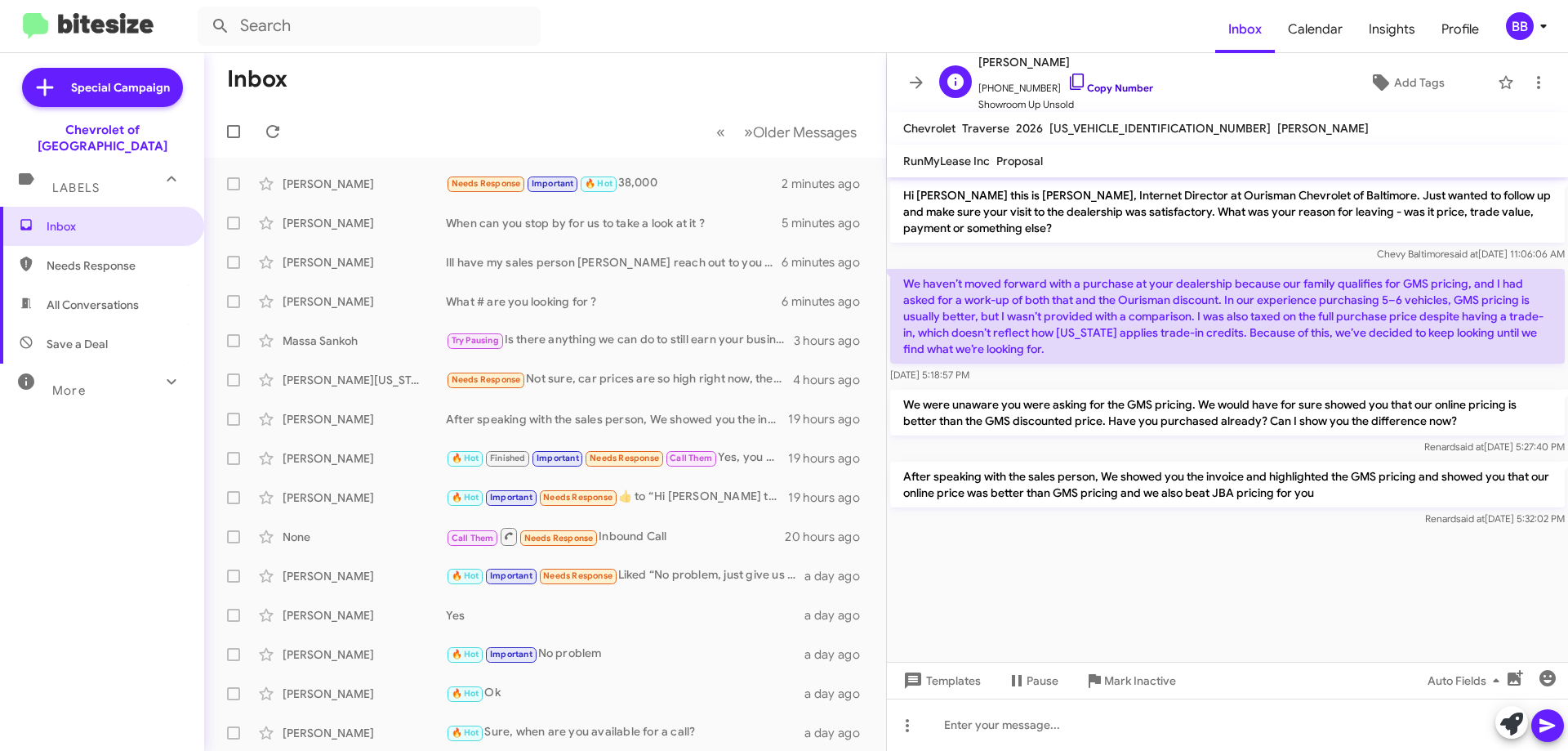
click at [1070, 85] on icon at bounding box center [1077, 82] width 14 height 16
click at [641, 422] on div "After speaking with the sales person, We showed you the invoice and highlighted…" at bounding box center [627, 419] width 362 height 16
click at [641, 456] on span "Needs Response" at bounding box center [624, 458] width 69 height 11
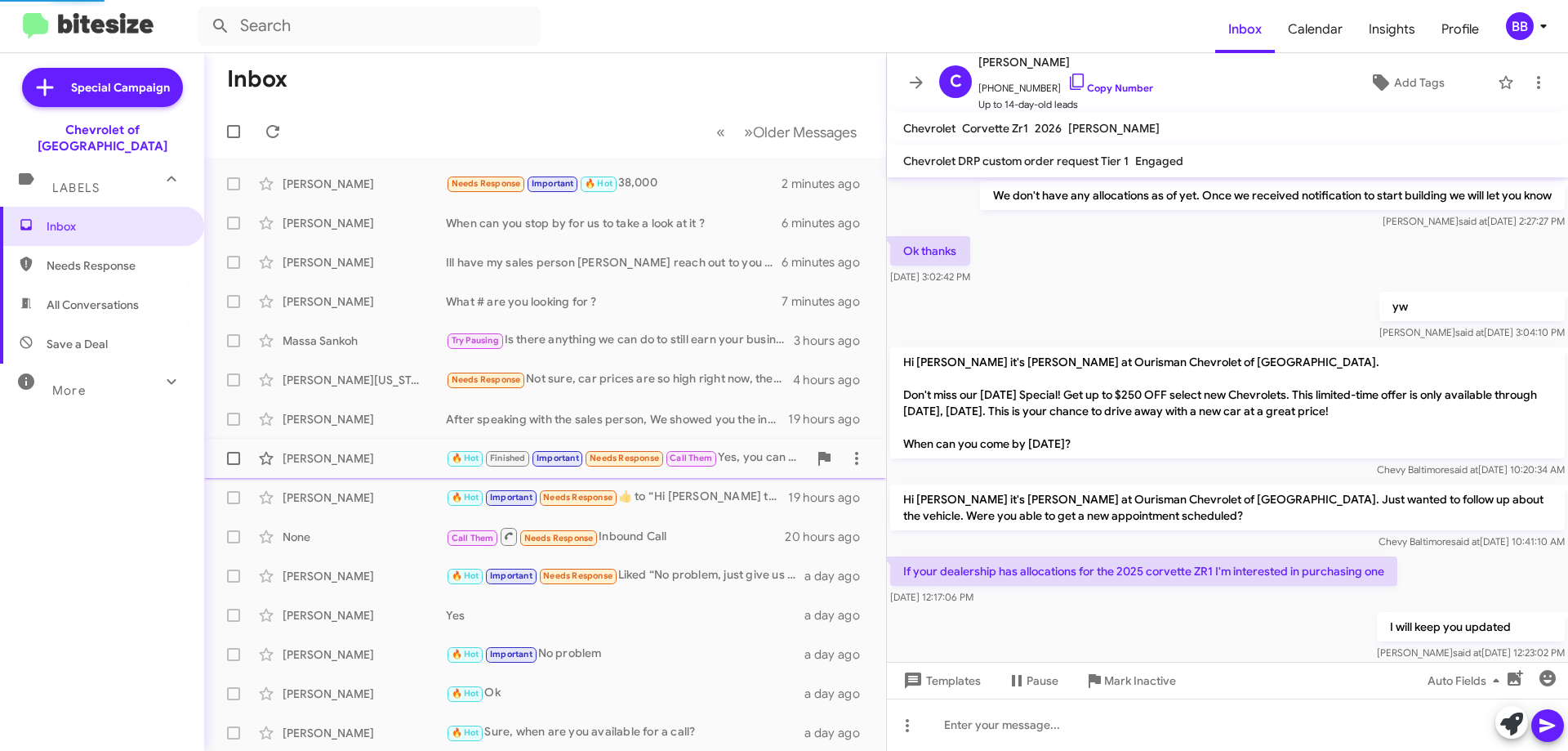
scroll to position [1026, 0]
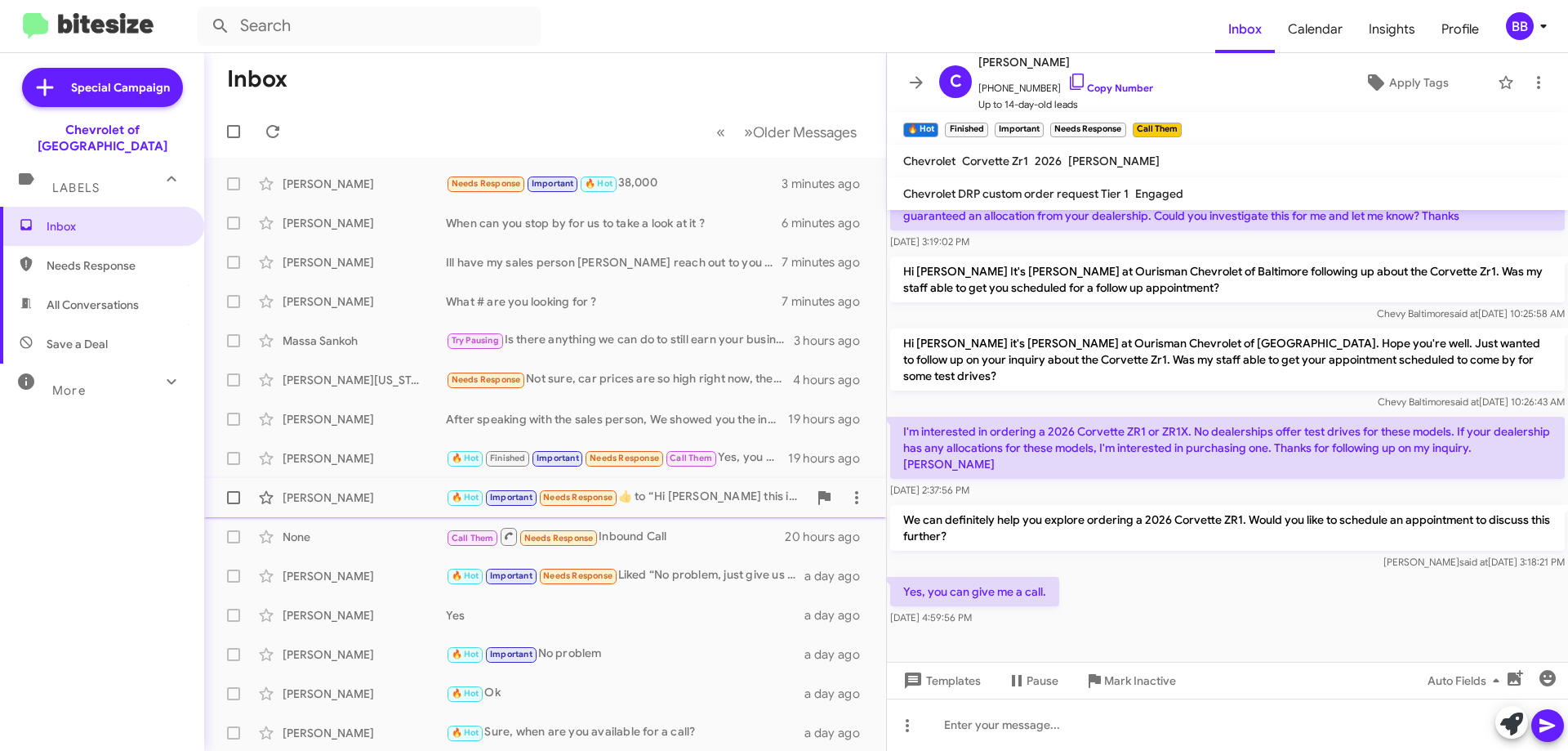
click at [654, 494] on div "🔥 Hot Important Needs Response ​👍​ to “ Hi [PERSON_NAME] this is [PERSON_NAME],…" at bounding box center [627, 497] width 362 height 19
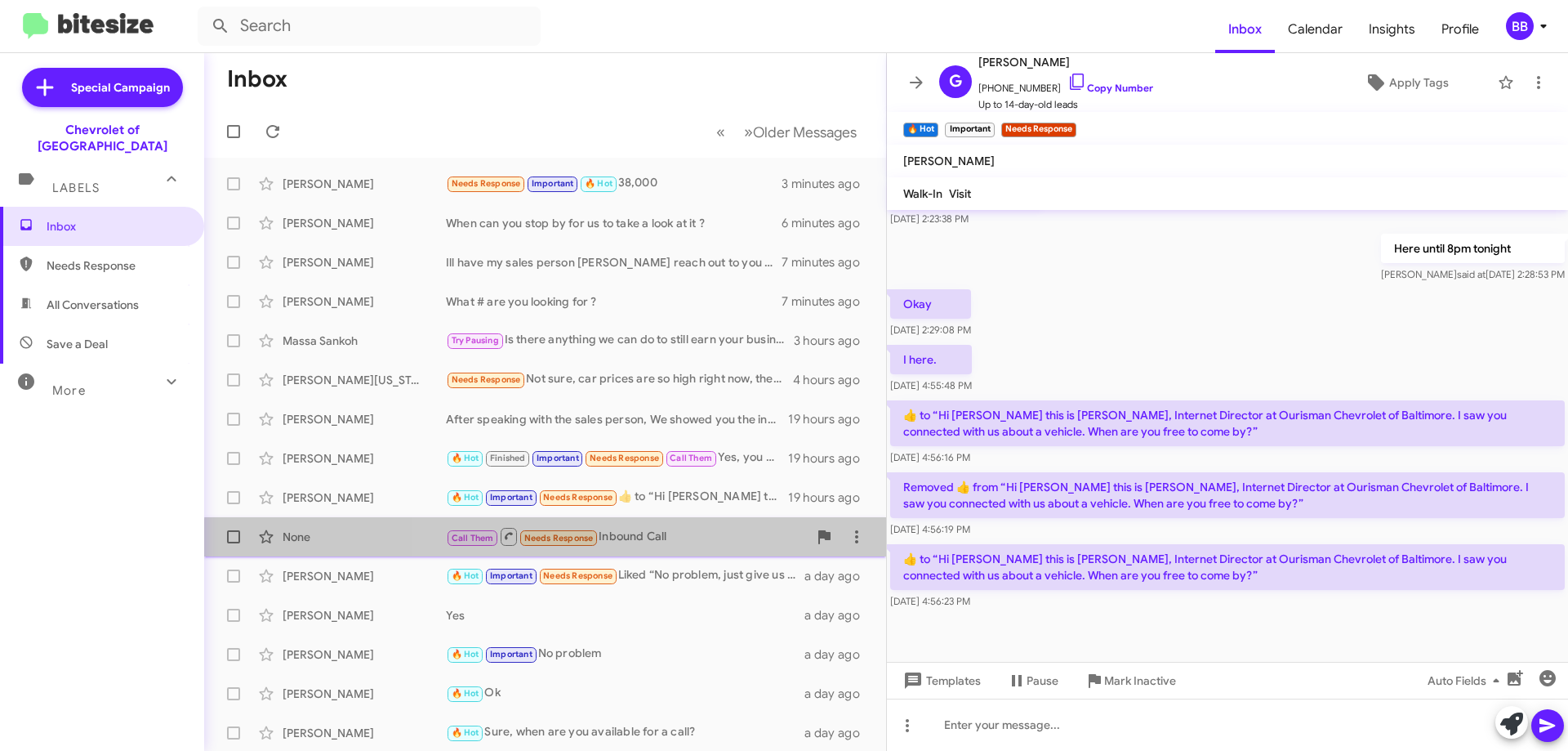
click at [653, 546] on div "Call Them Needs Response Inbound Call" at bounding box center [627, 536] width 362 height 20
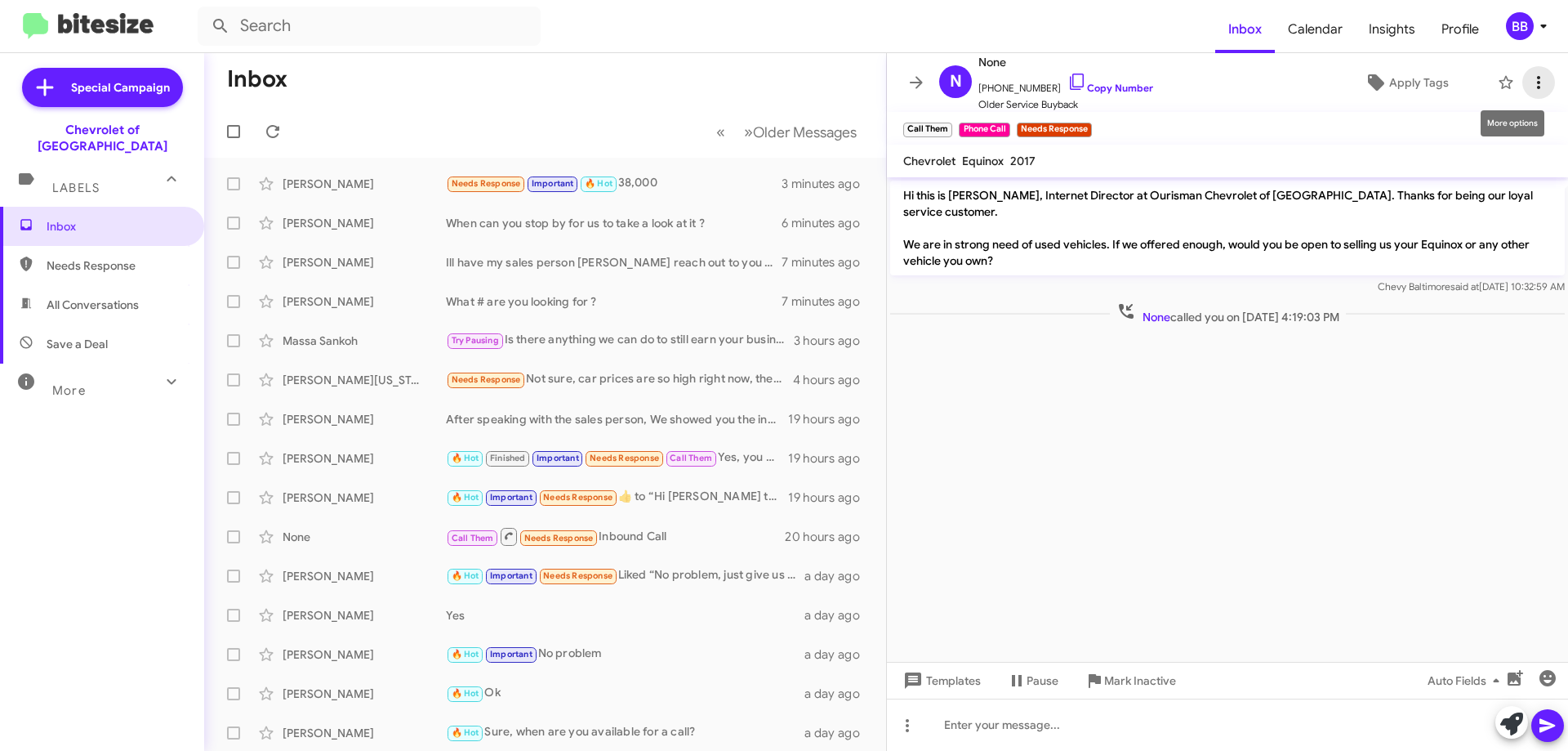
click at [1530, 93] on button at bounding box center [1539, 83] width 33 height 33
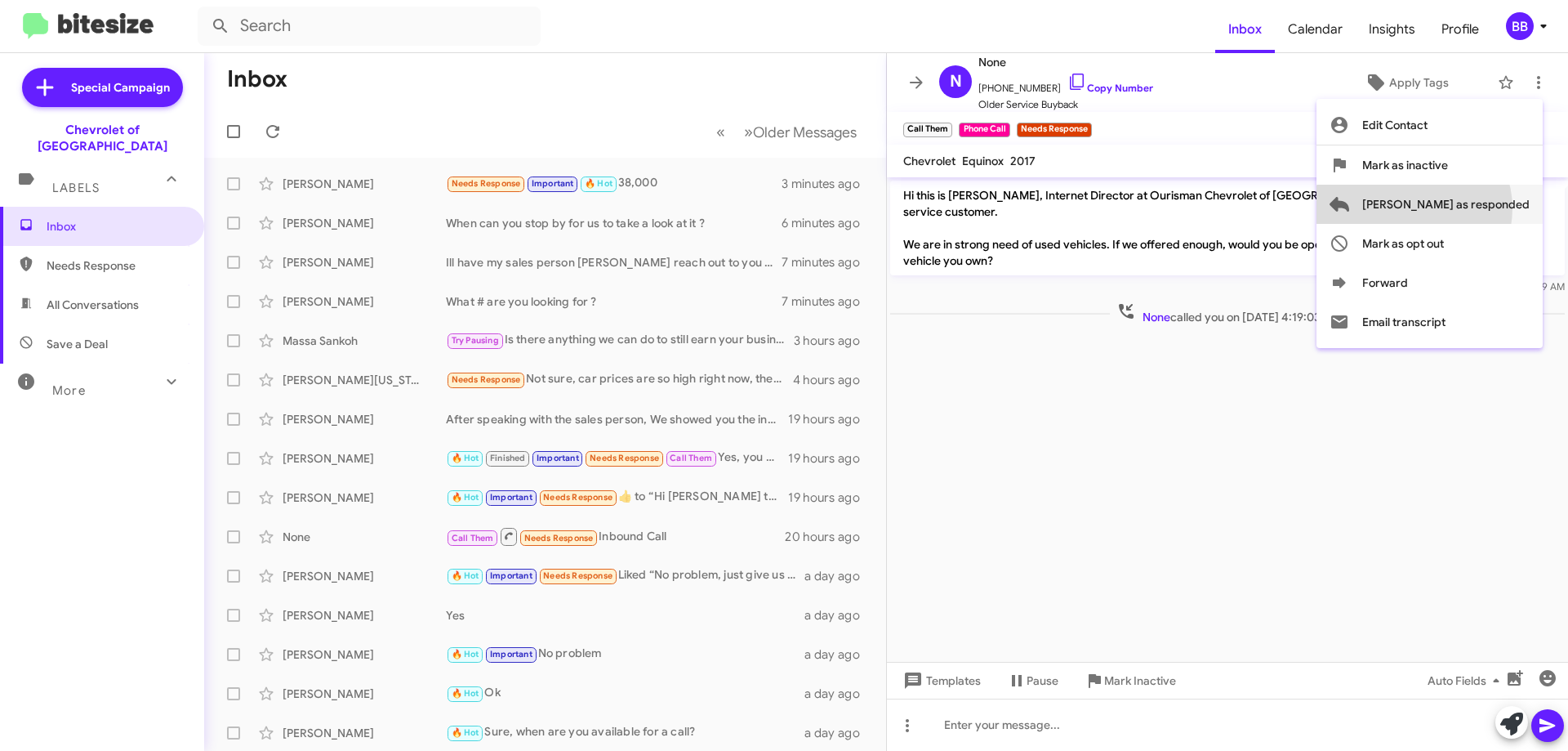
click at [1479, 208] on span "[PERSON_NAME] as responded" at bounding box center [1445, 204] width 168 height 39
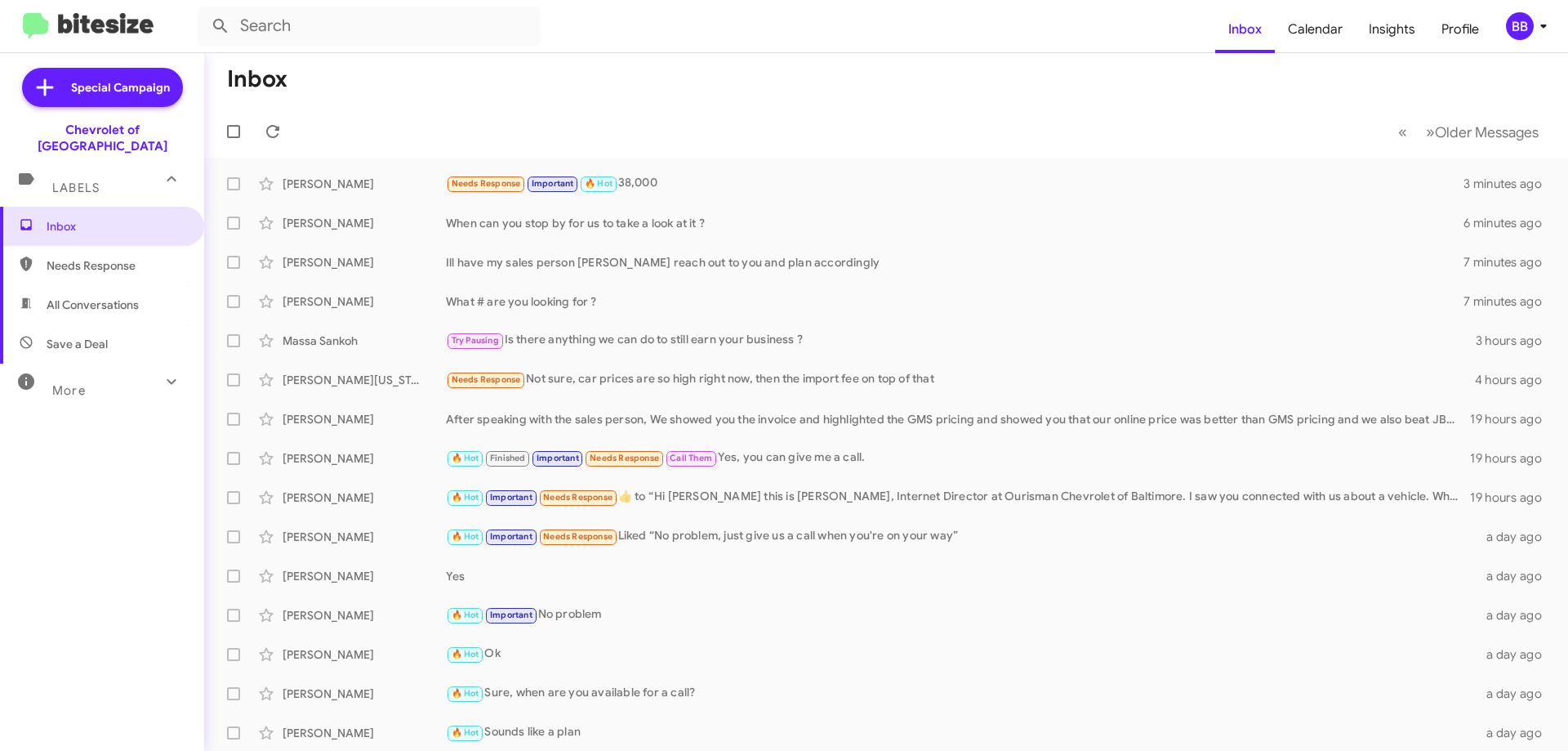
click at [119, 257] on span "Needs Response" at bounding box center [116, 266] width 139 height 16
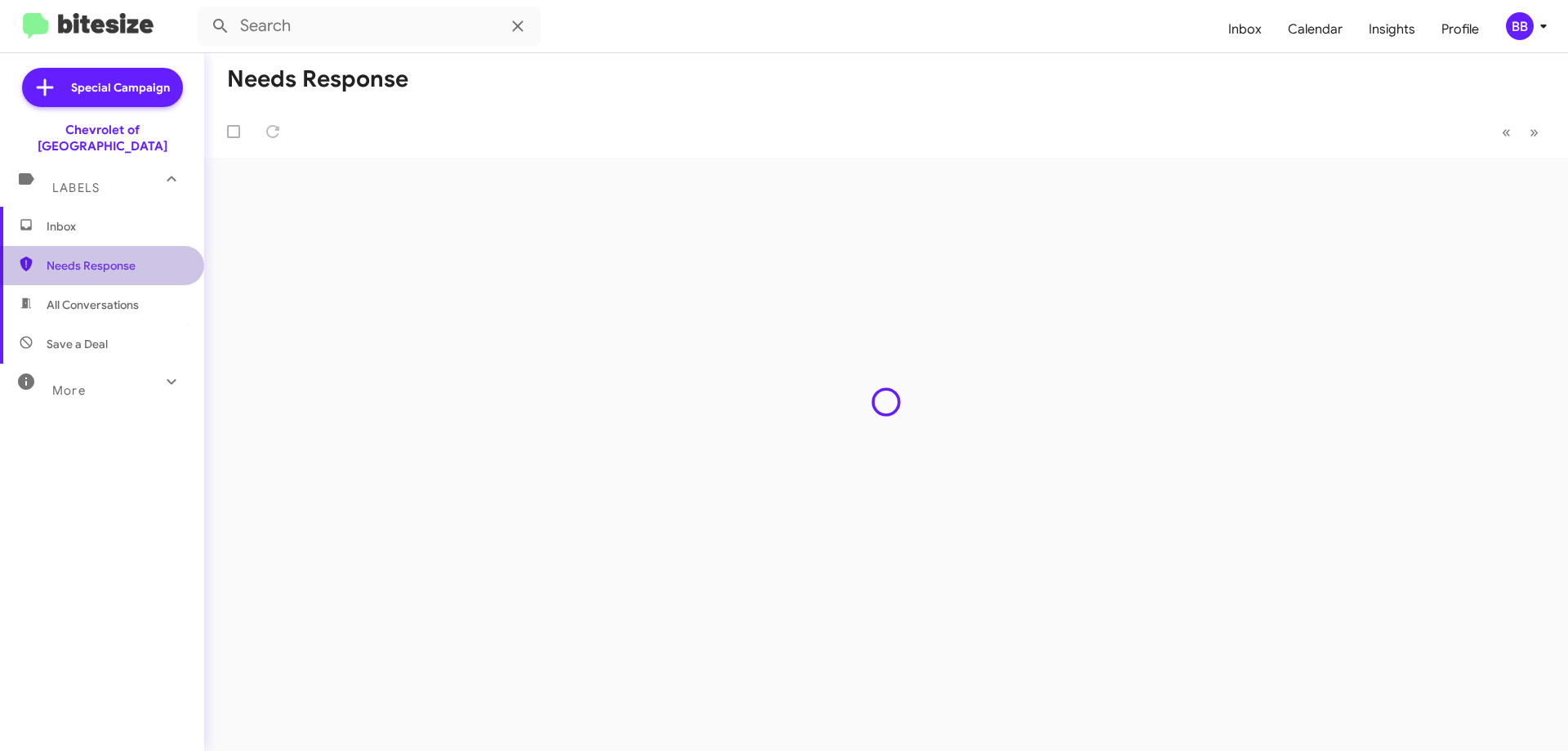
type input "in:needs-response"
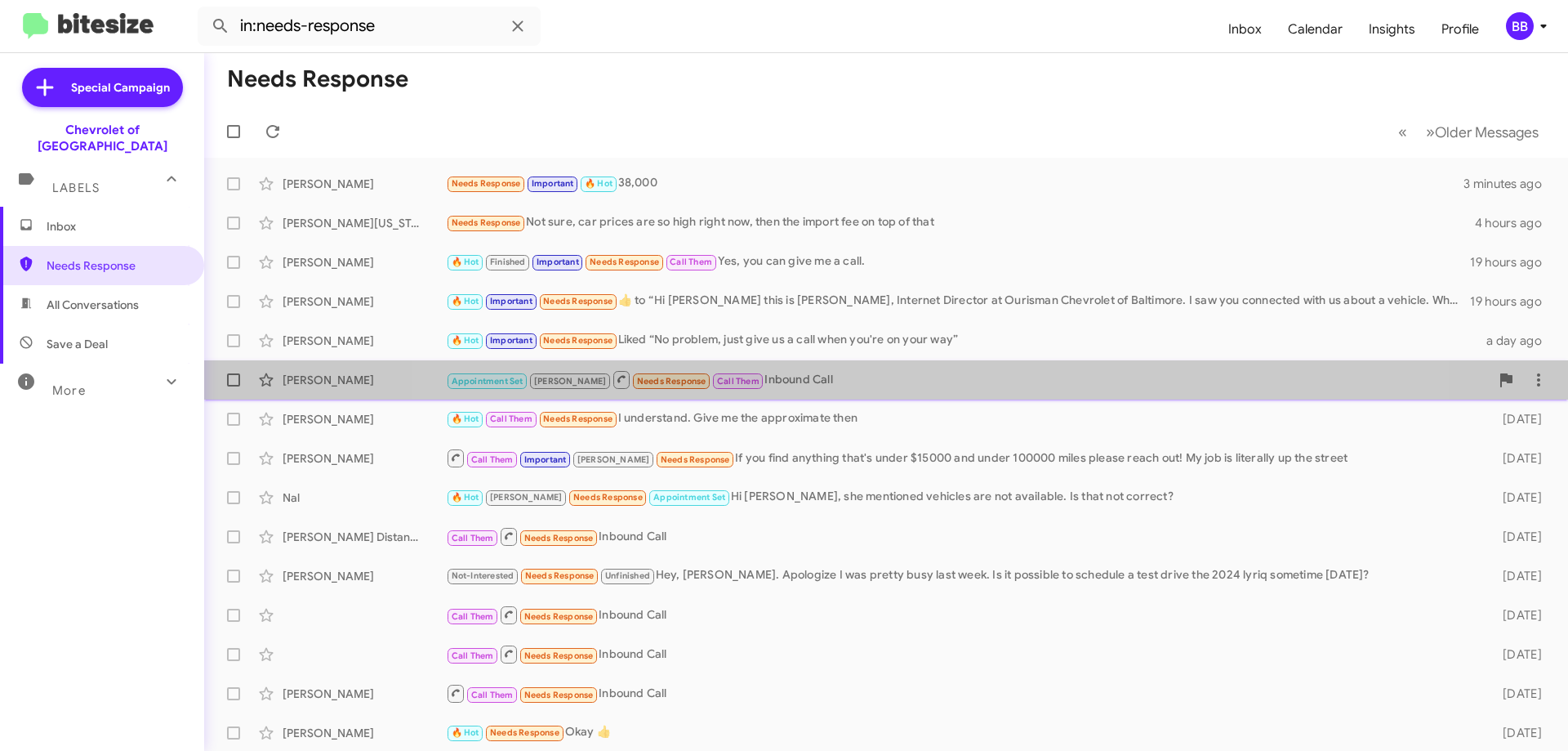
click at [926, 387] on div "Appointment Set [PERSON_NAME] Needs Response Call Them Inbound Call" at bounding box center [968, 379] width 1044 height 20
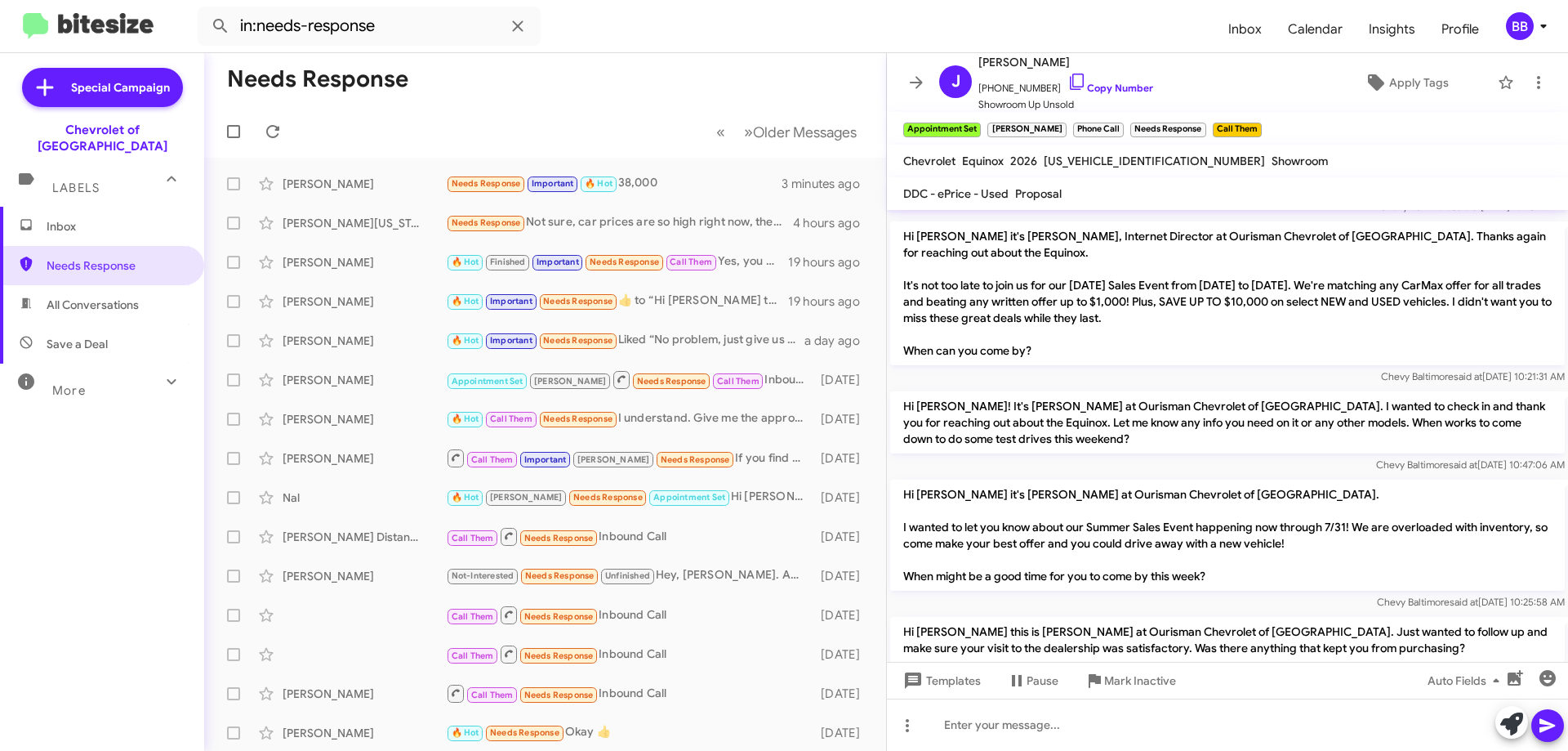
scroll to position [1645, 0]
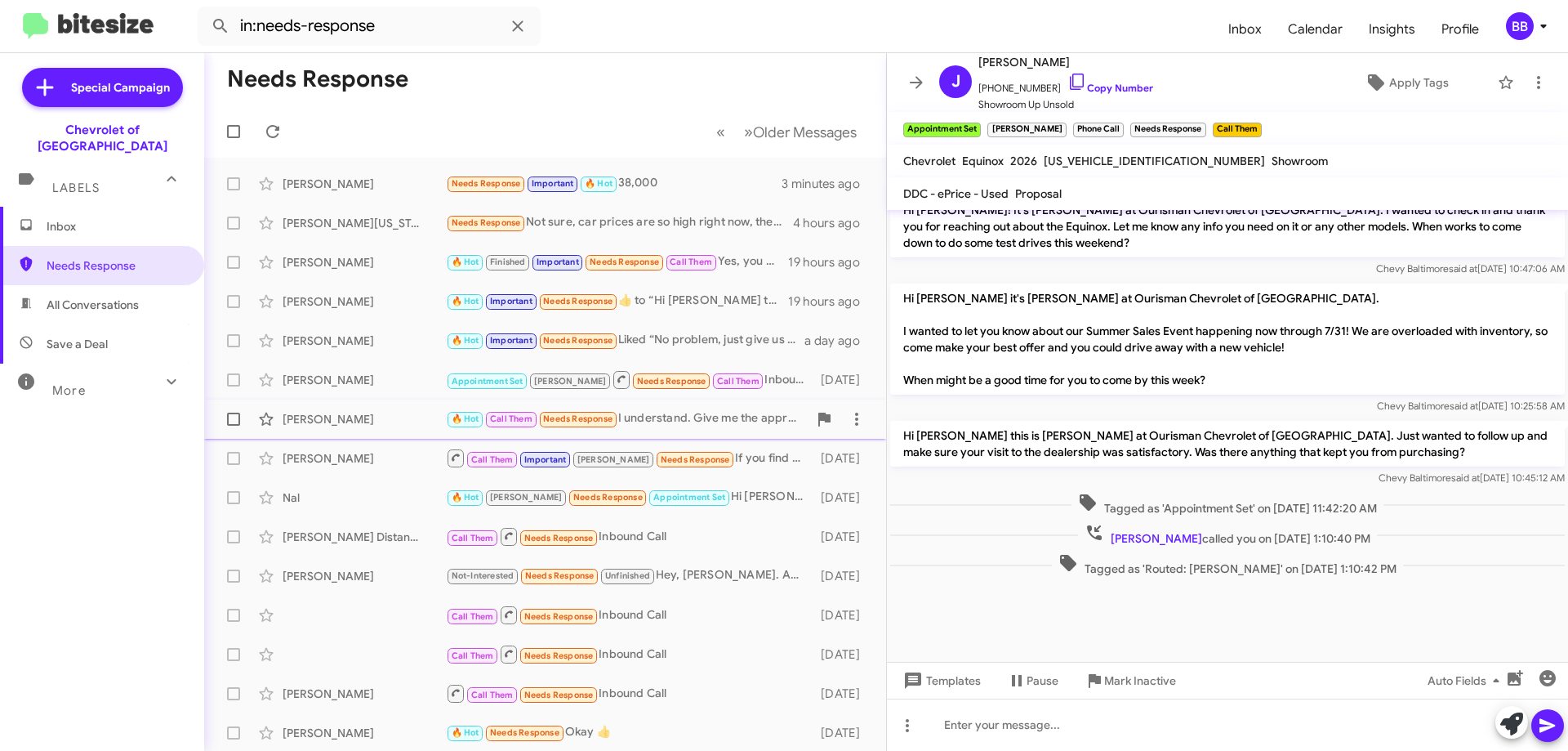
click at [691, 427] on div "🔥 Hot Call Them Needs Response I understand. Give me the approximate then" at bounding box center [627, 418] width 362 height 19
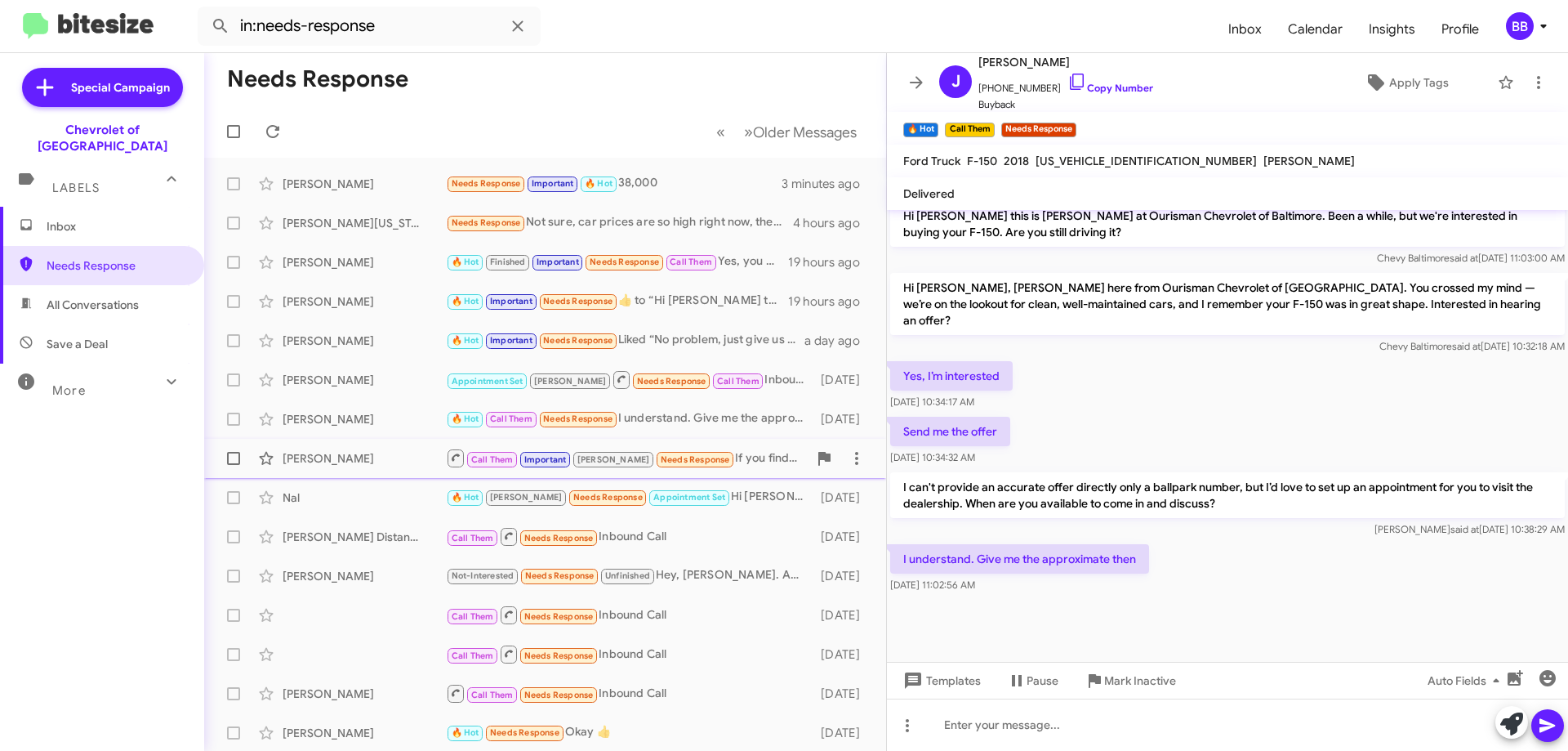
click at [689, 468] on div "Call Them Important [PERSON_NAME] Needs Response If you find anything that's un…" at bounding box center [627, 458] width 362 height 20
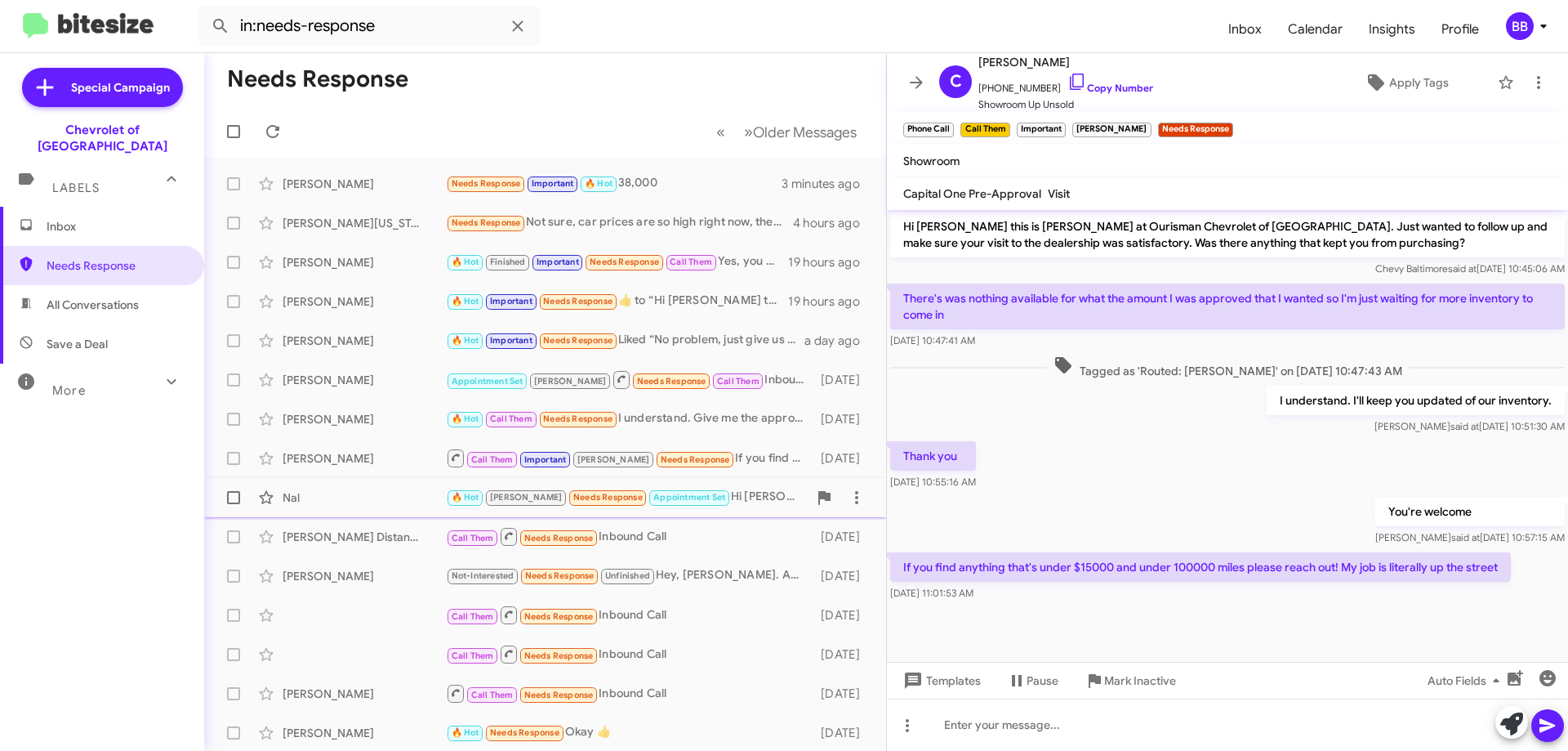
click at [700, 506] on div "🔥 Hot [PERSON_NAME] Needs Response Appointment Set Hi [PERSON_NAME], she mentio…" at bounding box center [627, 497] width 362 height 19
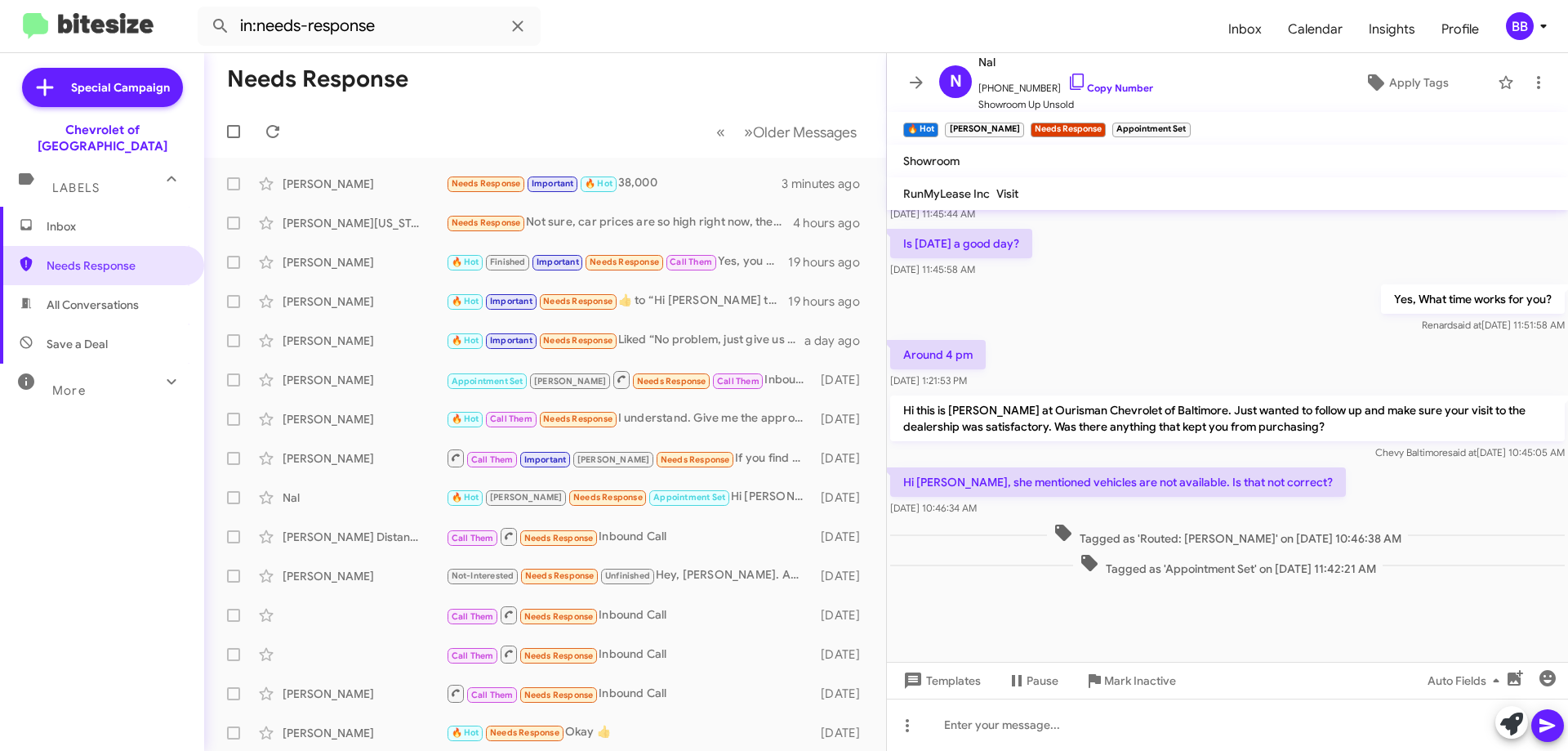
click at [118, 169] on div "Labels" at bounding box center [86, 181] width 145 height 30
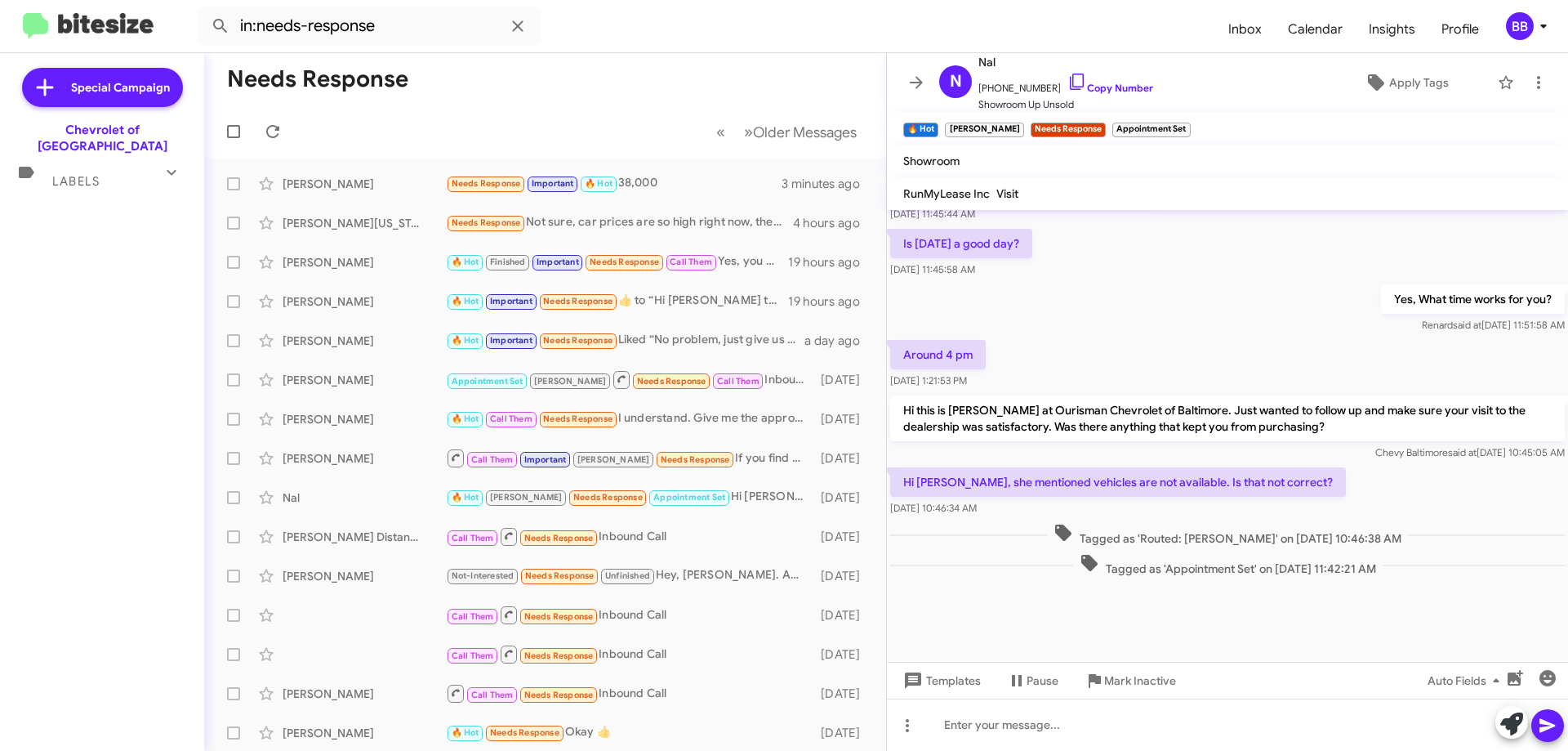
click at [118, 168] on div "Labels" at bounding box center [86, 174] width 145 height 30
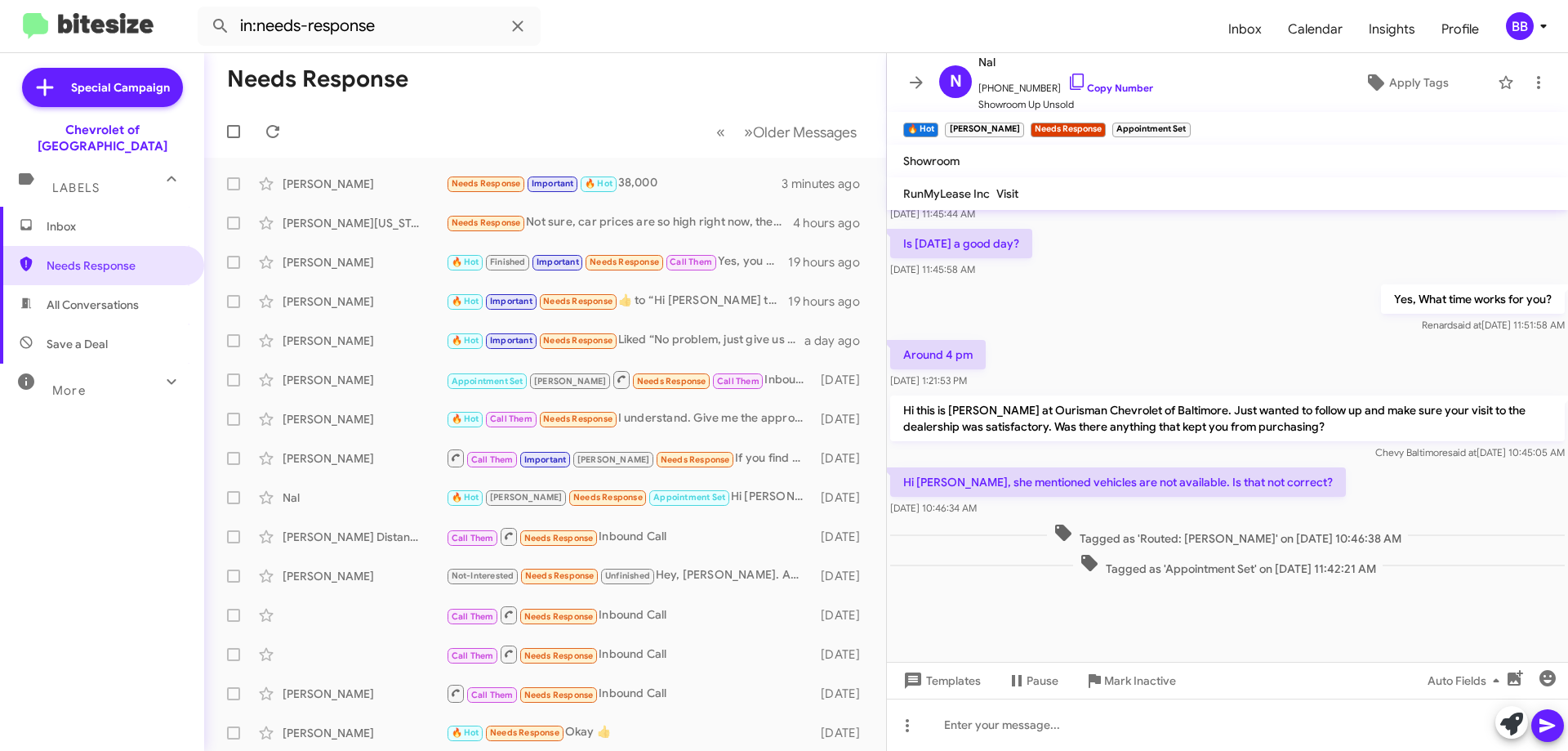
click at [147, 129] on div "Chevrolet of [GEOGRAPHIC_DATA]" at bounding box center [102, 138] width 204 height 33
click at [110, 374] on div "More" at bounding box center [86, 383] width 145 height 30
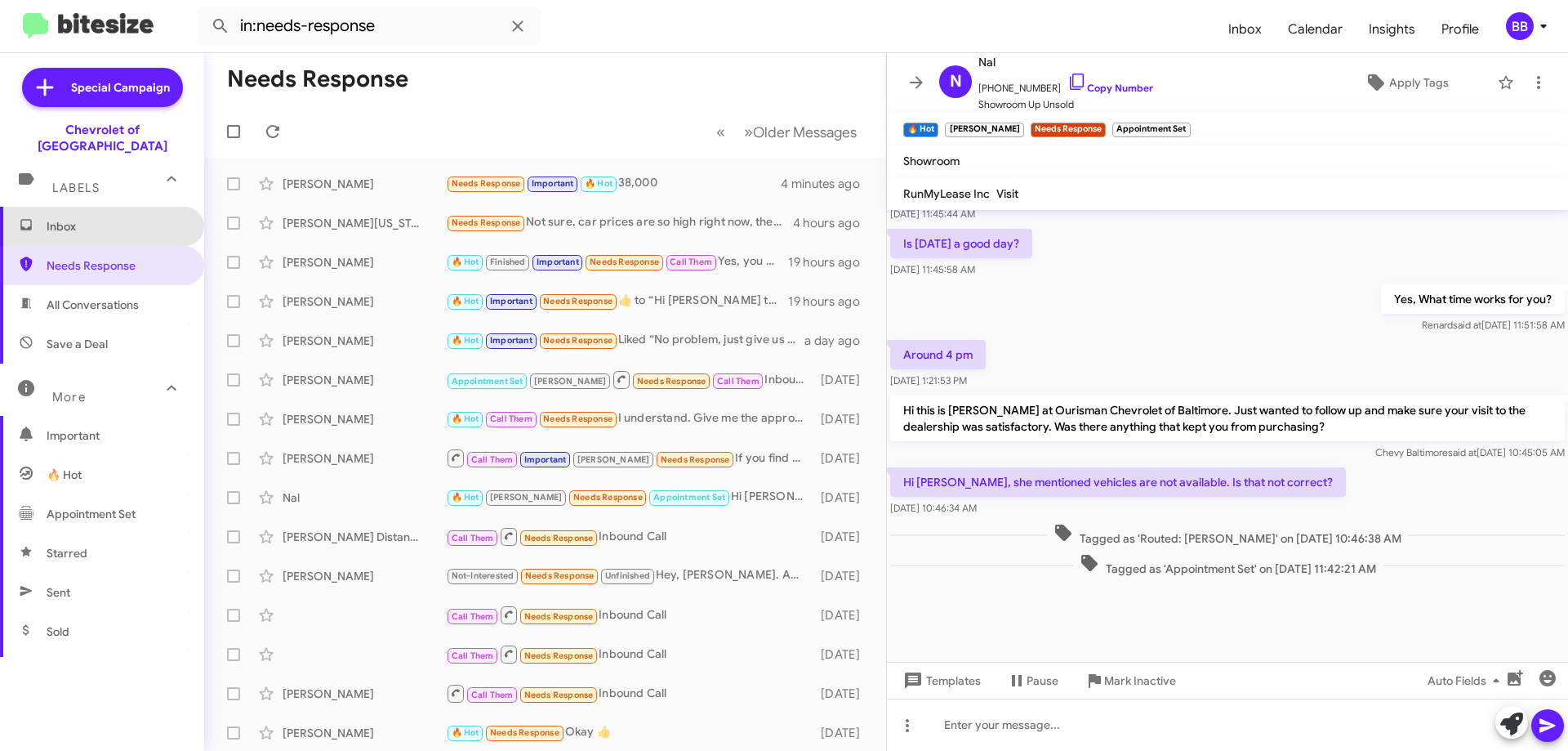
click at [104, 218] on span "Inbox" at bounding box center [116, 226] width 139 height 16
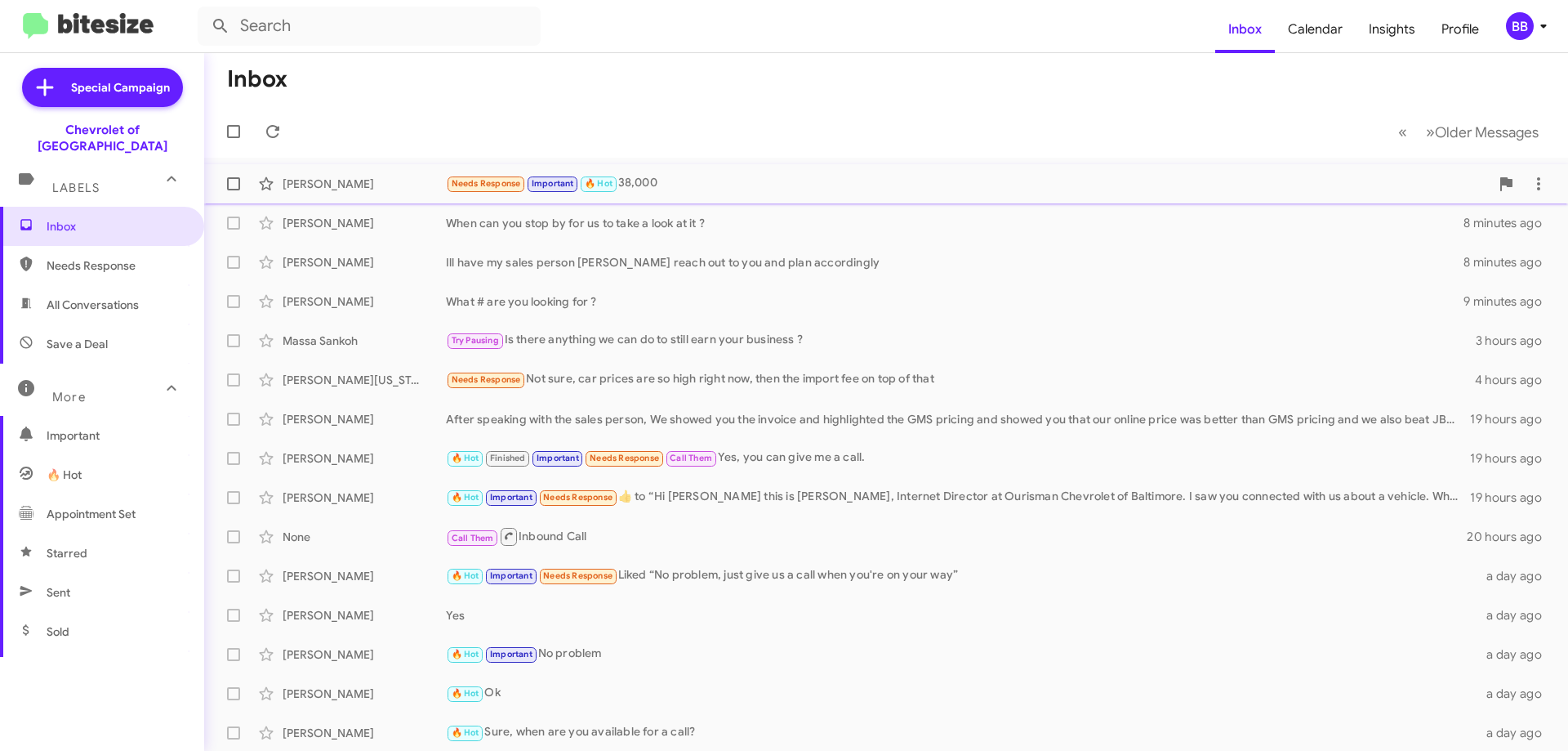
click at [698, 188] on div "Needs Response Important 🔥 Hot 38,000" at bounding box center [968, 183] width 1044 height 19
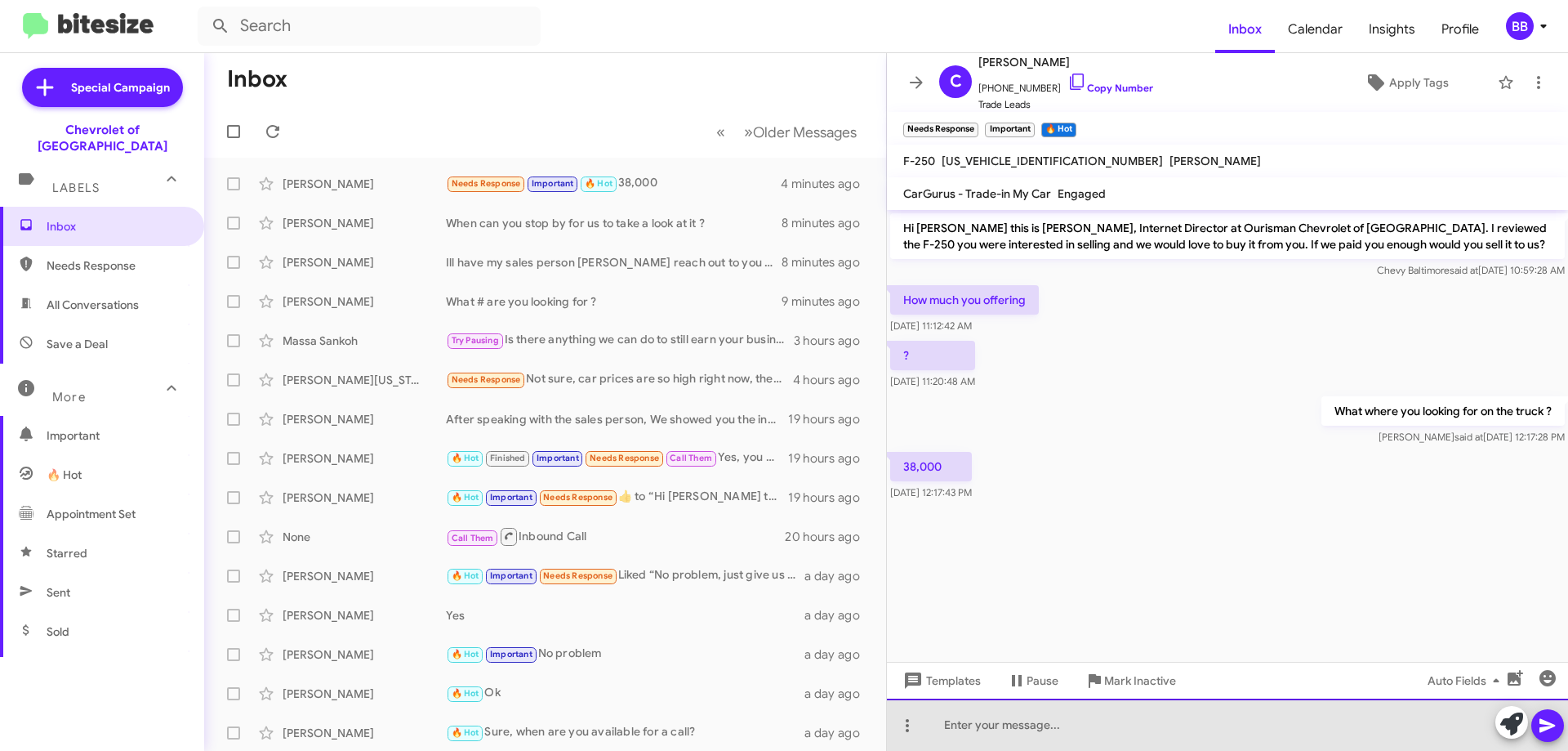
click at [1039, 735] on div at bounding box center [1228, 725] width 681 height 52
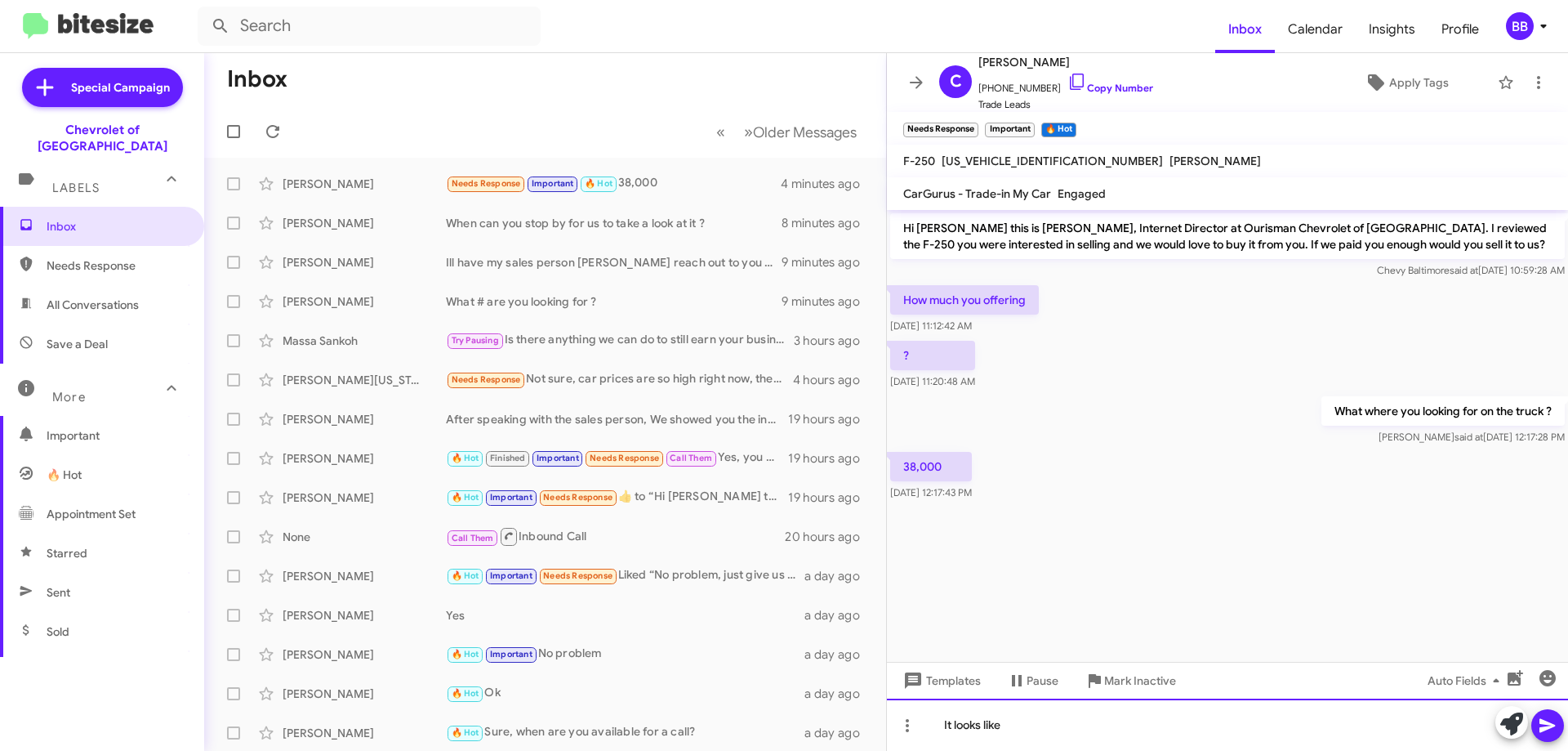
click at [1089, 738] on div "It looks like" at bounding box center [1228, 725] width 681 height 52
click at [1271, 722] on div "It looks like the vehicle was in an accident and was towed." at bounding box center [1228, 725] width 681 height 52
click at [1266, 728] on div "It looks like the vehicle was in an accident and was towed." at bounding box center [1228, 725] width 681 height 52
click at [1563, 731] on div "It looks like the vehicle was in an accident and was towed [DATE] are you aware…" at bounding box center [1228, 725] width 681 height 52
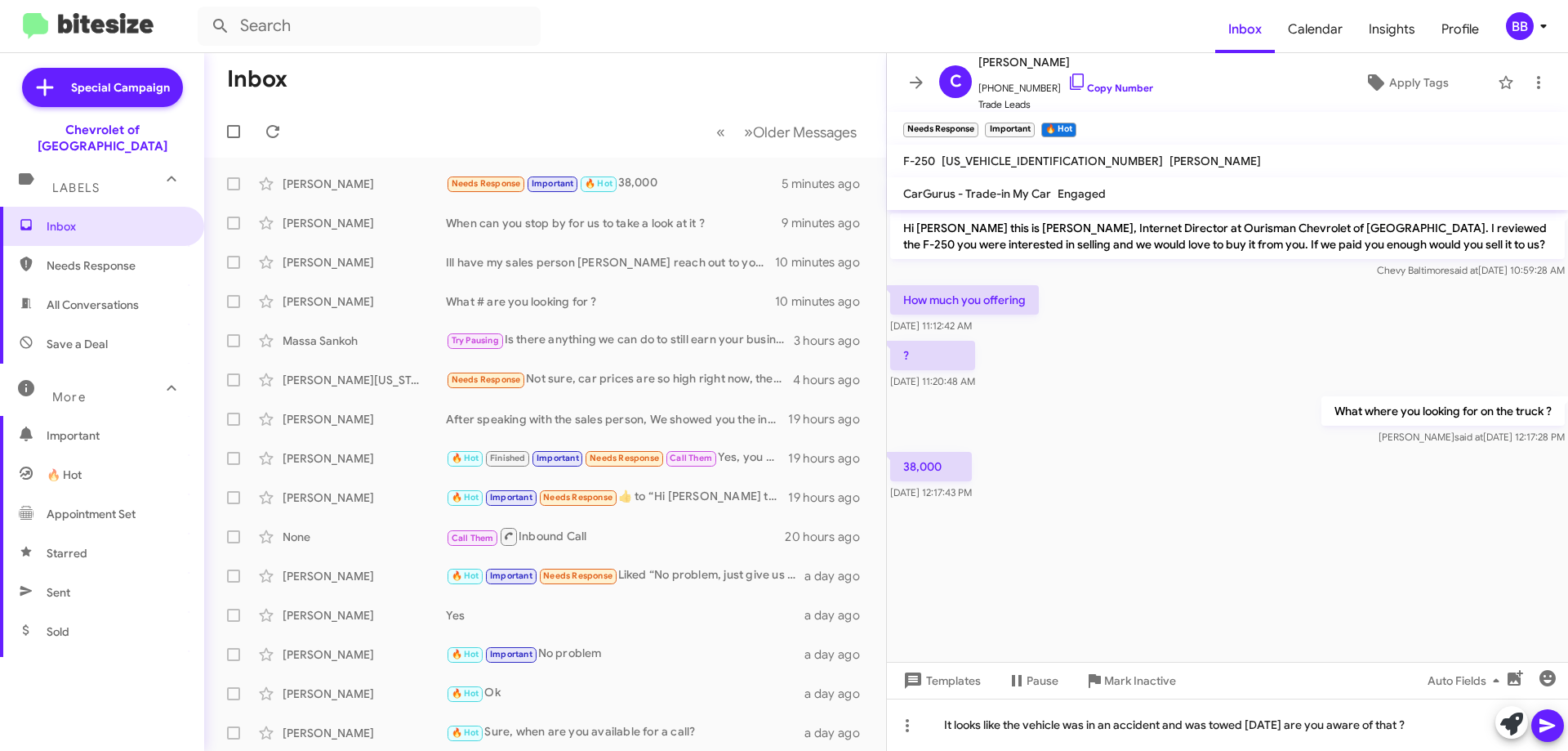
click at [1557, 731] on icon at bounding box center [1548, 726] width 20 height 20
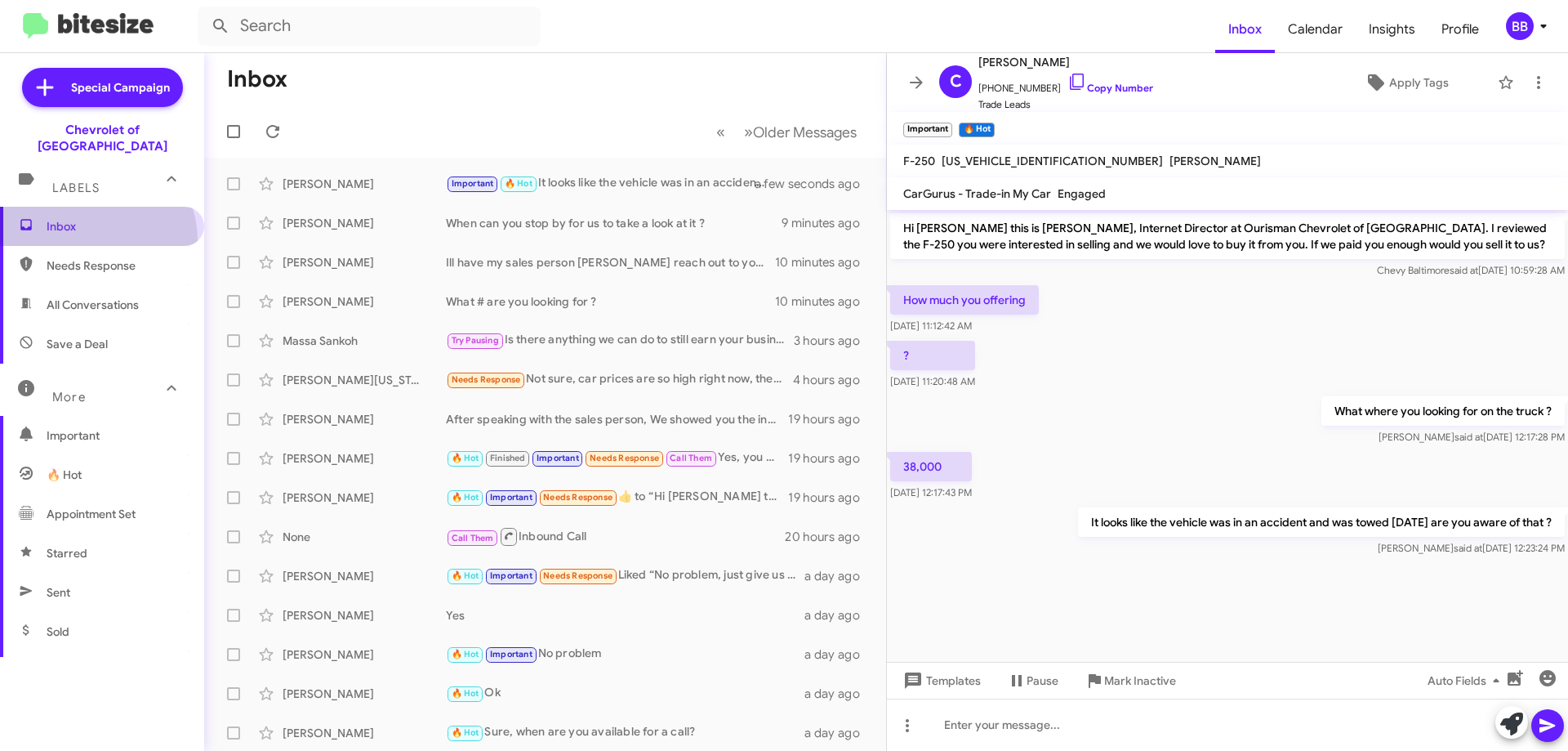
click at [92, 224] on span "Inbox" at bounding box center [102, 226] width 204 height 39
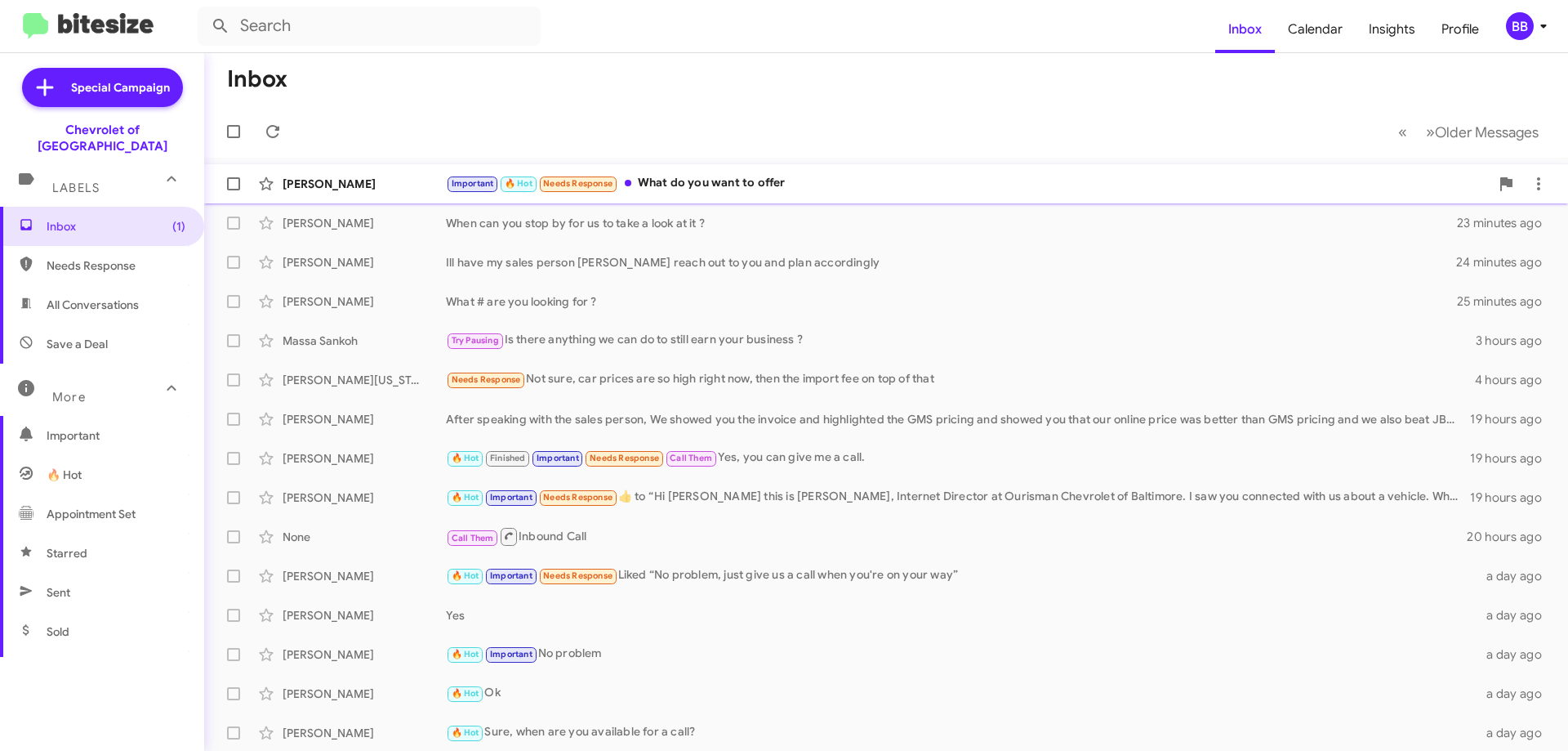
click at [766, 181] on div "Important 🔥 Hot Needs Response What do you want to offer" at bounding box center [968, 183] width 1044 height 19
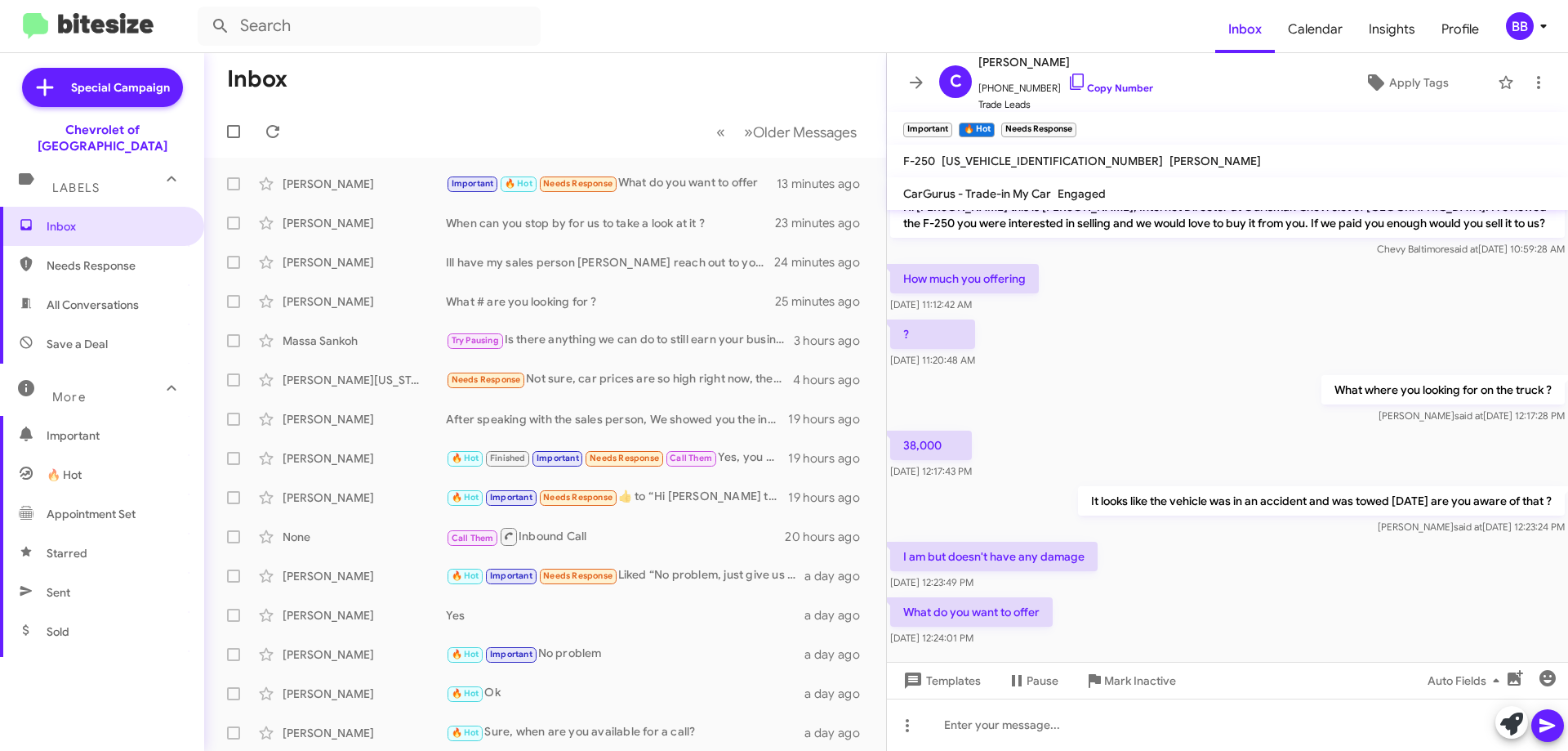
scroll to position [42, 0]
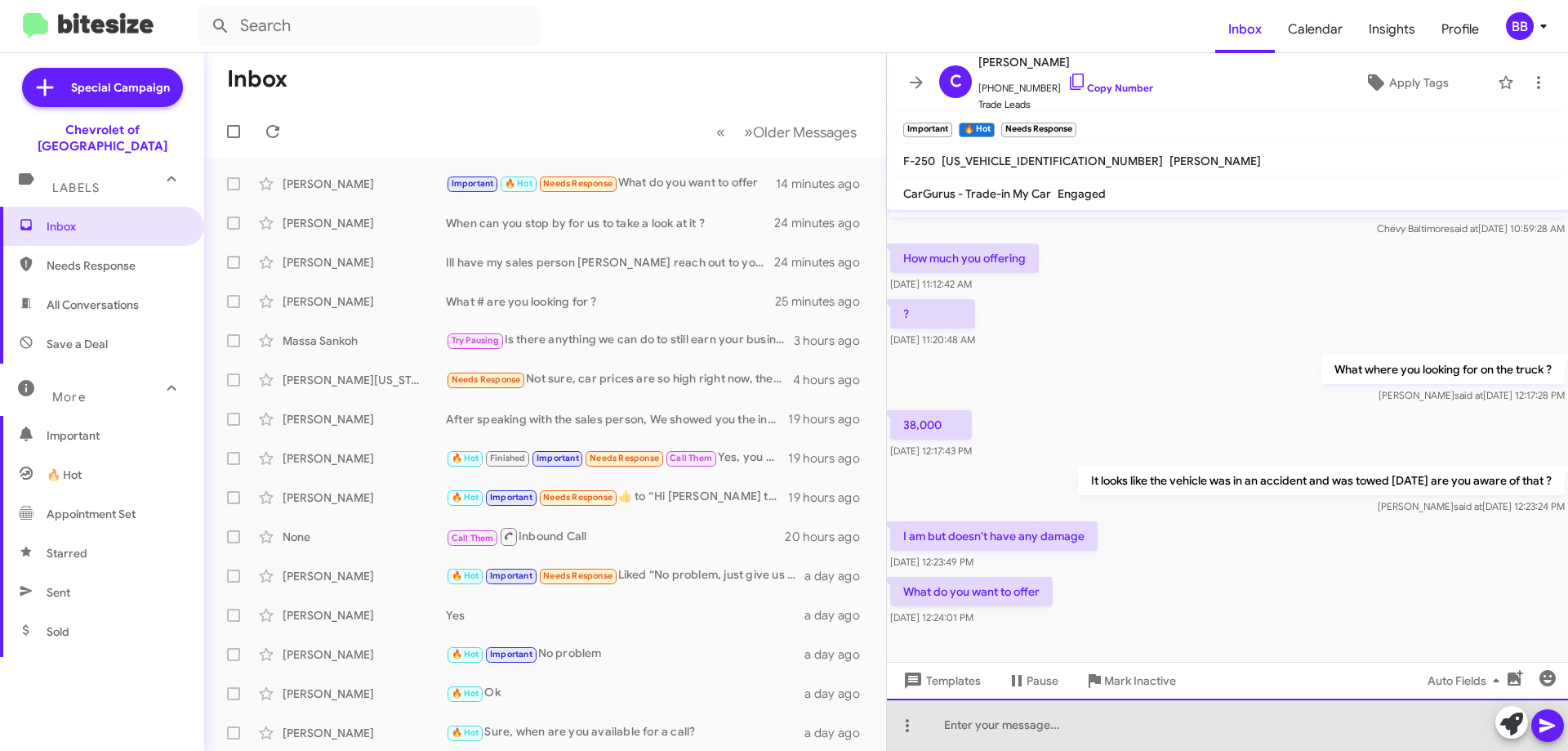
click at [1158, 721] on div at bounding box center [1228, 725] width 681 height 52
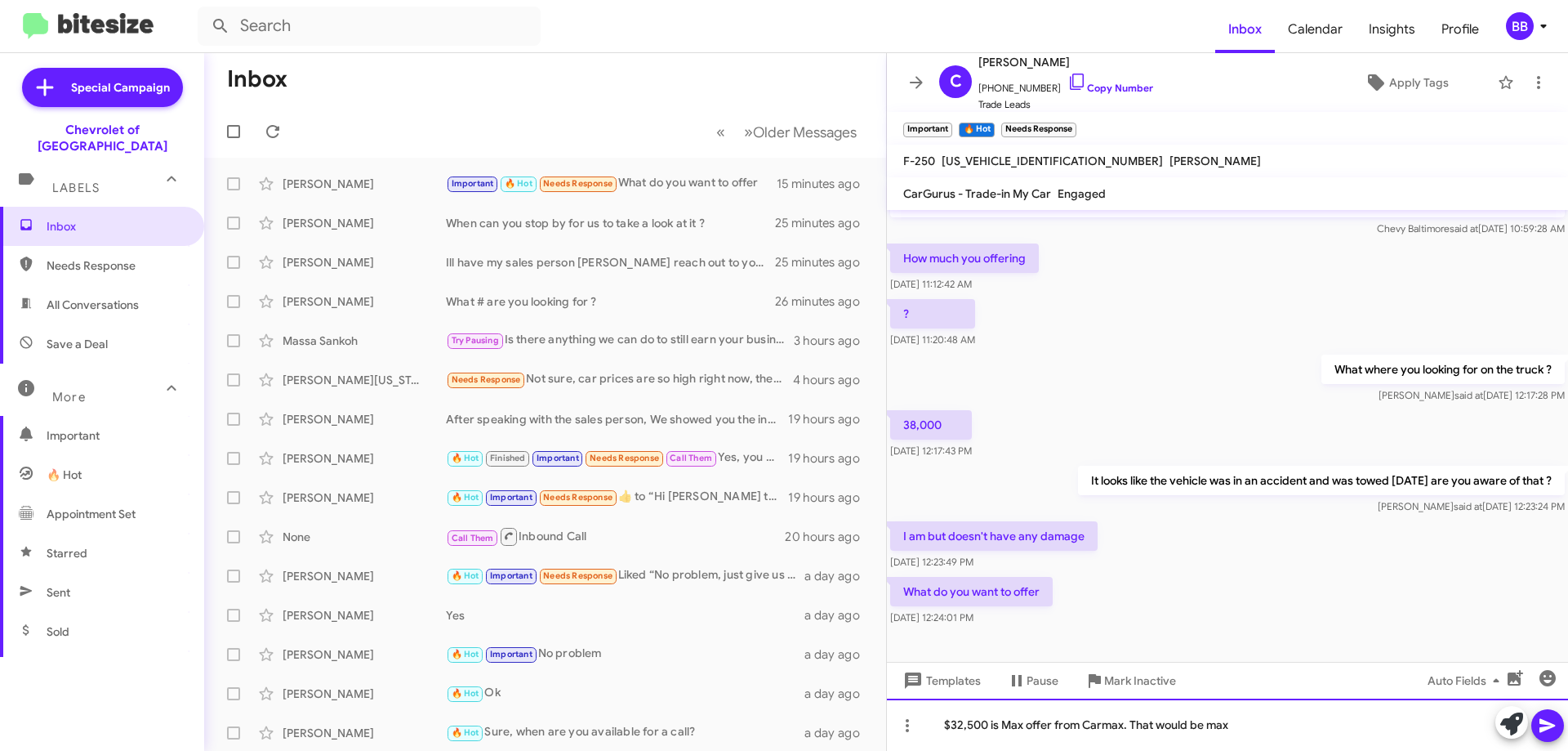
click at [1295, 727] on div "$32,500 is Max offer from Carmax. That would be max" at bounding box center [1228, 725] width 681 height 52
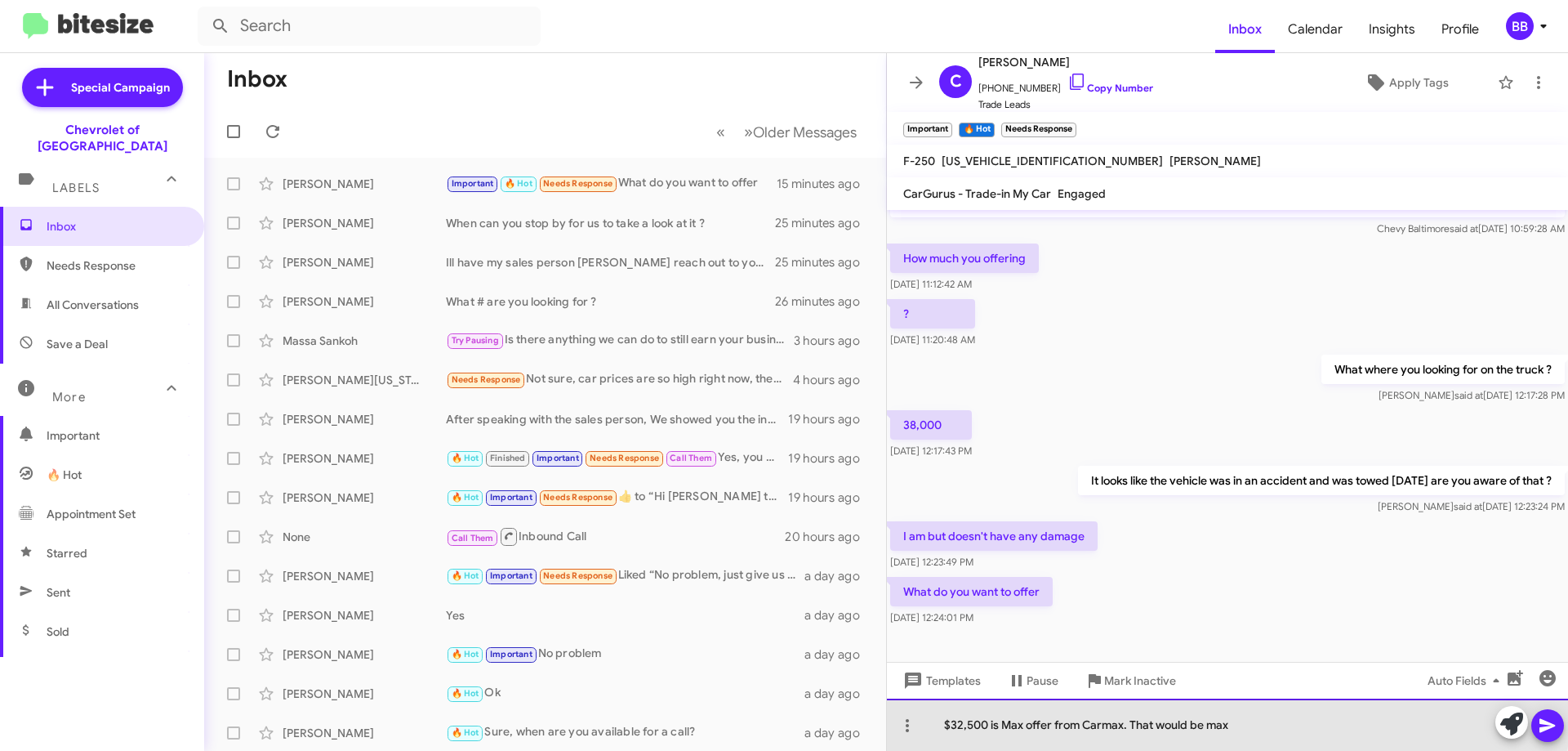
click at [1207, 723] on div "$32,500 is Max offer from Carmax. That would be max" at bounding box center [1228, 725] width 681 height 52
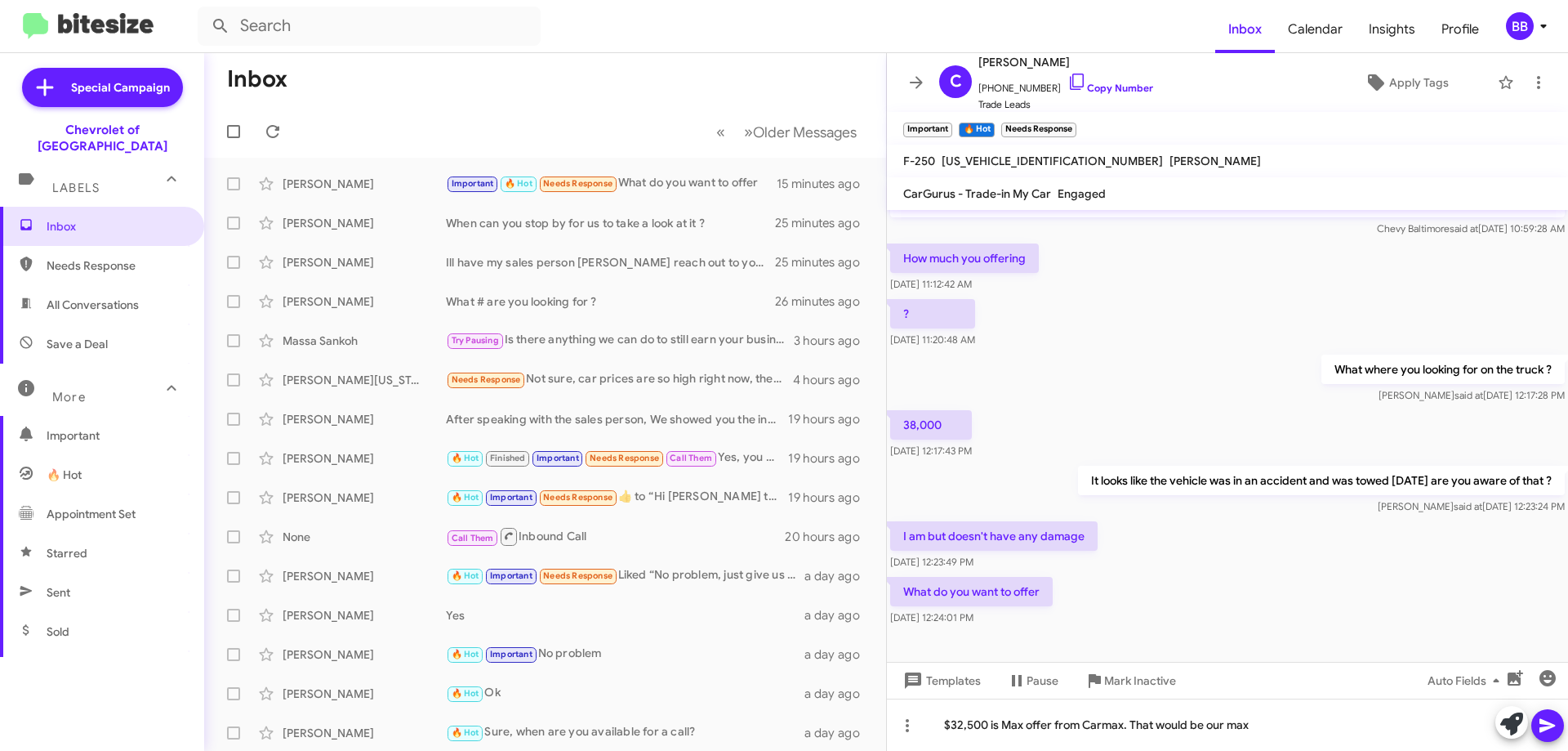
click at [1557, 726] on icon at bounding box center [1548, 726] width 20 height 20
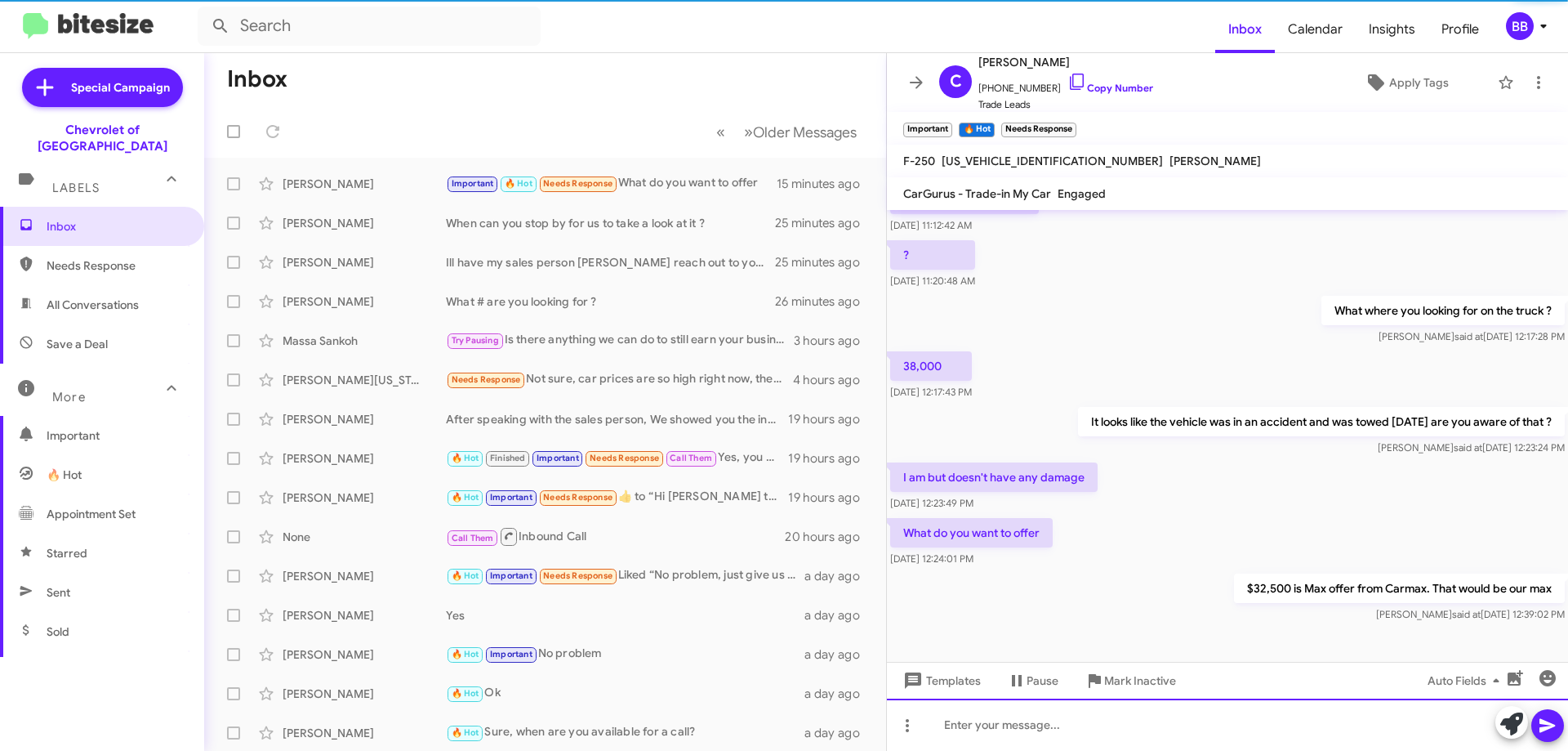
scroll to position [101, 0]
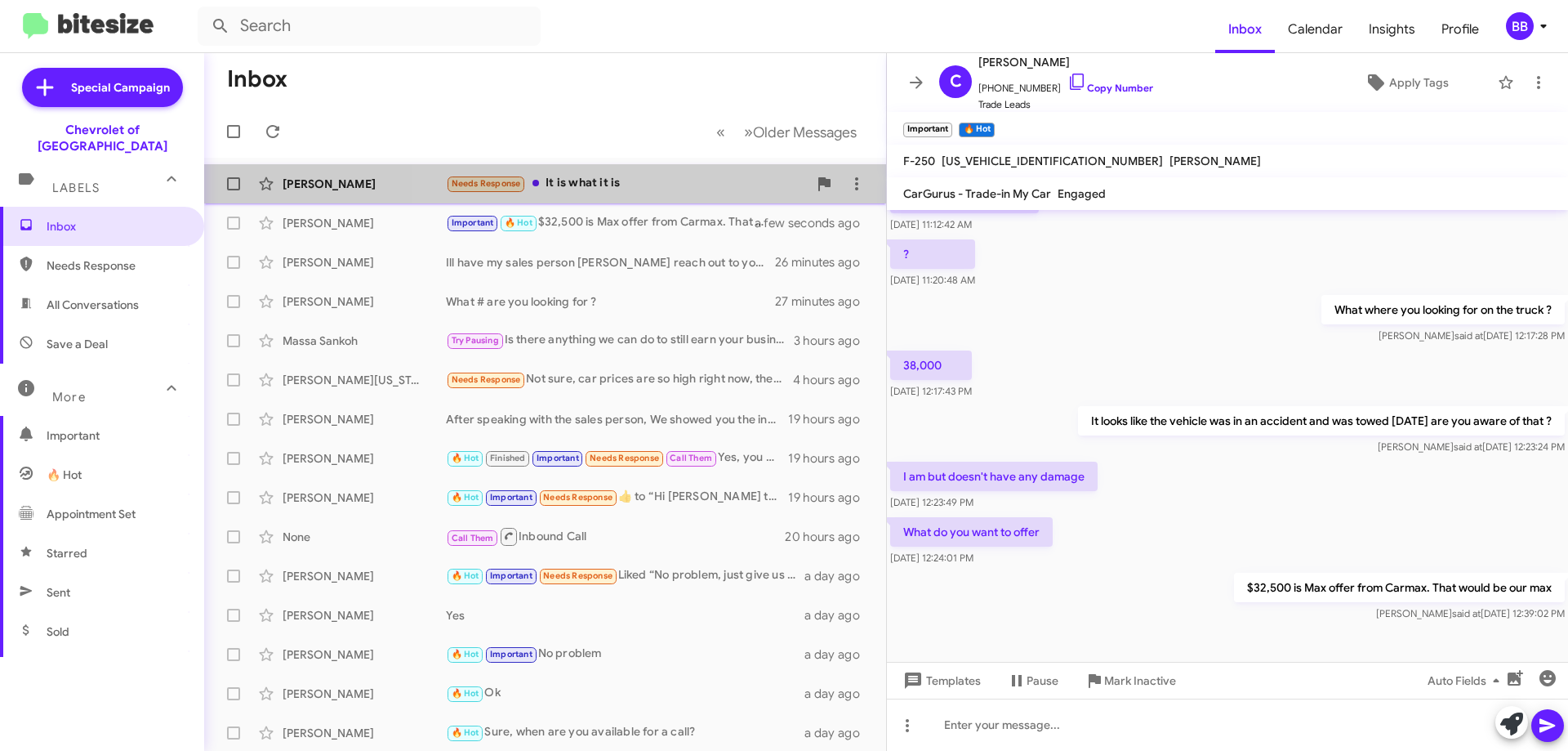
click at [645, 187] on div "Needs Response It is what it is" at bounding box center [627, 183] width 362 height 19
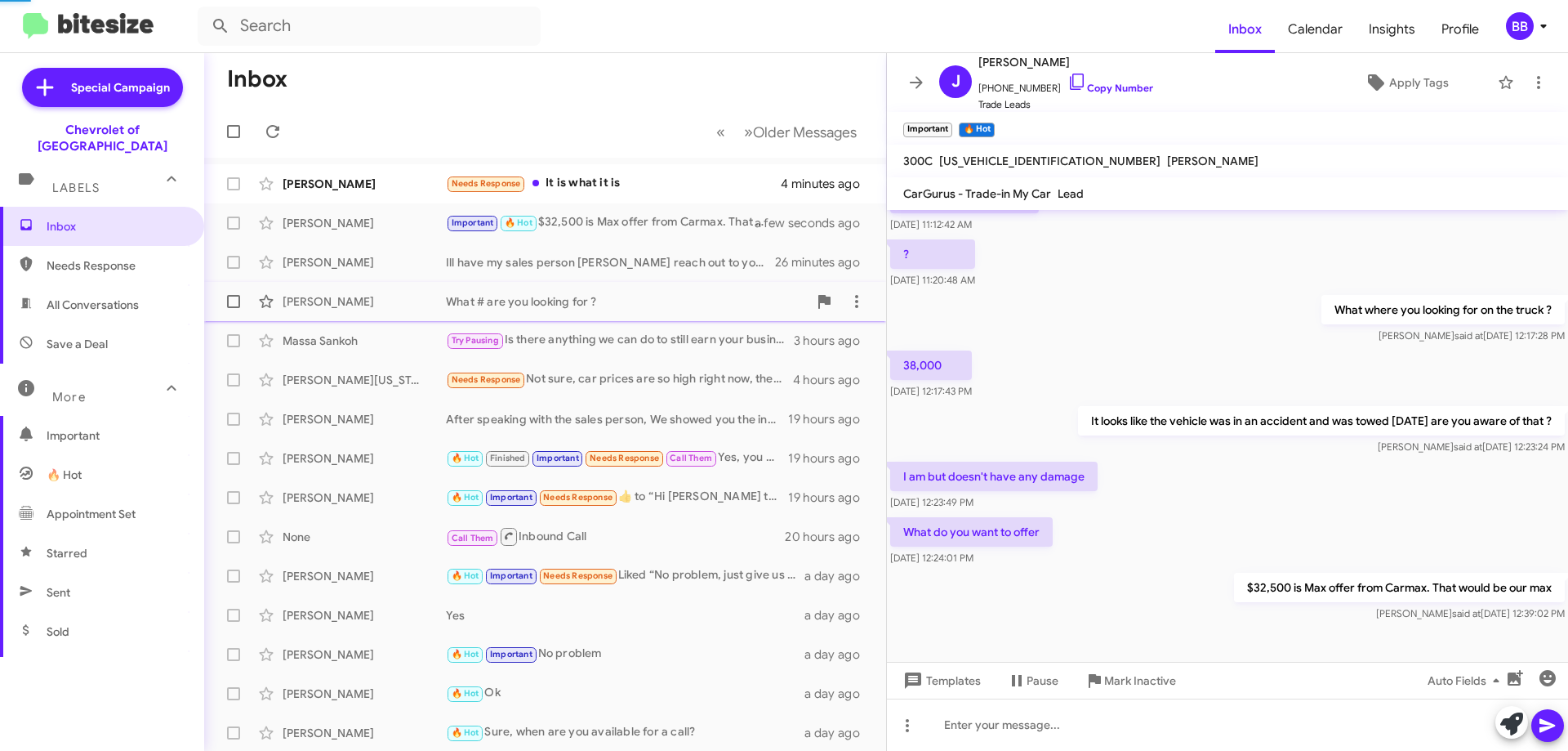
scroll to position [199, 0]
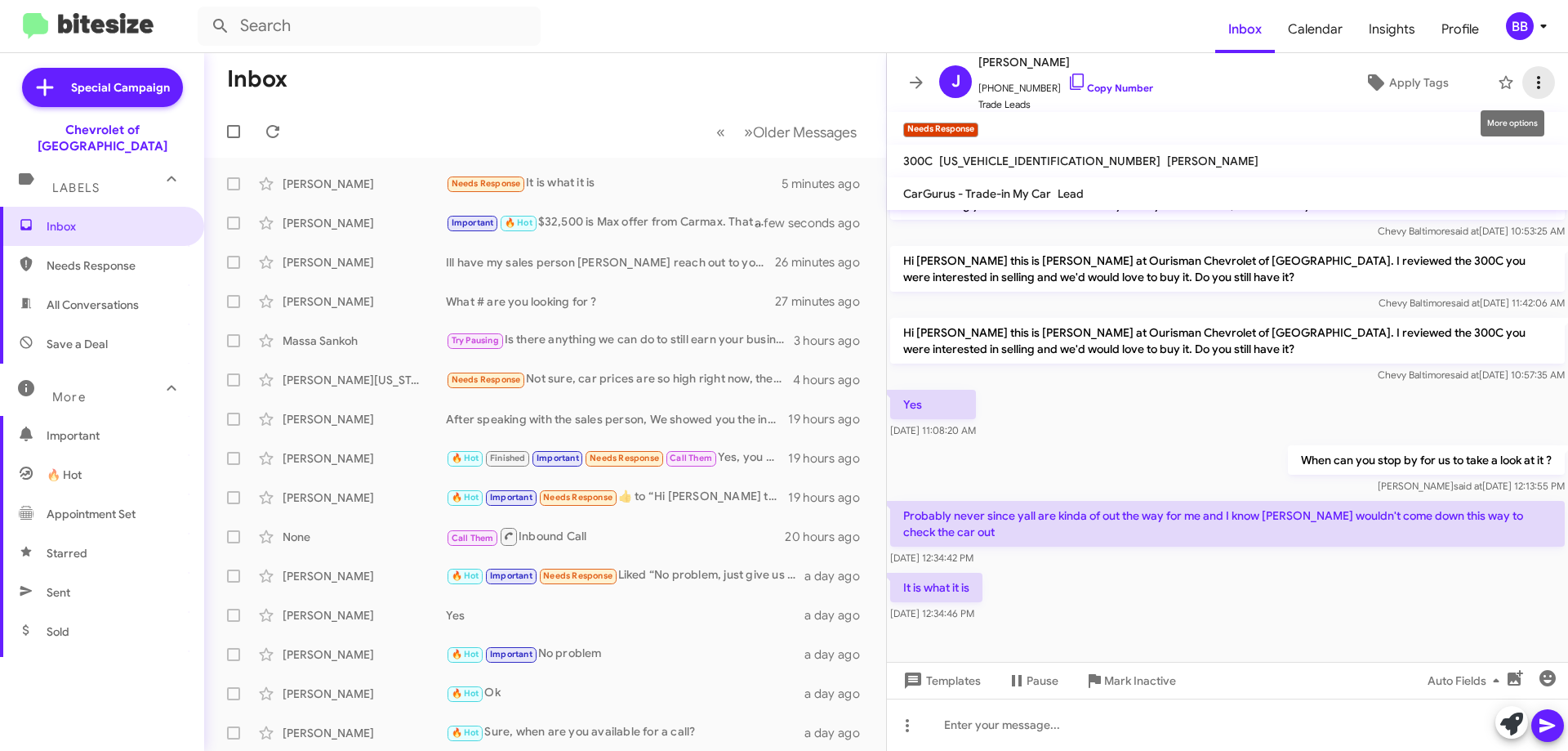
click at [1533, 78] on icon at bounding box center [1539, 83] width 20 height 20
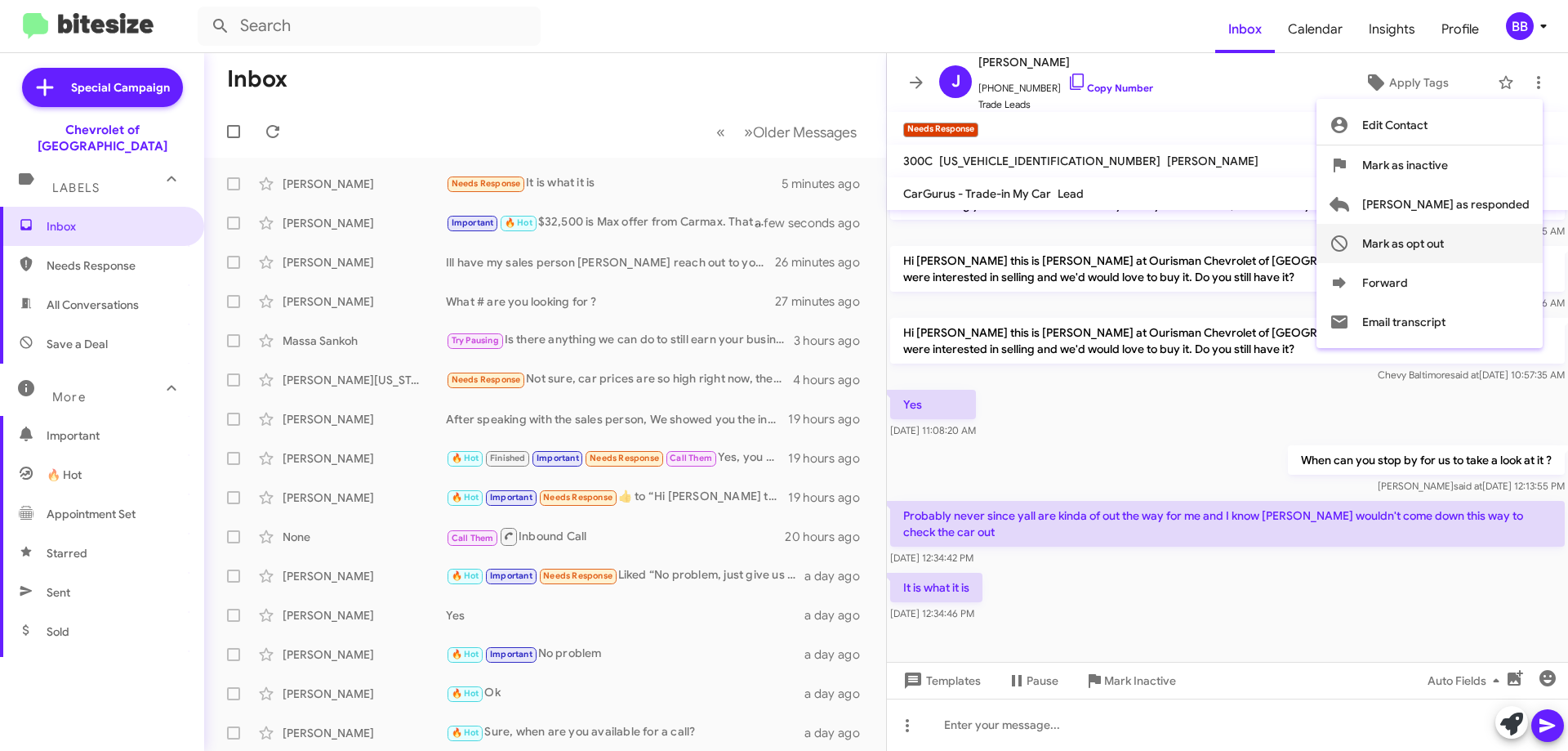
click at [1444, 243] on span "Mark as opt out" at bounding box center [1403, 244] width 82 height 39
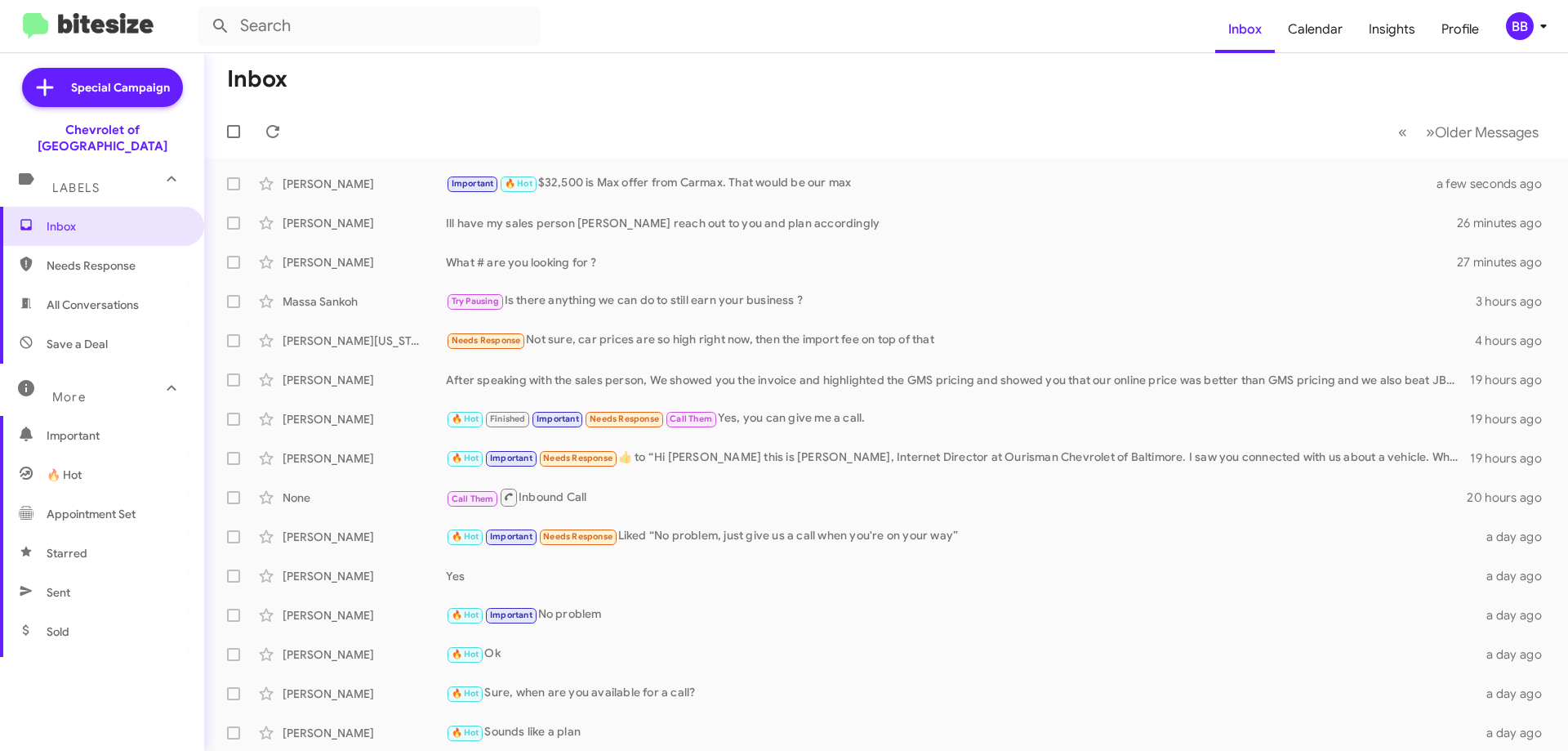
click at [131, 246] on span "Needs Response" at bounding box center [102, 266] width 204 height 39
type input "in:needs-response"
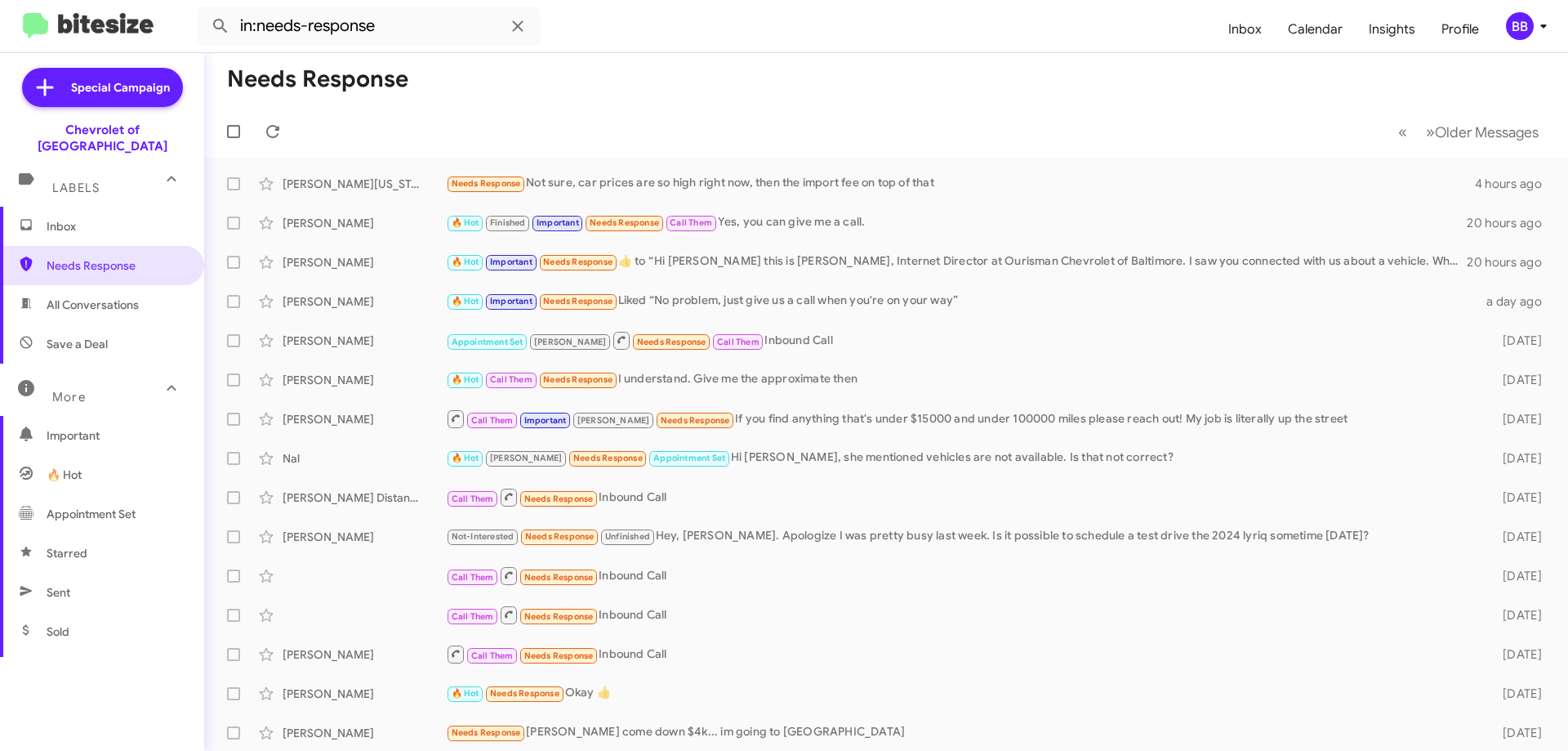
click at [132, 218] on span "Inbox" at bounding box center [116, 226] width 139 height 16
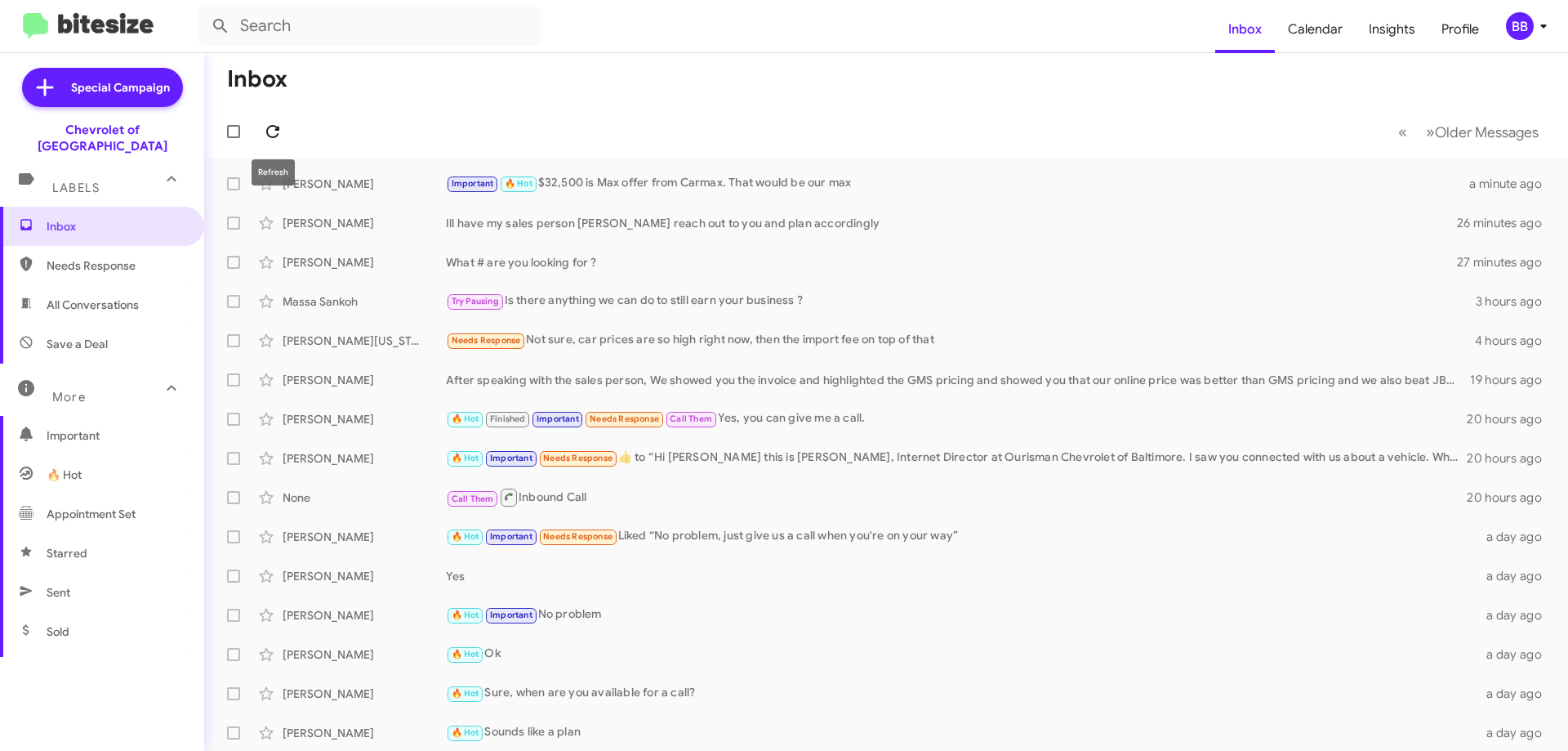
click at [268, 137] on icon at bounding box center [273, 132] width 20 height 20
click at [1301, 172] on div "[PERSON_NAME] Important 🔥 Hot $32,500 is Max offer from Carmax. That would be o…" at bounding box center [886, 184] width 1338 height 33
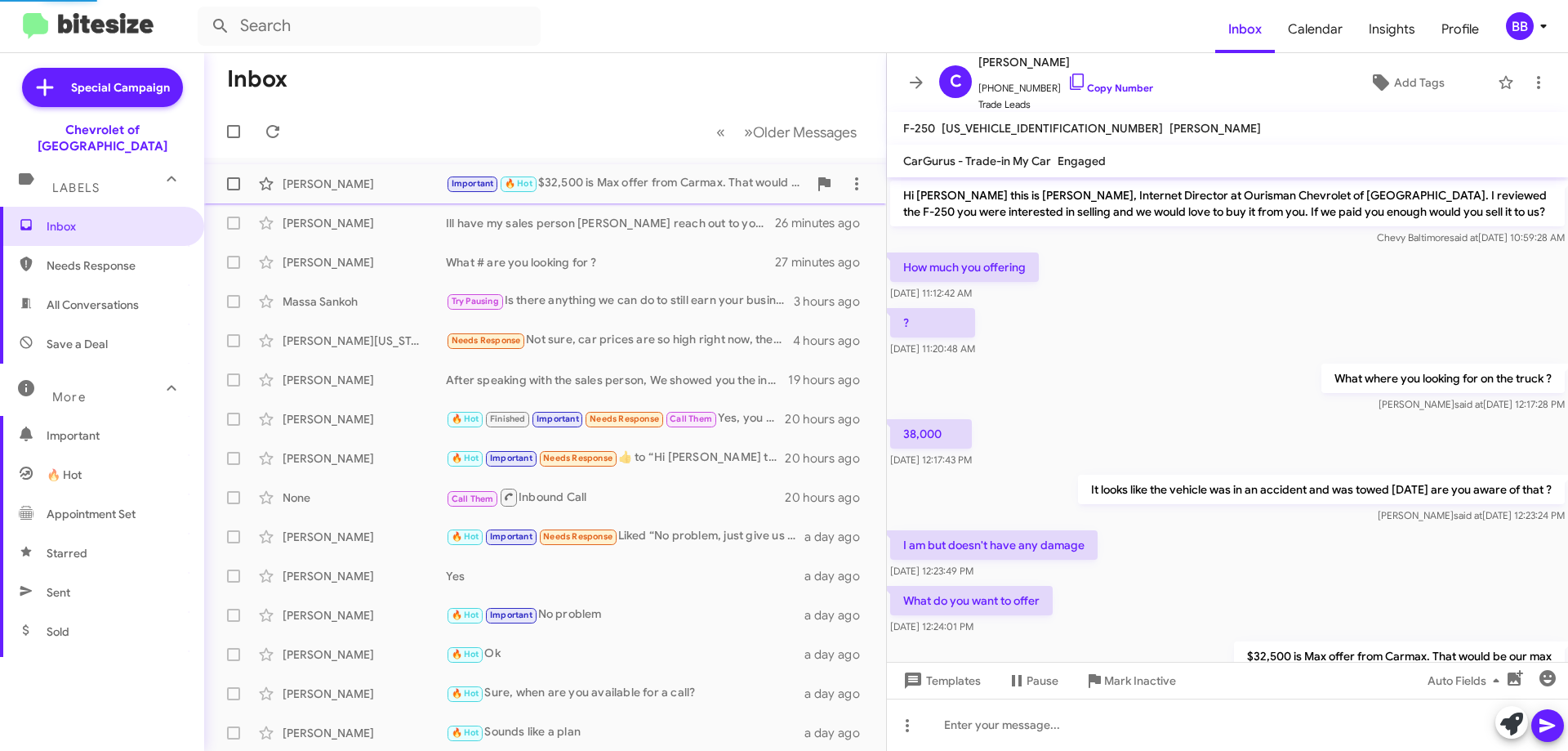
scroll to position [69, 0]
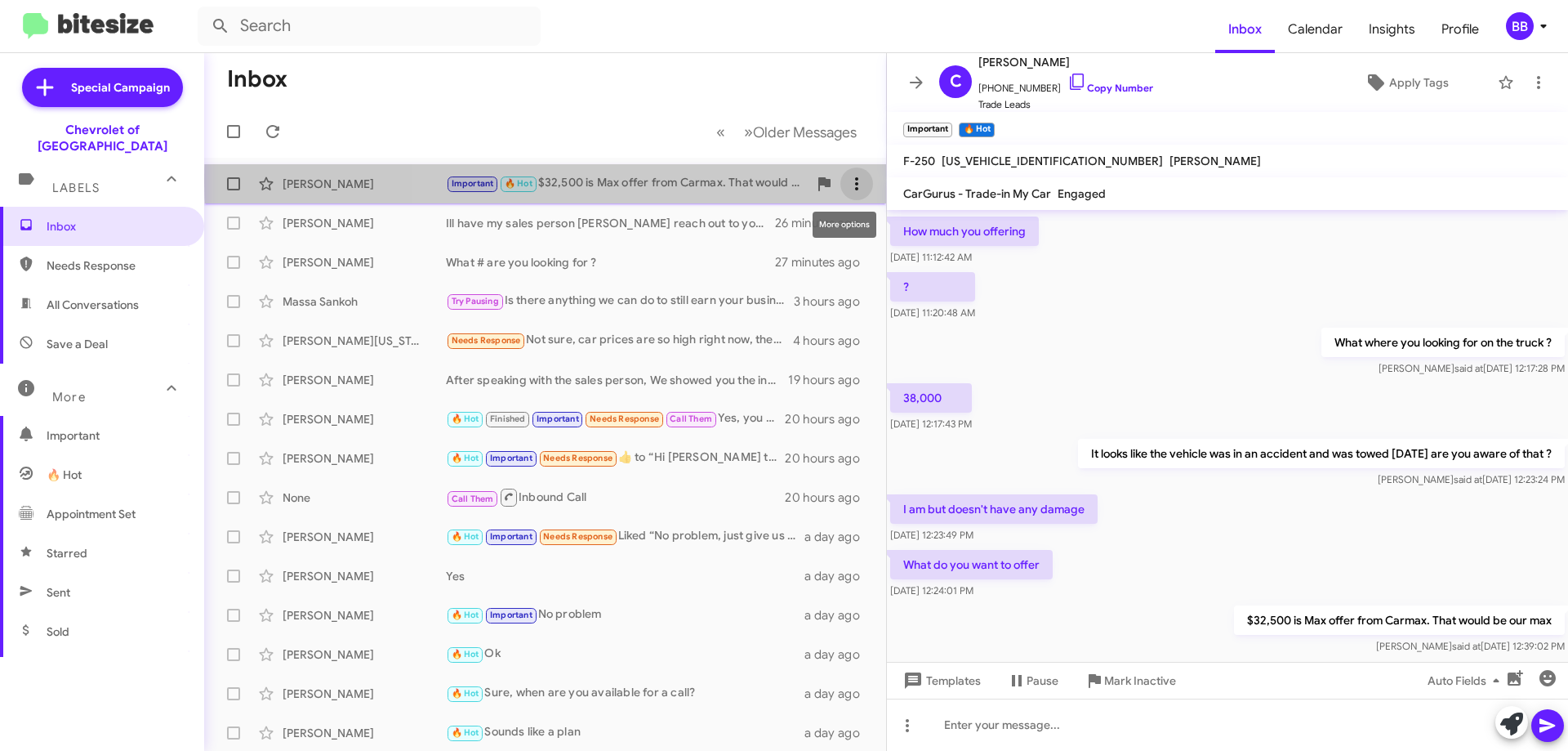
click at [854, 181] on icon at bounding box center [857, 184] width 20 height 20
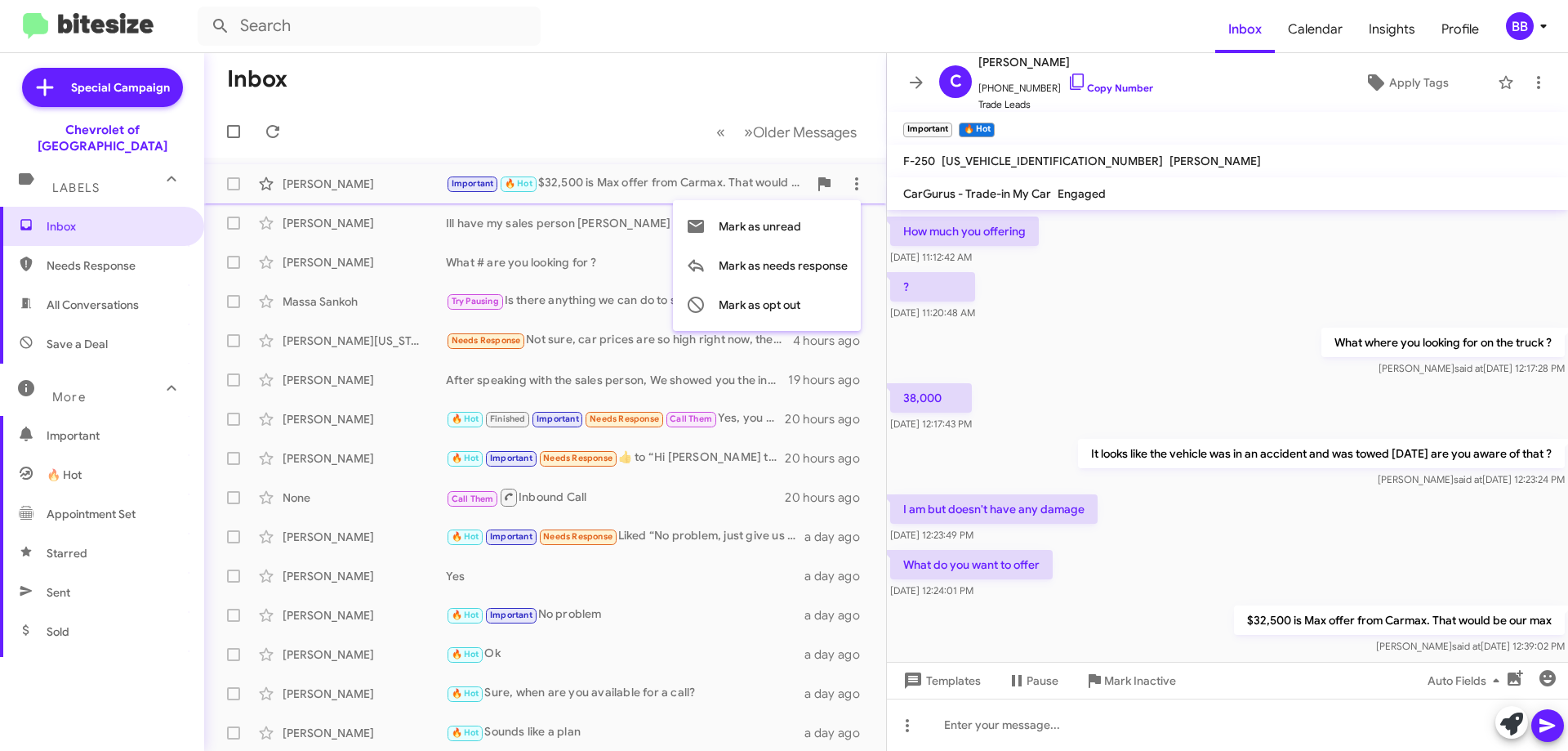
click at [550, 144] on div at bounding box center [784, 375] width 1568 height 751
click at [1534, 87] on icon at bounding box center [1539, 83] width 20 height 20
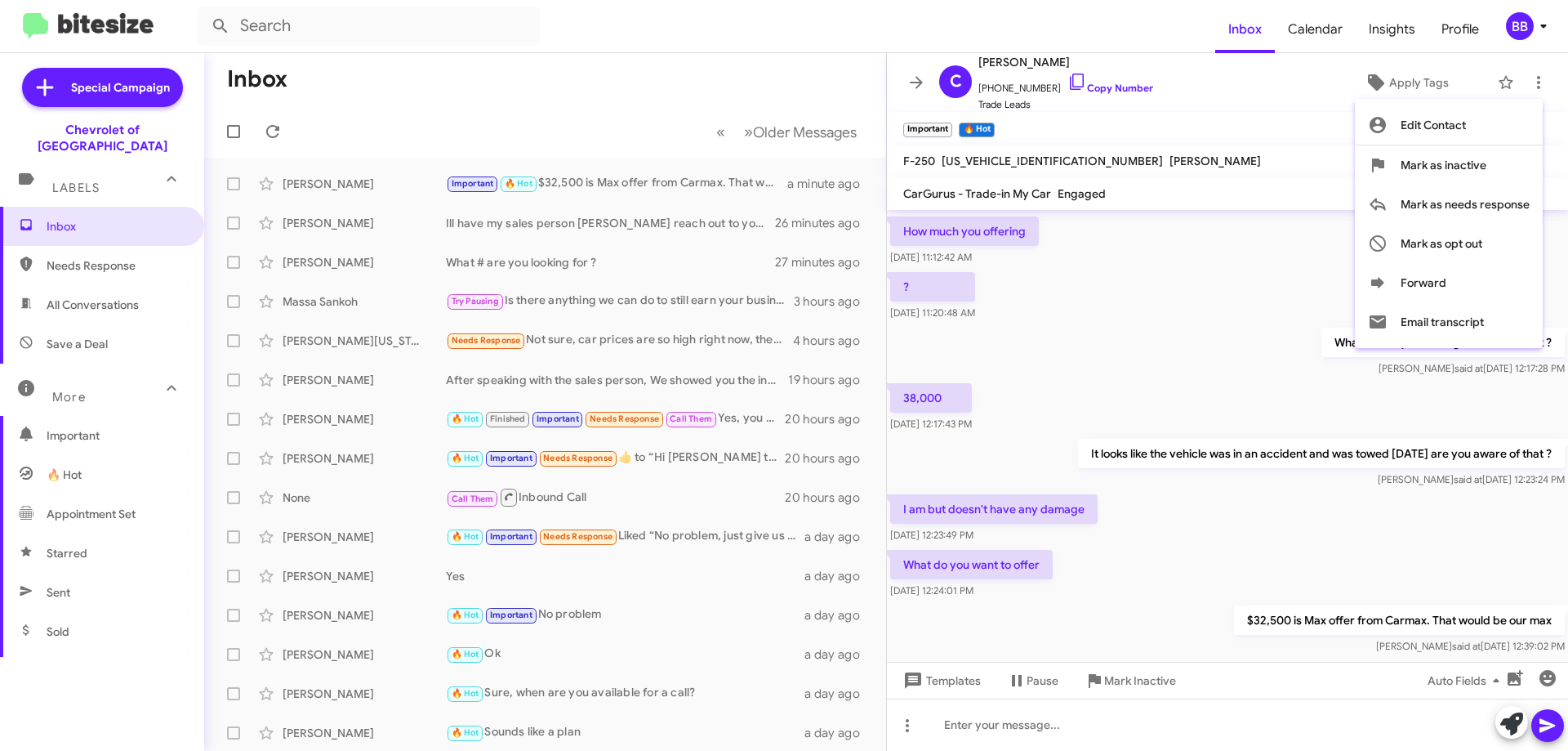
click at [722, 102] on div at bounding box center [784, 375] width 1568 height 751
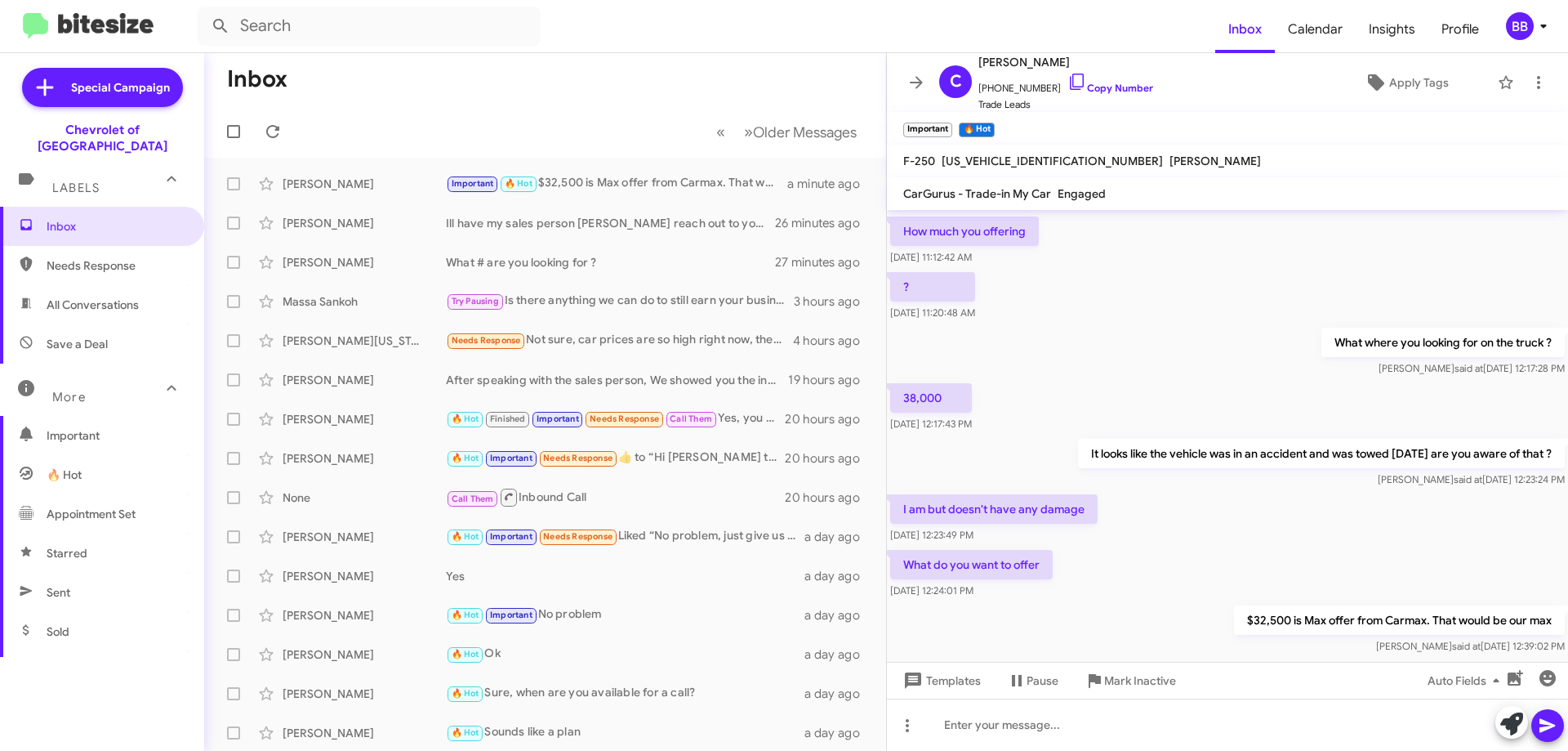
click at [739, 102] on mat-toolbar-row "Inbox" at bounding box center [545, 79] width 682 height 52
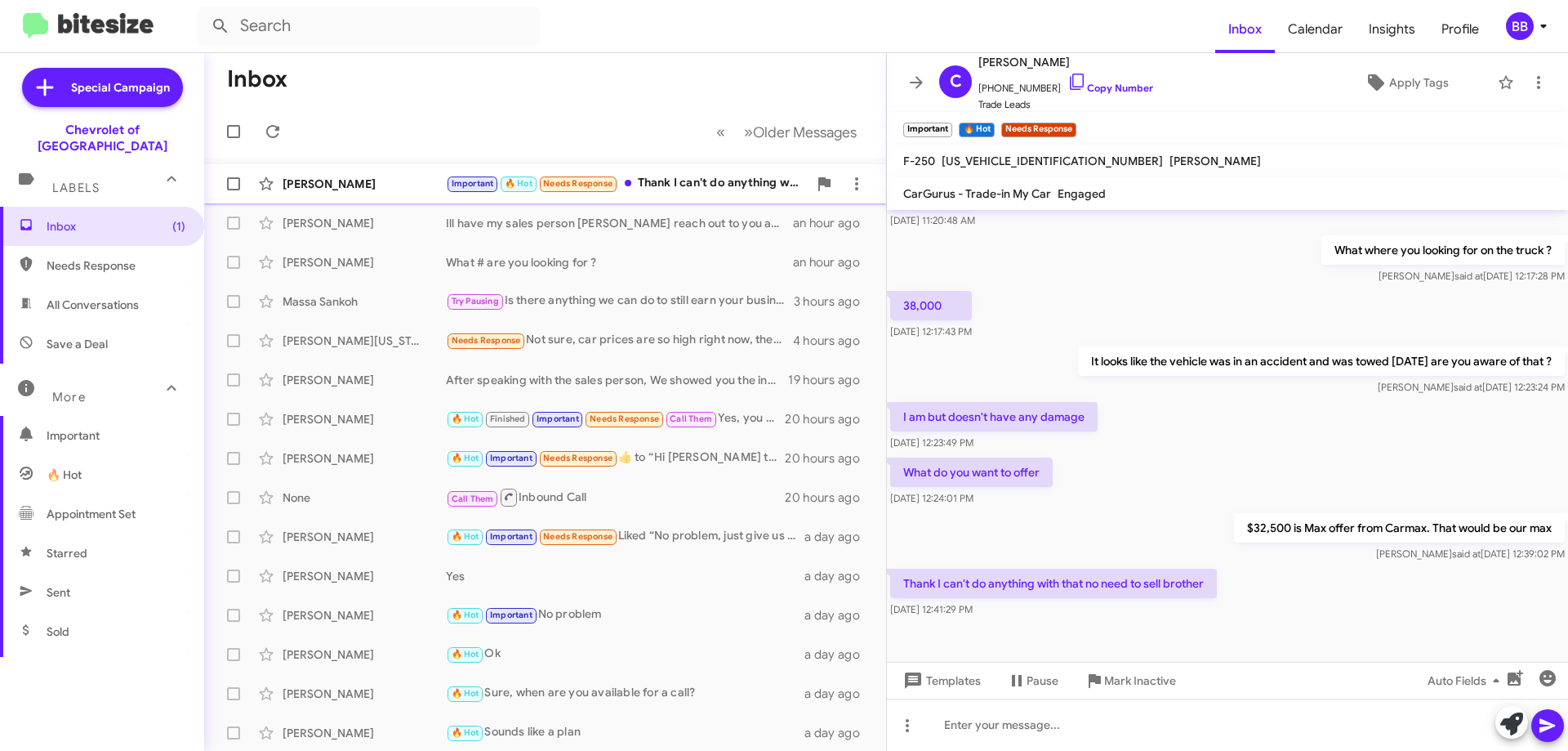
click at [688, 181] on div "Important 🔥 Hot Needs Response Thank I can't do anything with that no need to s…" at bounding box center [627, 183] width 362 height 19
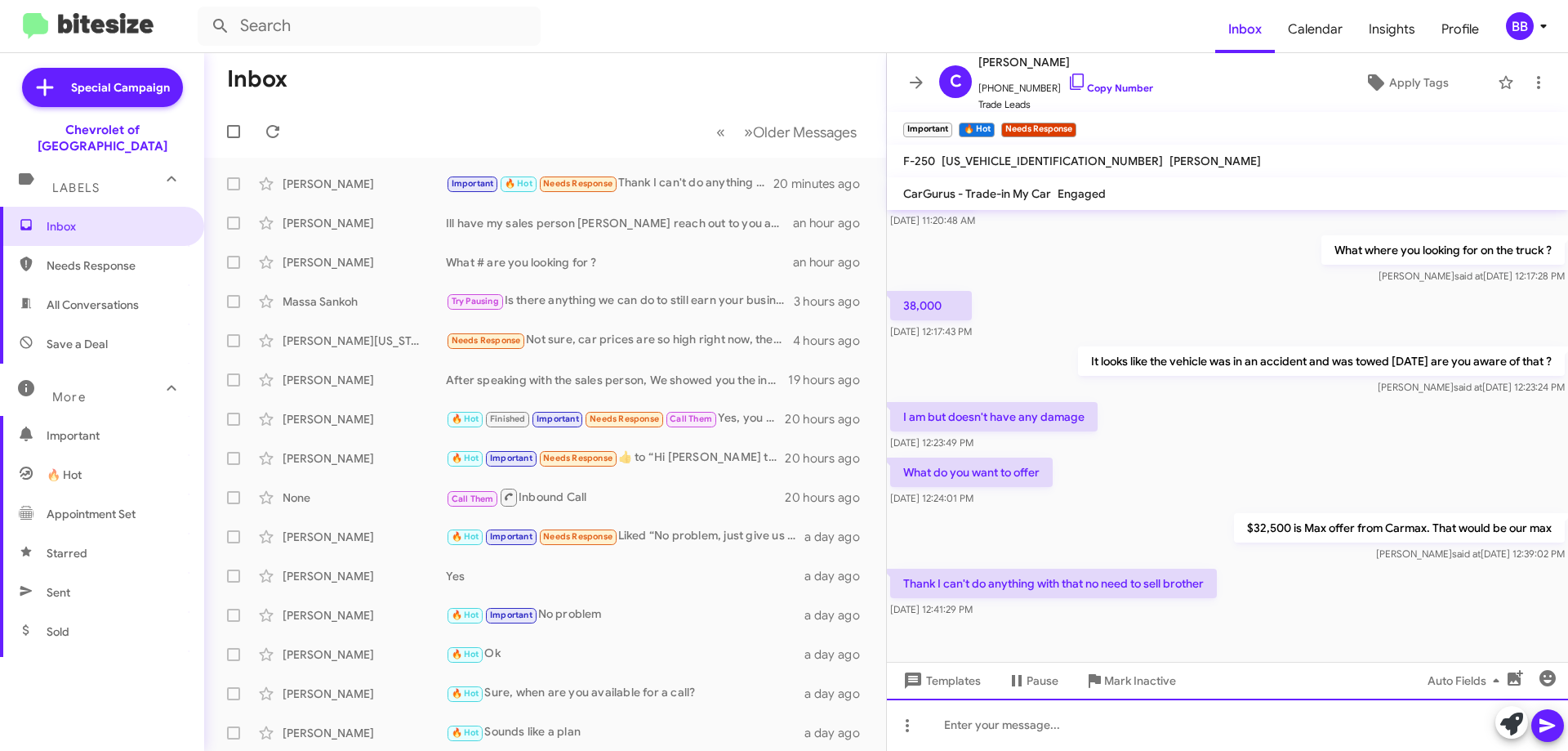
click at [1105, 700] on div at bounding box center [1228, 725] width 681 height 52
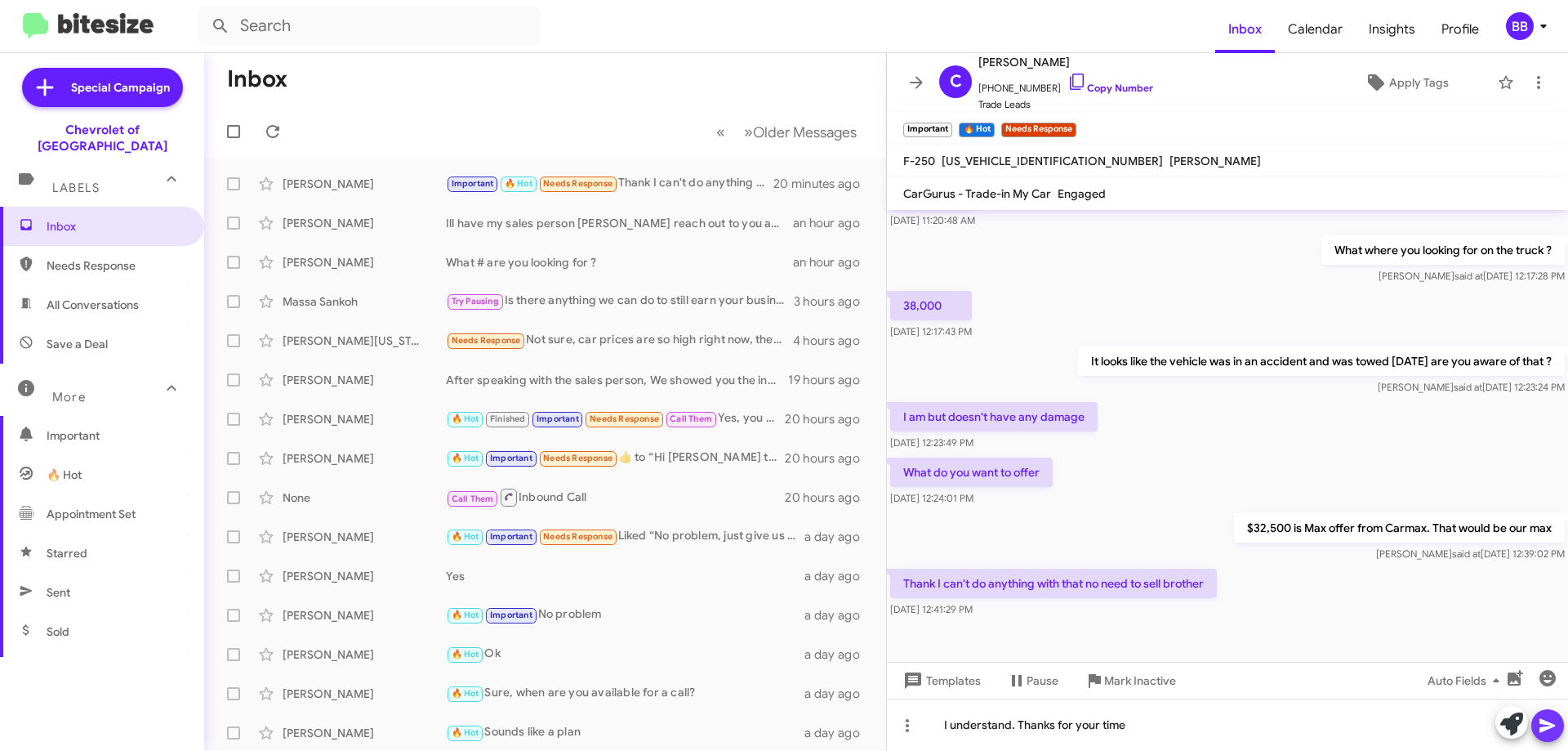
click at [1553, 730] on icon at bounding box center [1548, 726] width 20 height 20
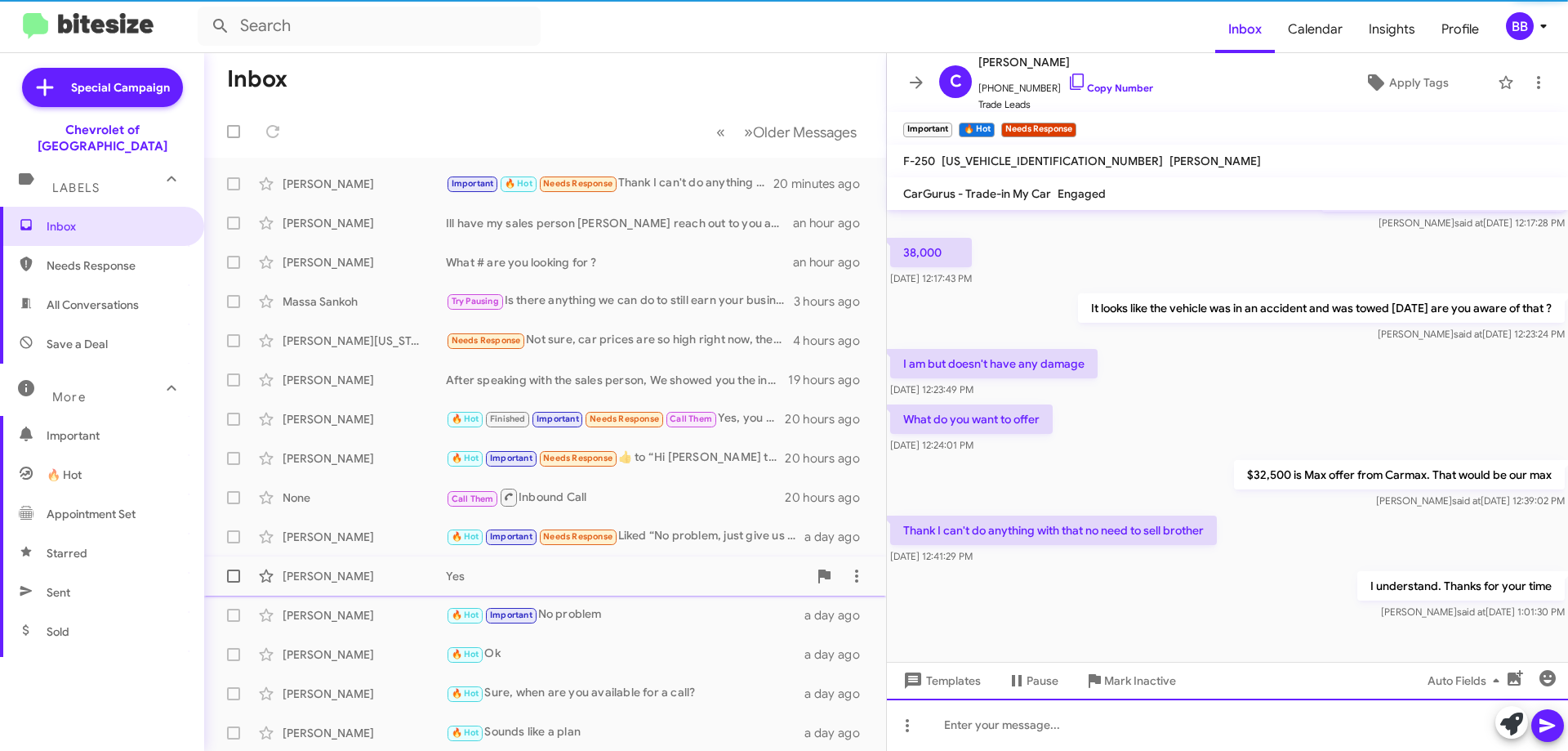
scroll to position [221, 0]
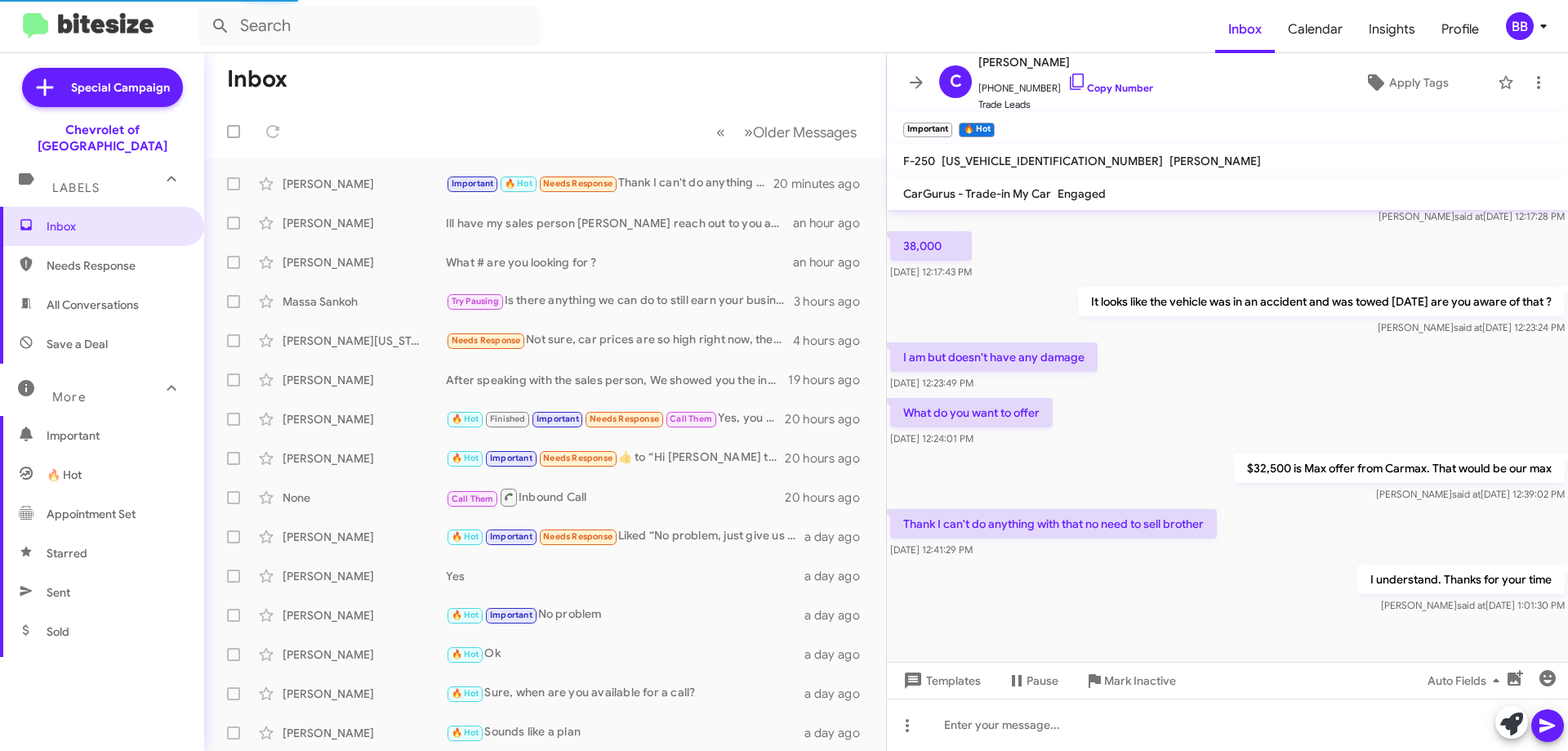
click at [92, 181] on mat-expansion-panel-header "Labels" at bounding box center [102, 181] width 204 height 52
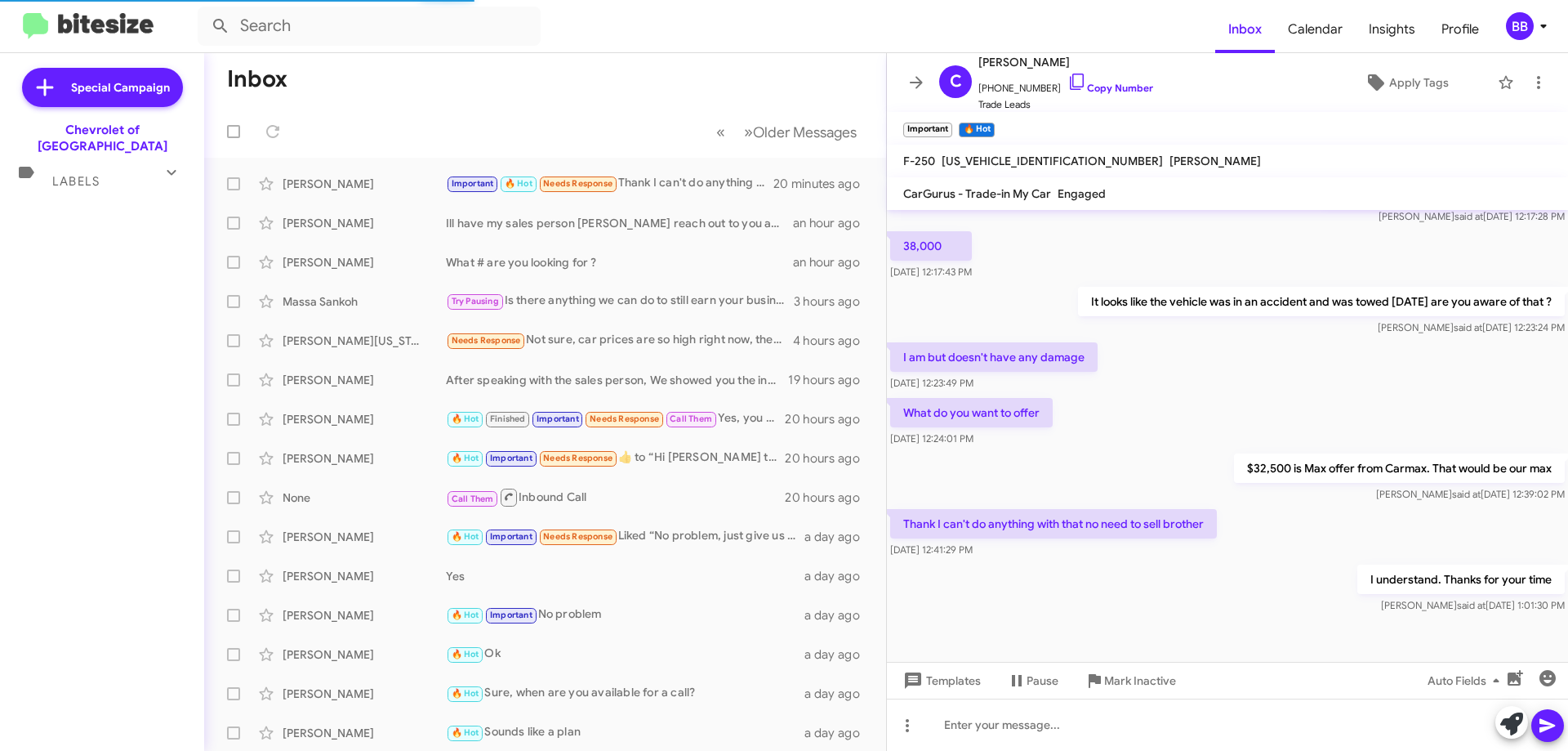
click at [111, 176] on mat-expansion-panel-header "Labels" at bounding box center [102, 174] width 204 height 39
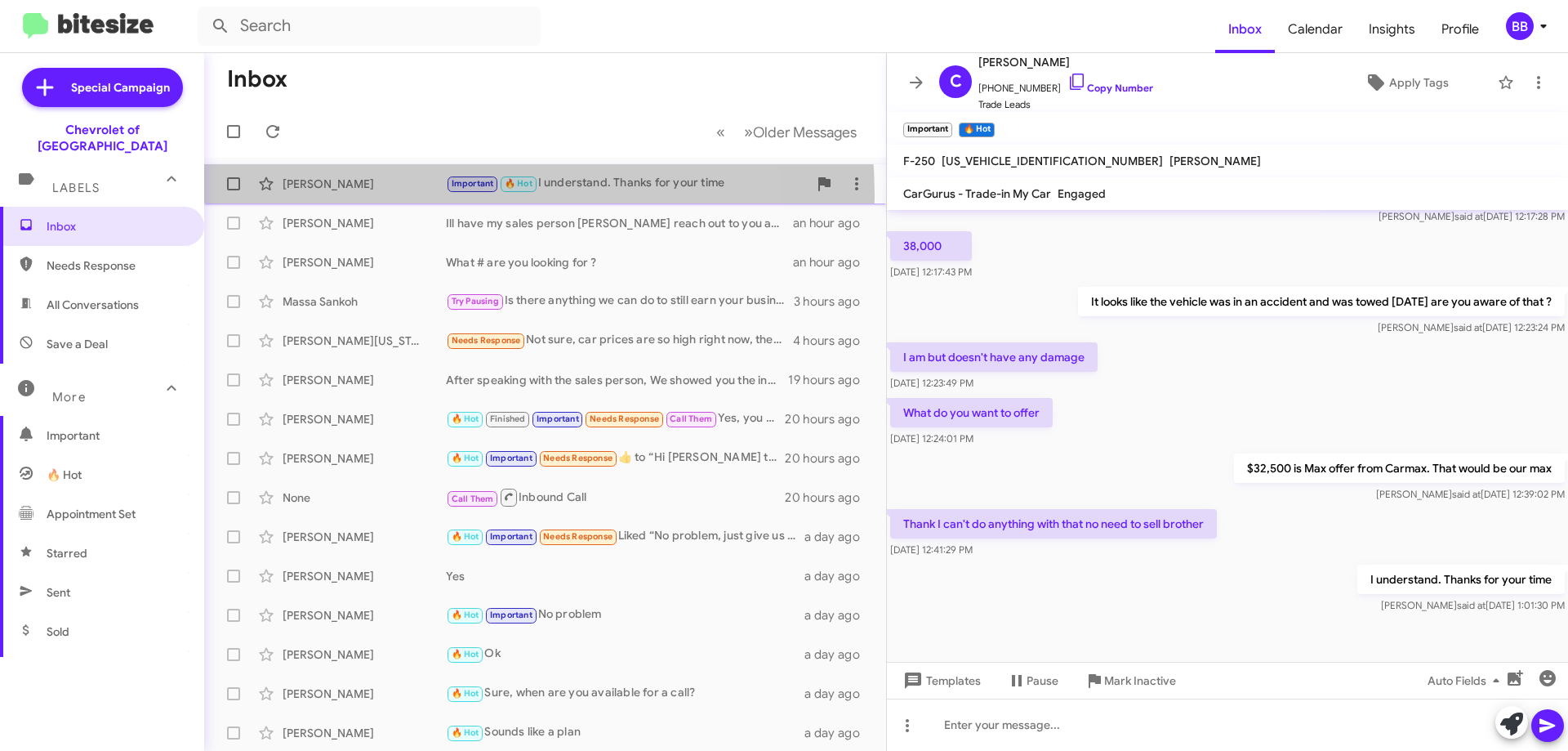
click at [413, 195] on div "[PERSON_NAME] Important 🔥 Hot I understand. Thanks for your time a few seconds …" at bounding box center [545, 184] width 656 height 33
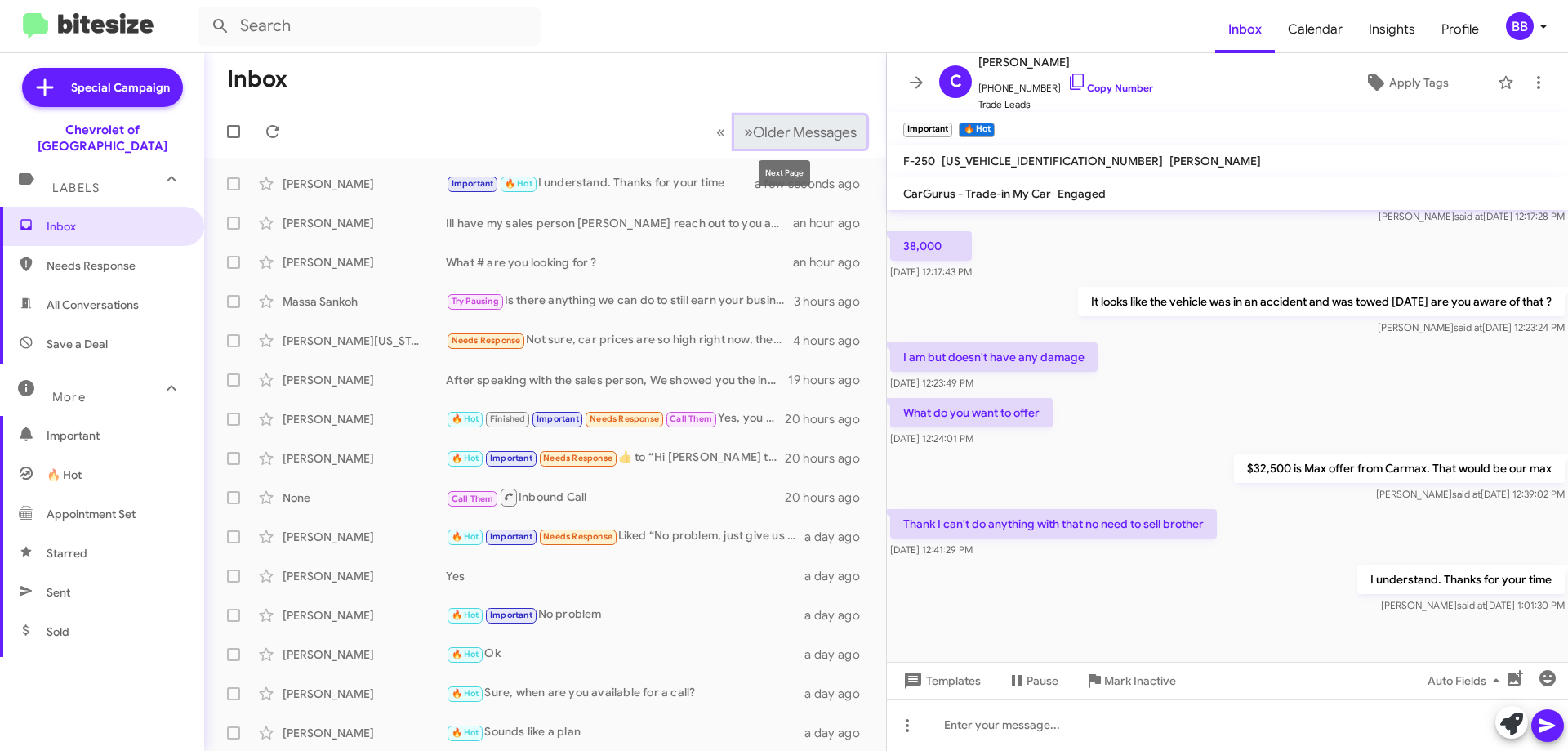
click at [744, 136] on span "»" at bounding box center [748, 132] width 9 height 20
click at [503, 130] on mat-toolbar-row "« Previous » Next Older Messages" at bounding box center [545, 132] width 682 height 52
click at [115, 257] on span "Needs Response" at bounding box center [116, 266] width 139 height 16
type input "in:needs-response"
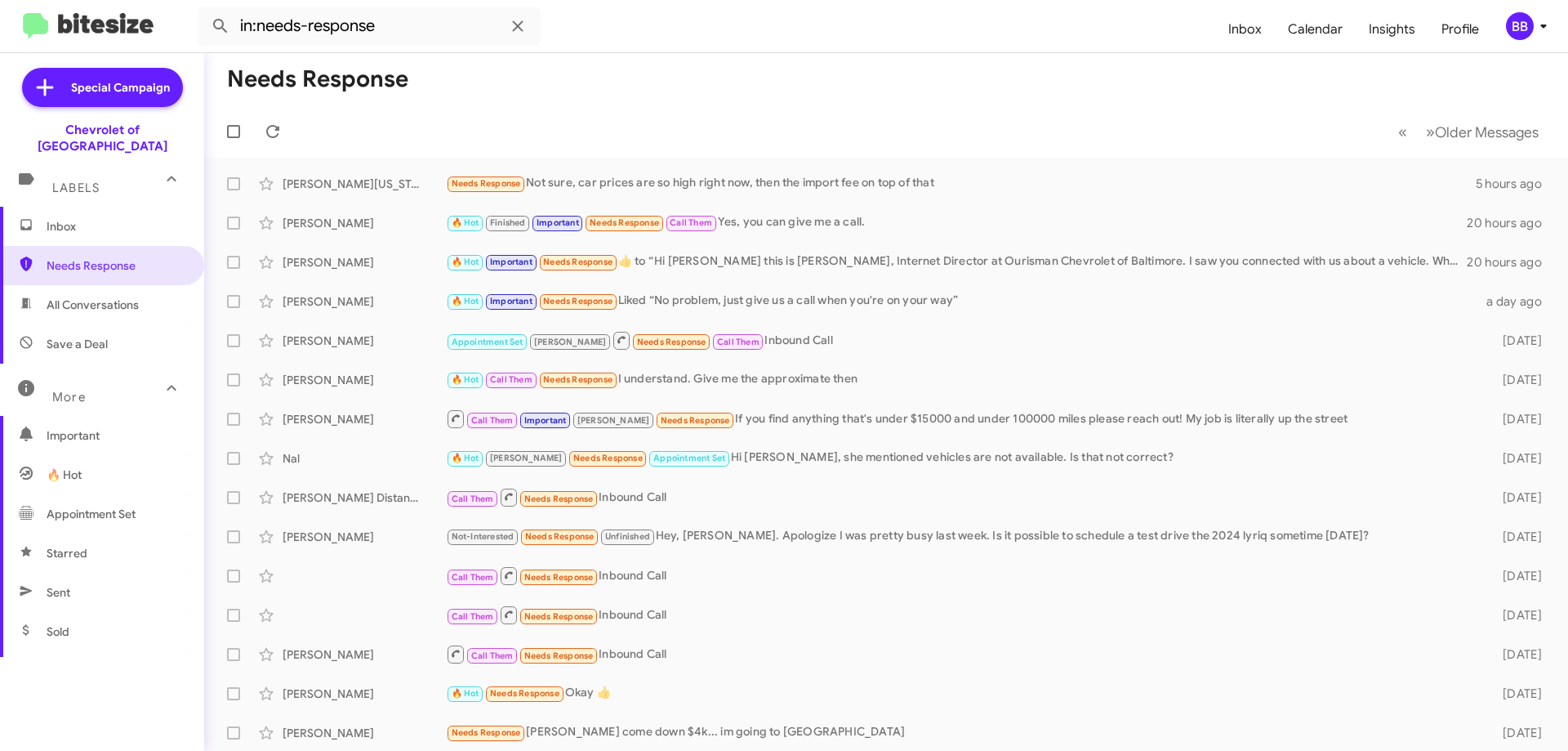
click at [569, 103] on mat-toolbar-row "Needs Response" at bounding box center [886, 79] width 1364 height 52
click at [323, 92] on h1 "Needs Response" at bounding box center [318, 79] width 181 height 26
click at [324, 91] on h1 "Needs Response" at bounding box center [318, 79] width 181 height 26
click at [327, 92] on h1 "Needs Response" at bounding box center [318, 79] width 181 height 26
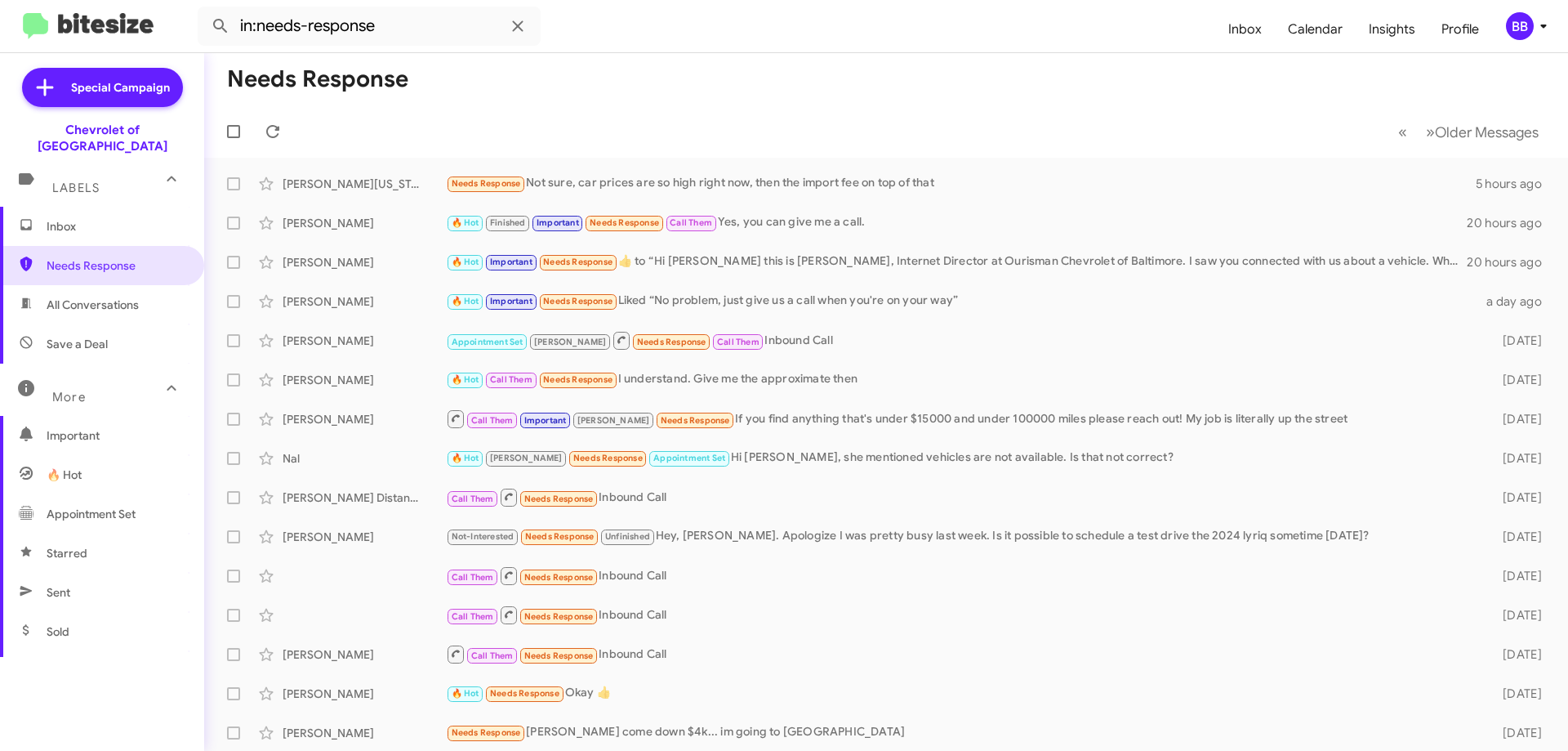
click at [258, 83] on h1 "Needs Response" at bounding box center [318, 79] width 181 height 26
click at [591, 111] on mat-toolbar-row "« Previous » Next Older Messages" at bounding box center [886, 132] width 1364 height 52
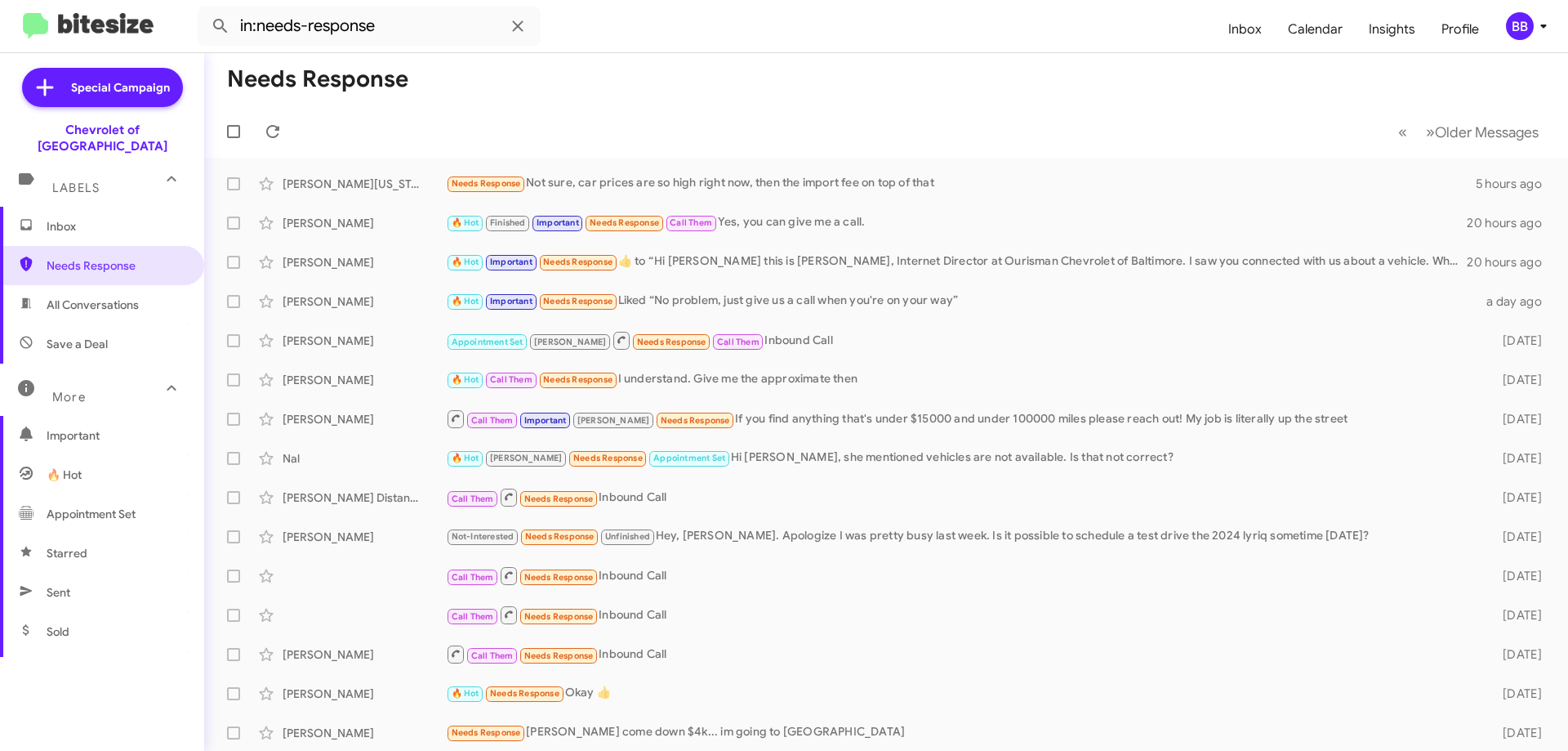
click at [581, 122] on mat-toolbar-row "« Previous » Next Older Messages" at bounding box center [886, 132] width 1364 height 52
click at [93, 218] on span "Inbox" at bounding box center [116, 226] width 139 height 16
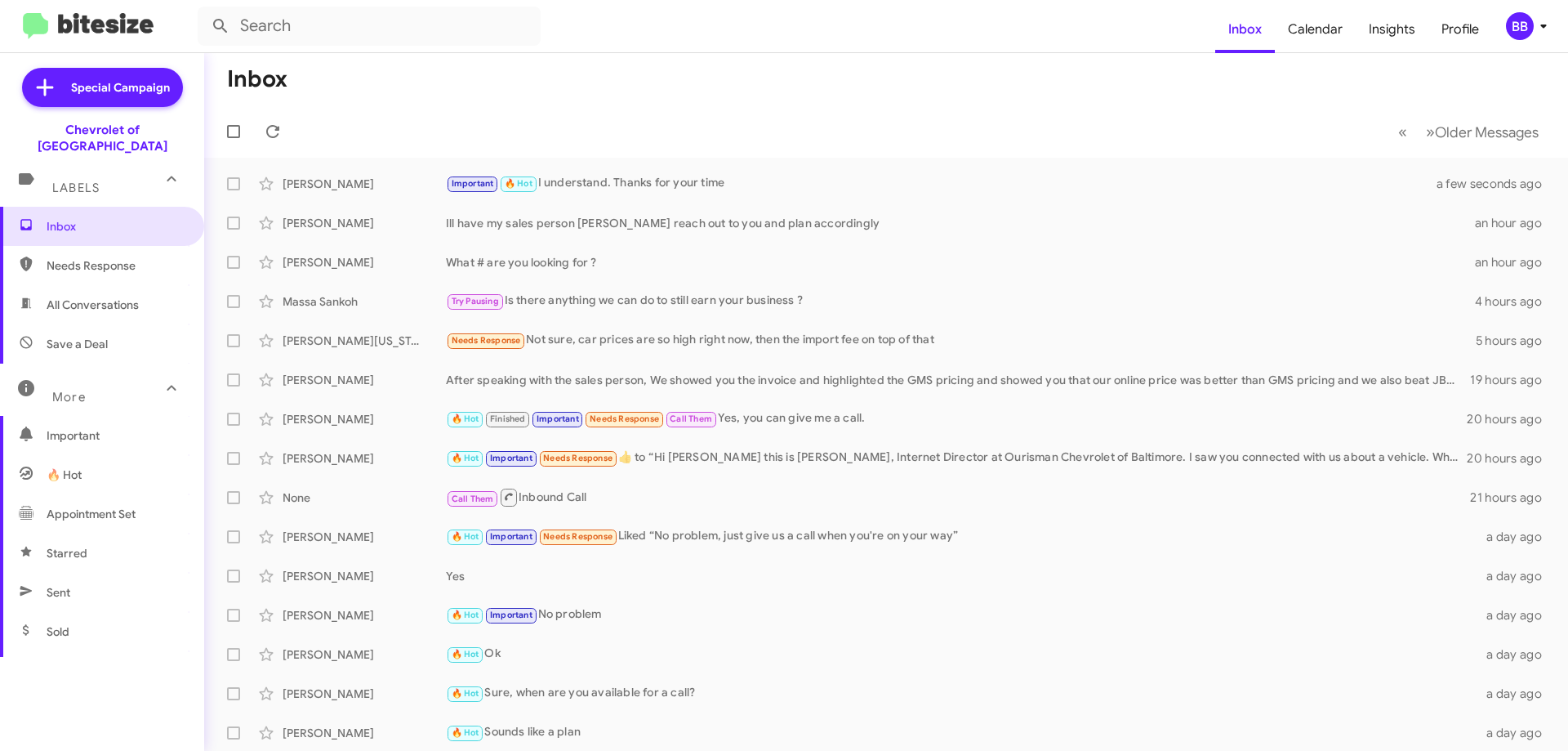
click at [396, 112] on mat-toolbar-row "« Previous » Next Older Messages" at bounding box center [886, 132] width 1364 height 52
click at [274, 74] on h1 "Inbox" at bounding box center [257, 79] width 60 height 26
click at [274, 73] on h1 "Inbox" at bounding box center [257, 79] width 60 height 26
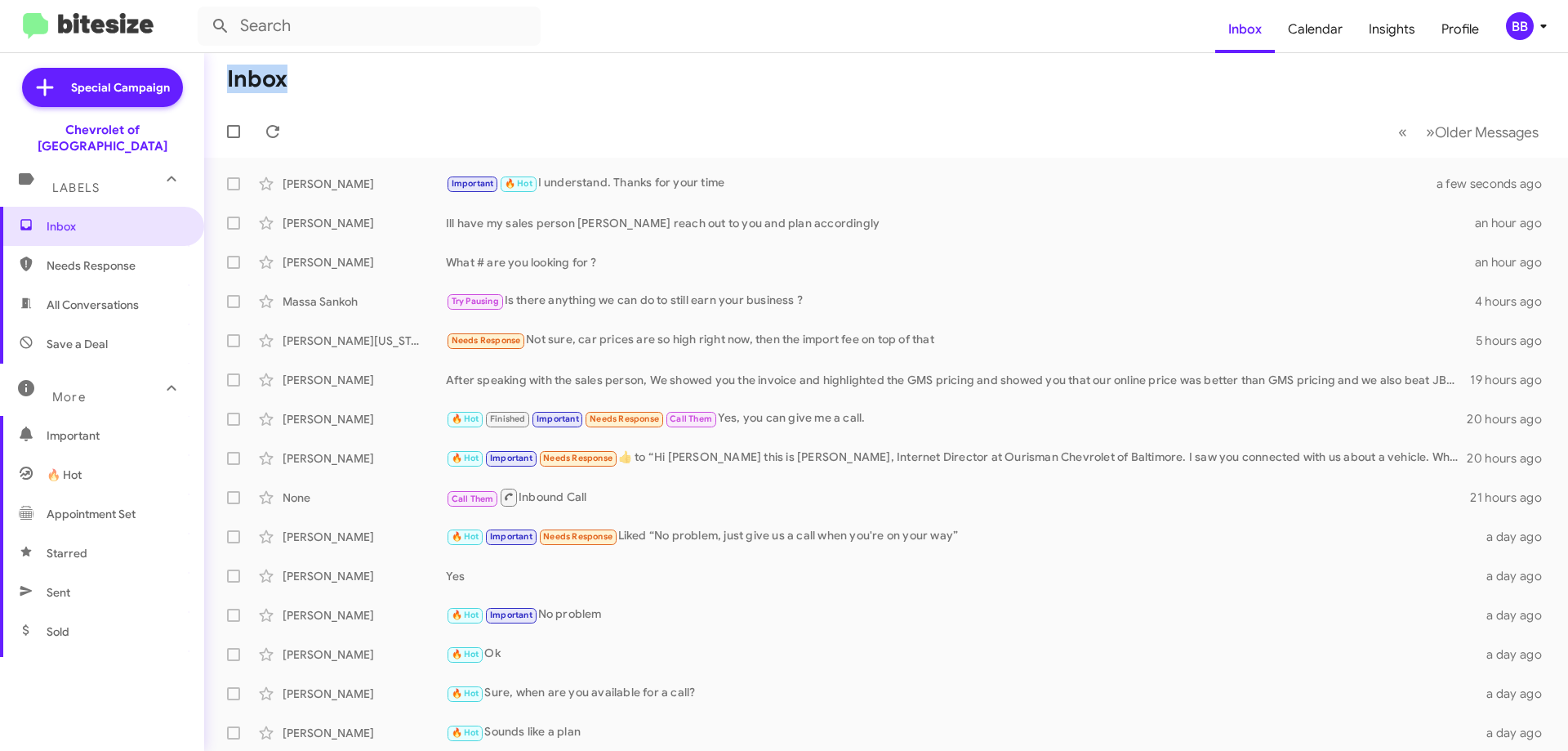
click at [400, 88] on mat-toolbar-row "Inbox" at bounding box center [886, 79] width 1364 height 52
click at [266, 81] on h1 "Inbox" at bounding box center [257, 79] width 60 height 26
